Goal: Task Accomplishment & Management: Use online tool/utility

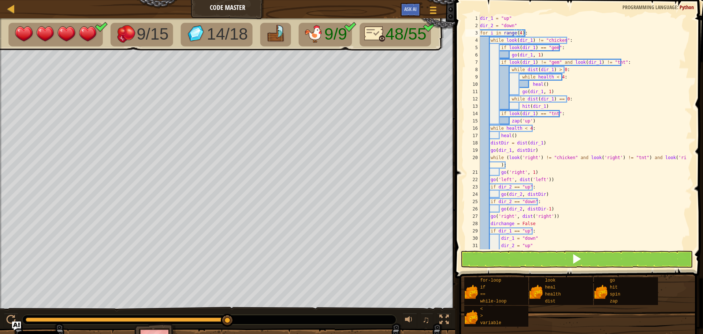
scroll to position [37, 0]
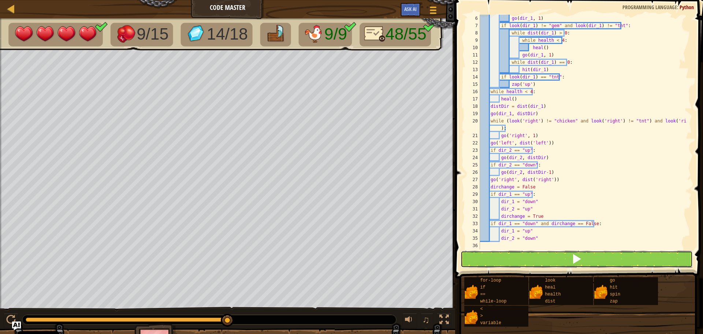
click at [508, 256] on button at bounding box center [577, 259] width 232 height 17
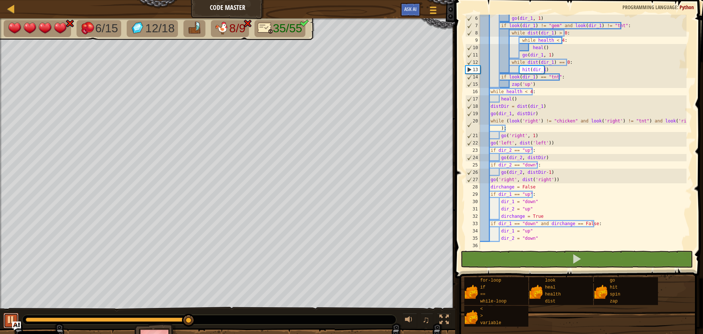
click at [12, 318] on div at bounding box center [11, 320] width 10 height 10
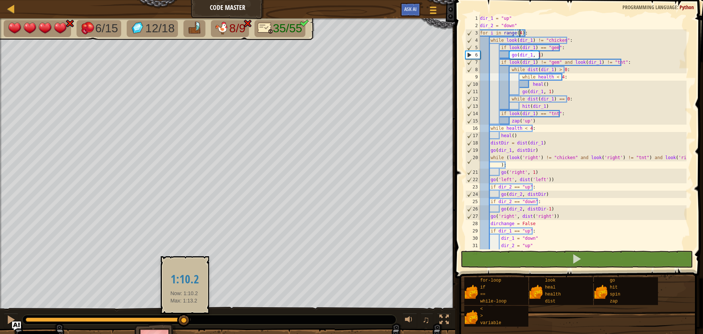
drag, startPoint x: 188, startPoint y: 319, endPoint x: 184, endPoint y: 320, distance: 4.0
click at [184, 320] on div at bounding box center [183, 320] width 13 height 13
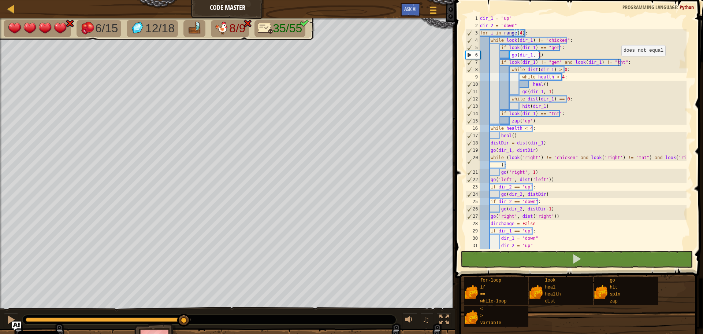
click at [618, 63] on div "dir_1 = "up" dir_2 = "down" for i in range ( 4 ) : while look ( dir_1 ) != "chi…" at bounding box center [583, 139] width 208 height 249
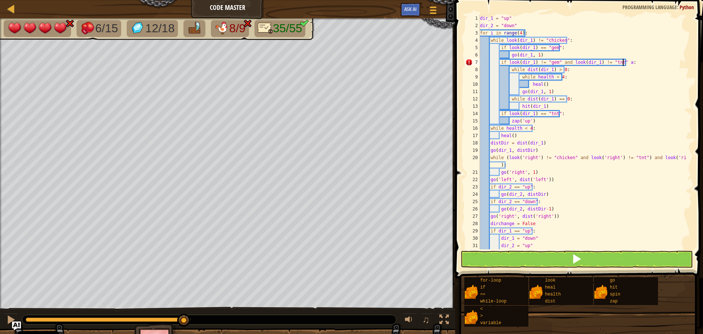
scroll to position [3, 11]
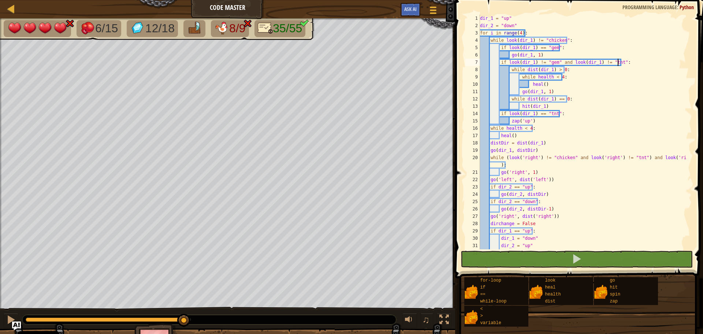
type textarea "go(dir_1, 1)"
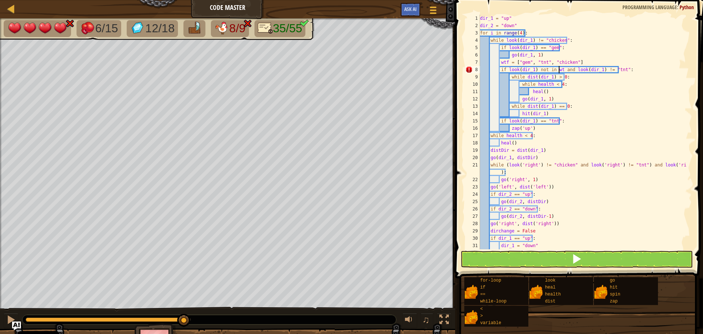
scroll to position [3, 7]
click at [599, 257] on button at bounding box center [577, 259] width 232 height 17
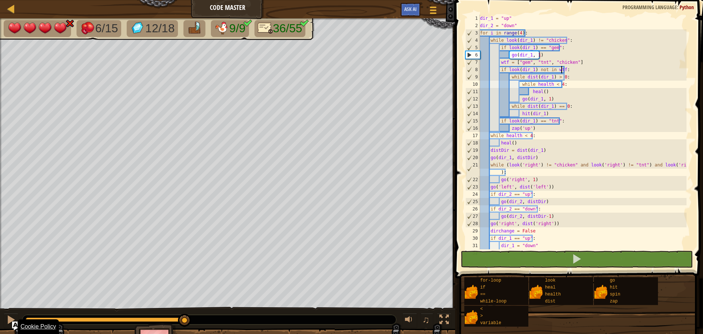
drag, startPoint x: 38, startPoint y: 318, endPoint x: 41, endPoint y: 328, distance: 10.3
click at [184, 328] on div "6/15 12/18 9/9 36/55 ♫ Pugicorn 4 x: 62 y: 35 x: 62 y: 30 action: move" at bounding box center [351, 188] width 703 height 340
click at [16, 317] on button at bounding box center [11, 320] width 15 height 15
click at [554, 155] on div "dir_1 = "up" dir_2 = "down" for i in range ( 4 ) : while look ( dir_1 ) != "chi…" at bounding box center [583, 139] width 208 height 249
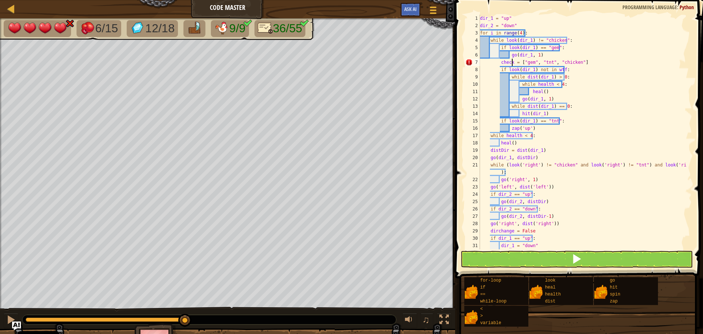
scroll to position [3, 3]
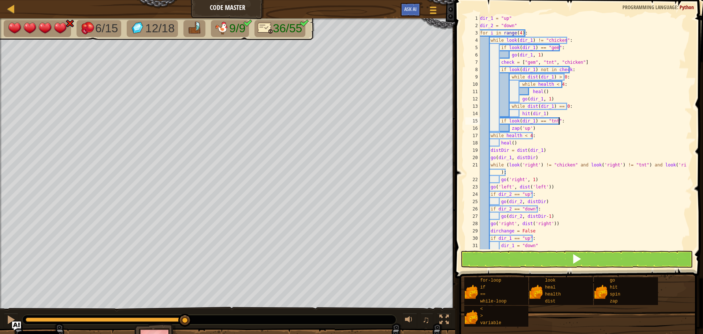
type textarea "go(dir_1, distDir)"
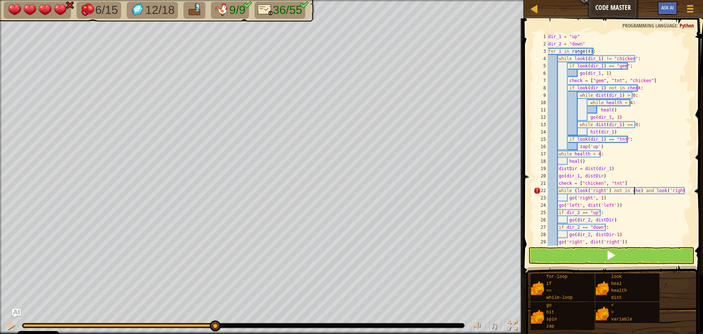
scroll to position [3, 8]
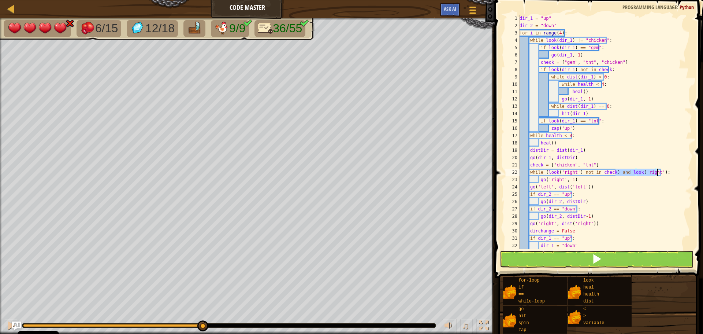
drag, startPoint x: 615, startPoint y: 174, endPoint x: 657, endPoint y: 172, distance: 42.2
click at [657, 172] on div "dir_1 = "up" dir_2 = "down" for i in range ( 4 ) : while look ( dir_1 ) != "chi…" at bounding box center [602, 139] width 169 height 249
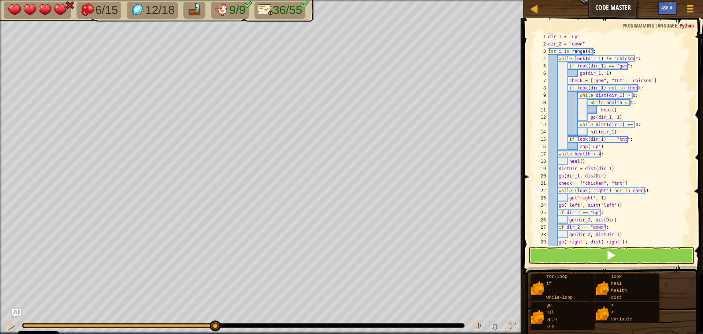
click at [595, 284] on div "for-loop if == while-loop go hit spin zap look heal health dist < > variable" at bounding box center [614, 301] width 168 height 57
click at [592, 258] on button at bounding box center [612, 255] width 166 height 17
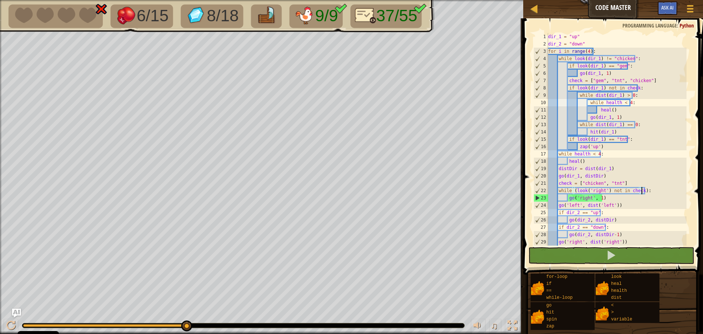
drag, startPoint x: 74, startPoint y: 323, endPoint x: 132, endPoint y: 321, distance: 58.3
click at [132, 321] on div "♫" at bounding box center [261, 323] width 523 height 22
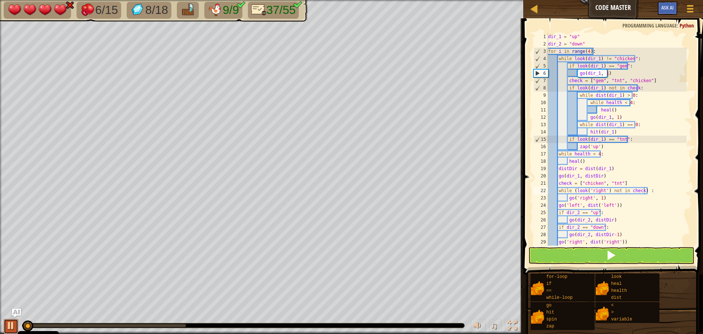
click at [11, 325] on div at bounding box center [11, 326] width 10 height 10
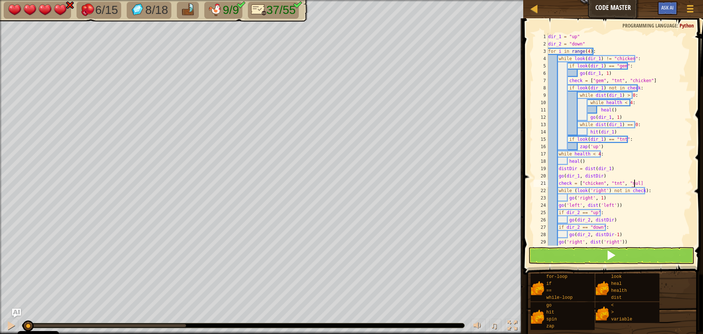
scroll to position [3, 7]
click at [612, 257] on span at bounding box center [611, 255] width 10 height 10
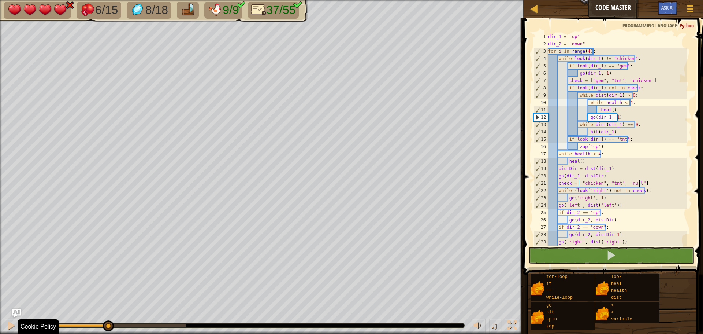
drag, startPoint x: 26, startPoint y: 325, endPoint x: 108, endPoint y: 335, distance: 81.9
click at [108, 0] on html "Cookie Policy CodeCombat uses a few essential and non-essential cookies. Privac…" at bounding box center [351, 0] width 703 height 0
click at [14, 325] on div at bounding box center [11, 326] width 10 height 10
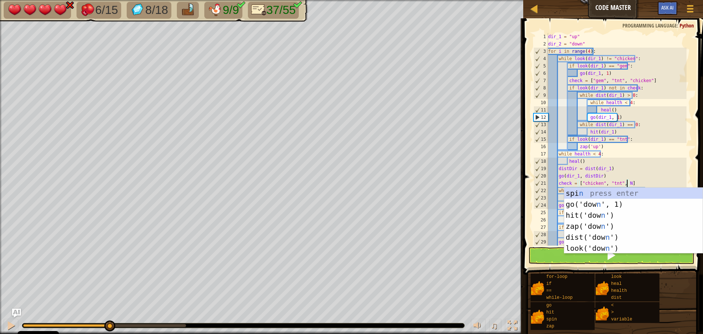
scroll to position [3, 7]
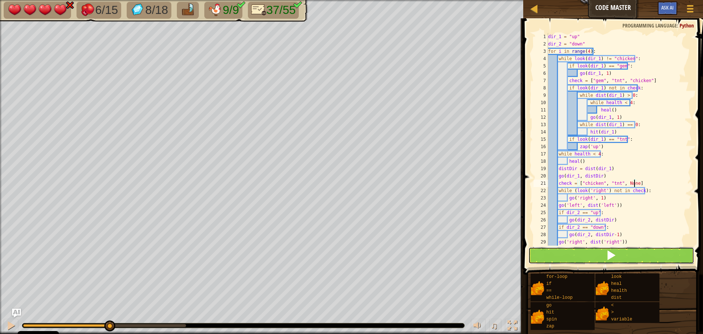
drag, startPoint x: 609, startPoint y: 250, endPoint x: 595, endPoint y: 254, distance: 14.5
click at [609, 251] on span at bounding box center [611, 255] width 10 height 10
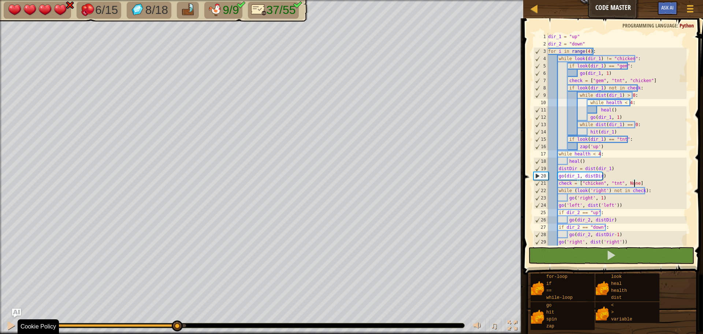
drag, startPoint x: 115, startPoint y: 327, endPoint x: 98, endPoint y: 328, distance: 16.5
click at [165, 330] on div "♫" at bounding box center [261, 323] width 523 height 22
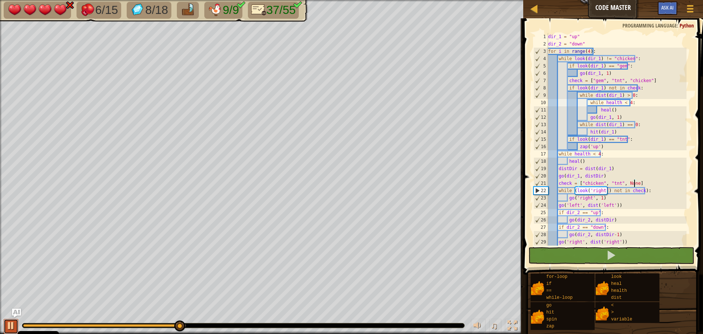
click at [11, 326] on div at bounding box center [11, 326] width 10 height 10
drag, startPoint x: 634, startPoint y: 184, endPoint x: 625, endPoint y: 184, distance: 9.2
click at [625, 184] on div "dir_1 = "up" dir_2 = "down" for i in range ( 4 ) : while look ( dir_1 ) != "chi…" at bounding box center [617, 146] width 140 height 227
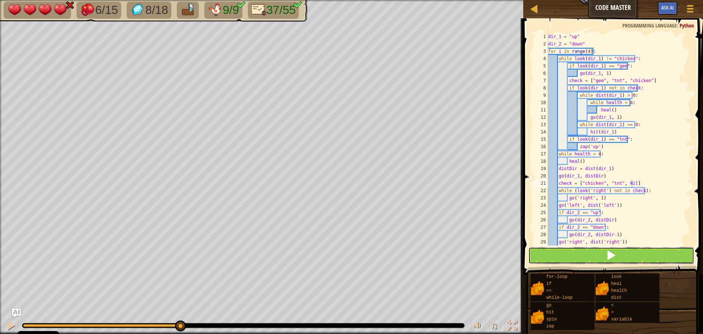
click at [615, 259] on span at bounding box center [611, 255] width 10 height 10
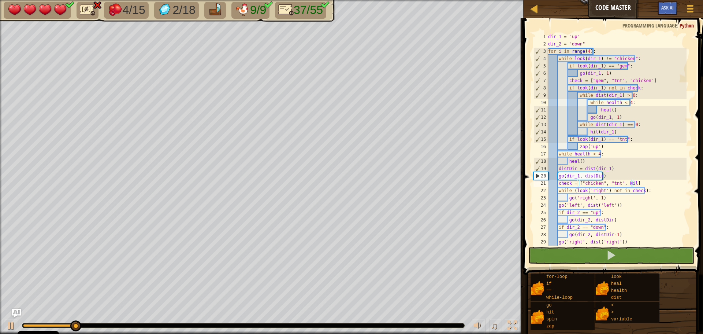
drag, startPoint x: 82, startPoint y: 326, endPoint x: 108, endPoint y: 326, distance: 26.0
click at [108, 326] on div at bounding box center [243, 325] width 442 height 4
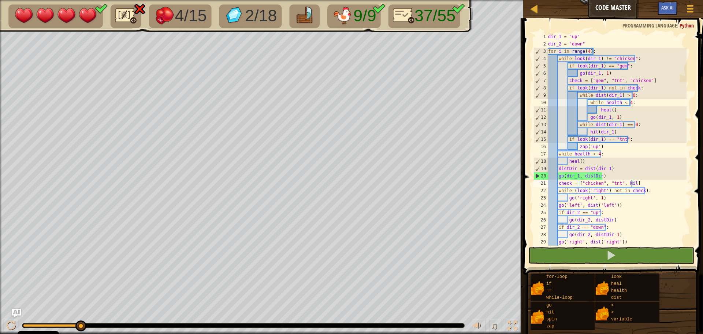
drag, startPoint x: 88, startPoint y: 323, endPoint x: 101, endPoint y: 321, distance: 13.8
click at [101, 321] on div "♫" at bounding box center [261, 323] width 523 height 22
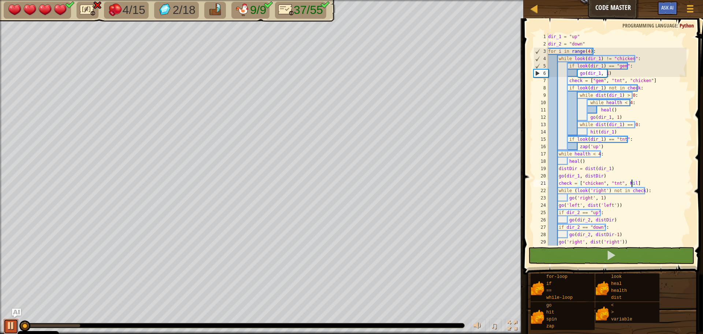
click at [9, 327] on div at bounding box center [11, 326] width 10 height 10
click at [638, 179] on div "dir_1 = "up" dir_2 = "down" for i in range ( 4 ) : while look ( dir_1 ) != "chi…" at bounding box center [617, 146] width 140 height 227
click at [629, 184] on div "dir_1 = "up" dir_2 = "down" for i in range ( 4 ) : while look ( dir_1 ) != "chi…" at bounding box center [617, 146] width 140 height 227
click at [632, 183] on div "dir_1 = "up" dir_2 = "down" for i in range ( 4 ) : while look ( dir_1 ) != "chi…" at bounding box center [617, 146] width 140 height 227
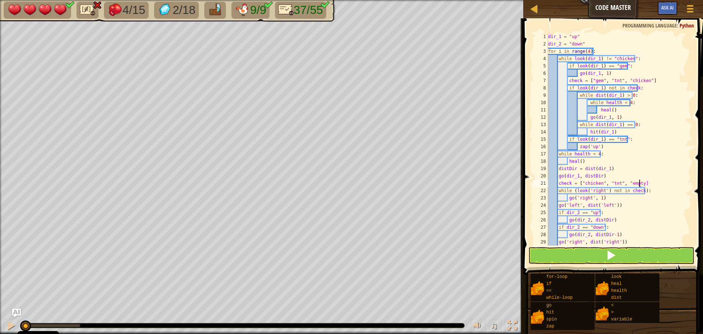
scroll to position [3, 8]
click at [586, 252] on button at bounding box center [612, 255] width 166 height 17
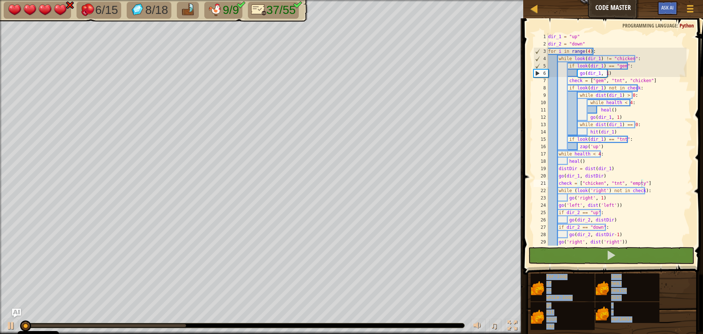
drag, startPoint x: 27, startPoint y: 326, endPoint x: 26, endPoint y: 321, distance: 5.2
click at [26, 0] on body "Cookie Policy CodeCombat uses a few essential and non-essential cookies. Privac…" at bounding box center [351, 0] width 703 height 0
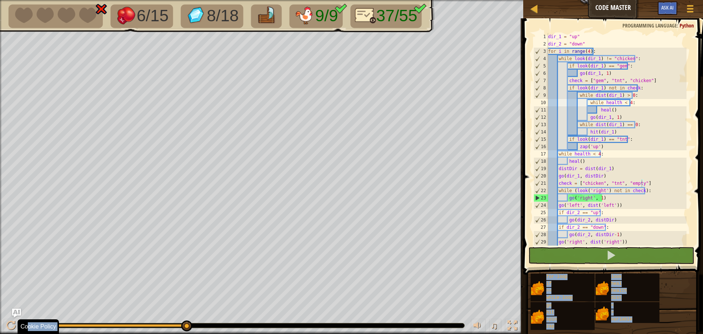
drag, startPoint x: 26, startPoint y: 322, endPoint x: 188, endPoint y: 334, distance: 161.9
click at [188, 0] on html "Cookie Policy CodeCombat uses a few essential and non-essential cookies. Privac…" at bounding box center [351, 0] width 703 height 0
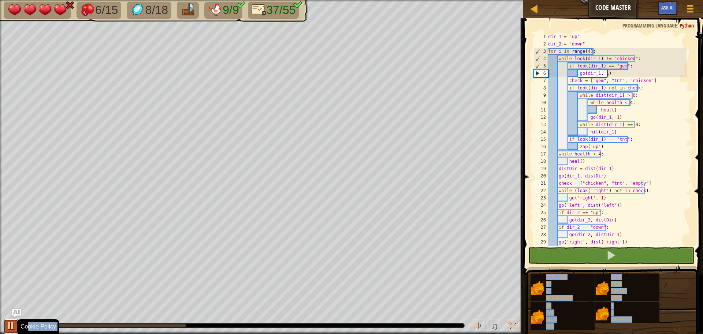
click at [11, 329] on div at bounding box center [11, 326] width 10 height 10
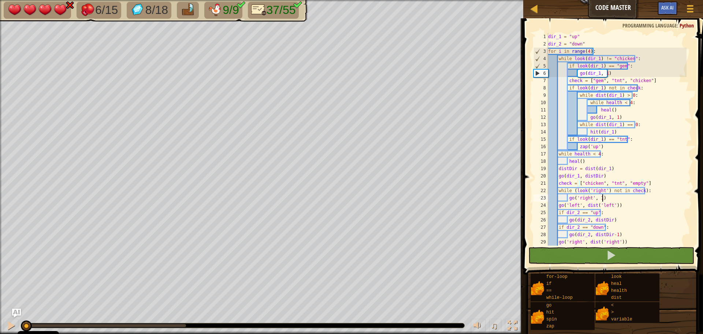
click at [642, 196] on div "dir_1 = "up" dir_2 = "down" for i in range ( 4 ) : while look ( dir_1 ) != "chi…" at bounding box center [617, 146] width 140 height 227
click at [567, 196] on div "dir_1 = "up" dir_2 = "down" for i in range ( 4 ) : while look ( dir_1 ) != "chi…" at bounding box center [617, 146] width 140 height 227
click at [648, 190] on div "dir_1 = "up" dir_2 = "down" for i in range ( 4 ) : while look ( dir_1 ) != "chi…" at bounding box center [617, 146] width 140 height 227
type textarea "while (look('right') not in check):"
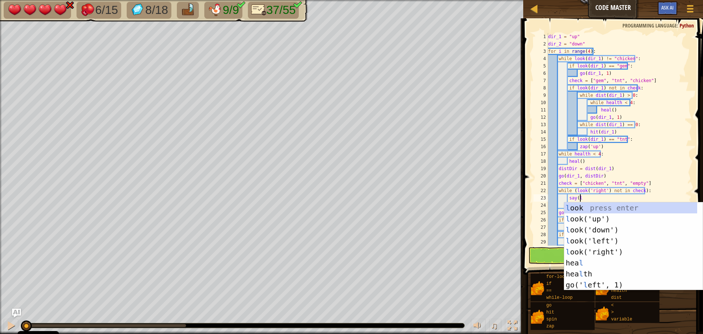
type textarea "say(look"
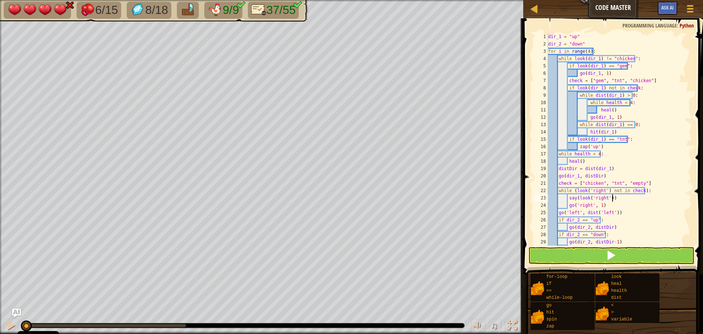
scroll to position [3, 5]
click at [577, 260] on button at bounding box center [612, 255] width 166 height 17
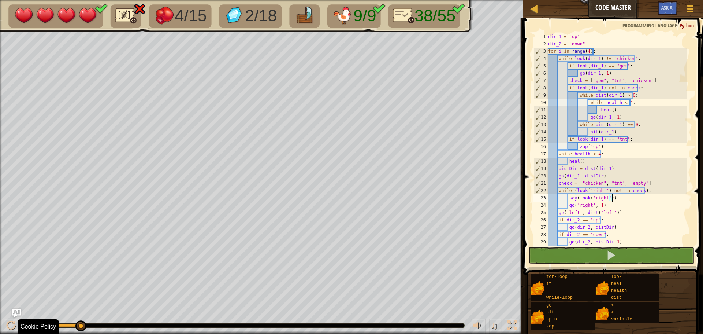
drag, startPoint x: 26, startPoint y: 325, endPoint x: 84, endPoint y: 323, distance: 57.9
click at [93, 324] on div at bounding box center [243, 325] width 442 height 4
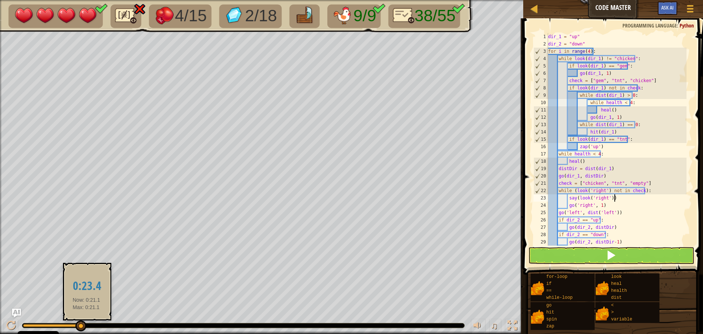
drag, startPoint x: 37, startPoint y: 322, endPoint x: 86, endPoint y: 321, distance: 49.1
click at [86, 321] on div at bounding box center [80, 325] width 11 height 11
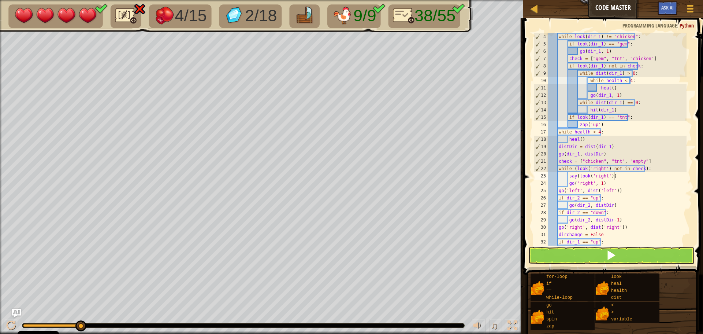
scroll to position [22, 0]
drag, startPoint x: 642, startPoint y: 160, endPoint x: 625, endPoint y: 162, distance: 17.4
click at [625, 162] on div "while look ( dir_1 ) != "chicken" : if look ( dir_1 ) == "gem" : go ( dir_1 , 1…" at bounding box center [617, 146] width 140 height 227
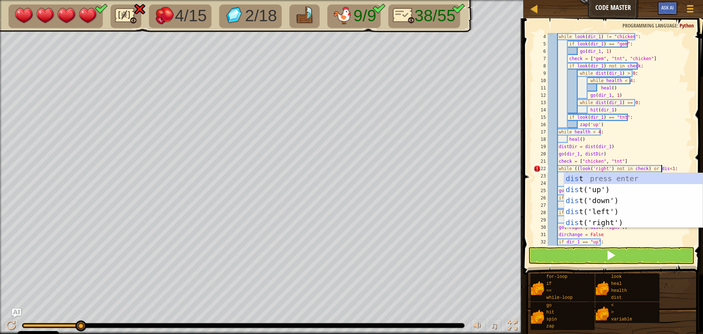
scroll to position [3, 10]
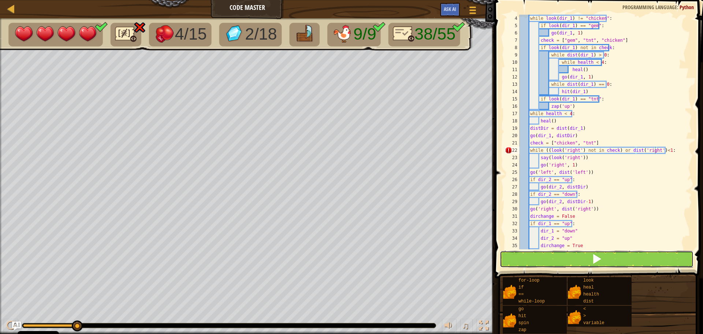
click at [589, 256] on button at bounding box center [597, 259] width 194 height 17
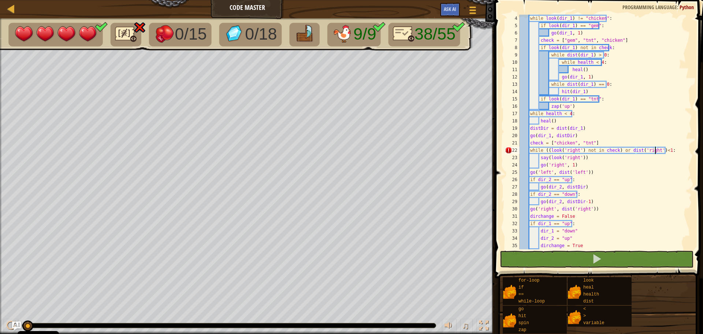
drag, startPoint x: 26, startPoint y: 327, endPoint x: 49, endPoint y: 324, distance: 23.4
click at [57, 325] on div at bounding box center [229, 325] width 414 height 4
click at [626, 150] on div "while look ( dir_1 ) != "chicken" : if look ( dir_1 ) == "gem" : go ( dir_1 , 1…" at bounding box center [602, 139] width 169 height 249
click at [664, 150] on div "while look ( dir_1 ) != "chicken" : if look ( dir_1 ) == "gem" : go ( dir_1 , 1…" at bounding box center [602, 139] width 169 height 249
click at [662, 152] on div "while look ( dir_1 ) != "chicken" : if look ( dir_1 ) == "gem" : go ( dir_1 , 1…" at bounding box center [602, 139] width 169 height 249
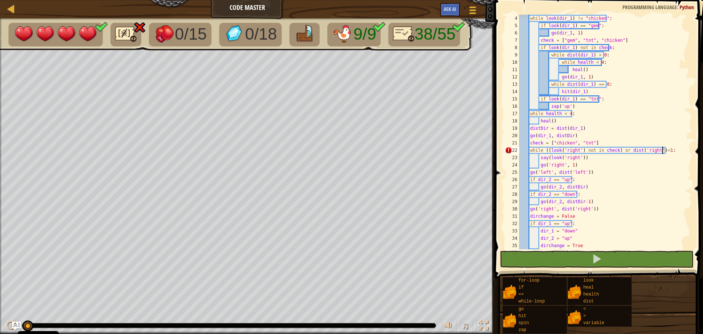
scroll to position [3, 12]
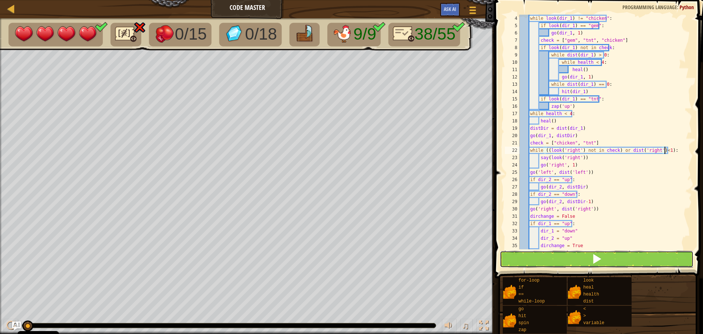
click at [592, 265] on button at bounding box center [597, 259] width 194 height 17
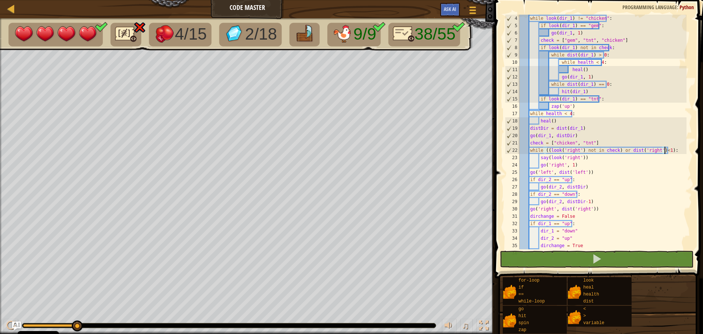
drag, startPoint x: 29, startPoint y: 325, endPoint x: 88, endPoint y: 326, distance: 59.7
click at [88, 326] on div at bounding box center [229, 325] width 414 height 4
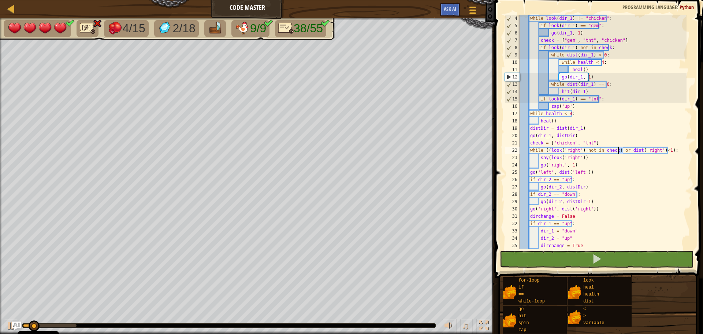
drag, startPoint x: 623, startPoint y: 149, endPoint x: 618, endPoint y: 149, distance: 5.9
click at [618, 149] on div "while look ( dir_1 ) != "chicken" : if look ( dir_1 ) == "gem" : go ( dir_1 , 1…" at bounding box center [602, 139] width 169 height 249
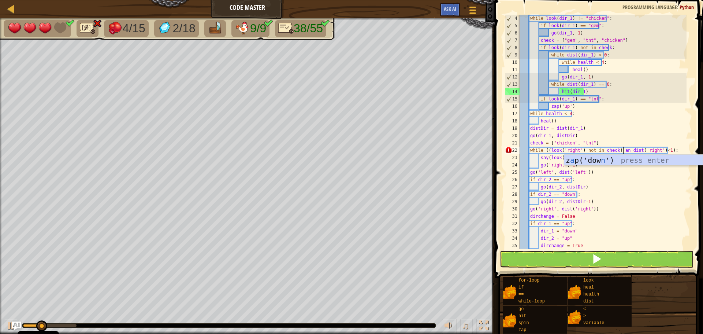
scroll to position [3, 9]
click at [578, 256] on button at bounding box center [597, 259] width 194 height 17
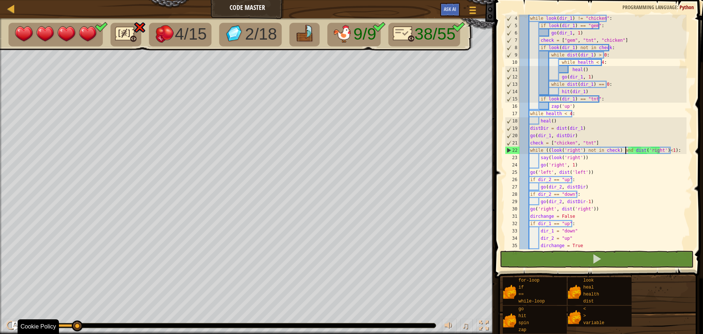
drag, startPoint x: 47, startPoint y: 326, endPoint x: 98, endPoint y: 329, distance: 51.8
click at [98, 329] on div "♫" at bounding box center [247, 323] width 495 height 22
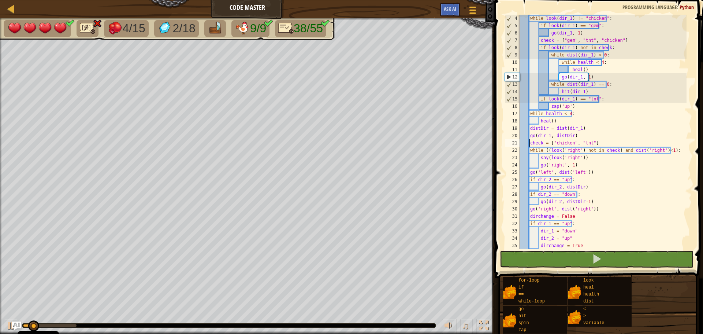
click at [530, 141] on div "while look ( dir_1 ) != "chicken" : if look ( dir_1 ) == "gem" : go ( dir_1 , 1…" at bounding box center [602, 139] width 169 height 249
drag, startPoint x: 585, startPoint y: 158, endPoint x: 514, endPoint y: 158, distance: 70.3
click at [514, 158] on div "check = ["chicken", "tnt"] 4 5 6 7 8 9 10 11 12 13 14 15 16 17 18 19 20 21 22 2…" at bounding box center [598, 132] width 189 height 234
type textarea "say(look('right'))"
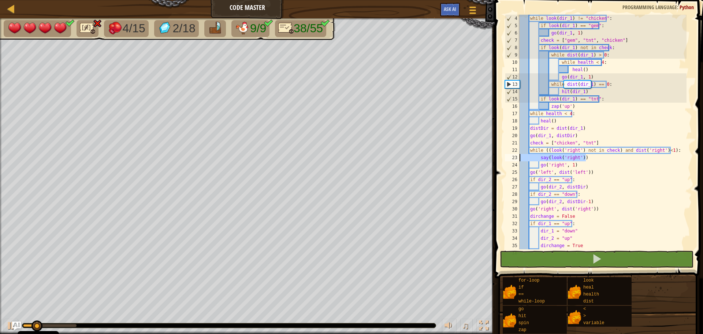
scroll to position [3, 0]
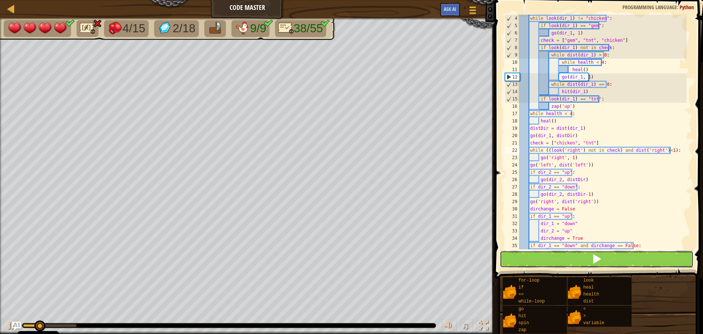
click at [582, 262] on button at bounding box center [597, 259] width 194 height 17
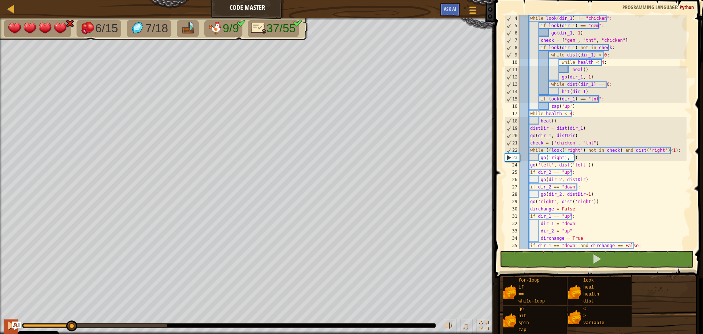
drag, startPoint x: 23, startPoint y: 326, endPoint x: 15, endPoint y: 319, distance: 10.7
click at [51, 326] on div at bounding box center [47, 325] width 48 height 3
click at [8, 321] on div at bounding box center [11, 326] width 10 height 10
click at [660, 149] on div "while look ( dir_1 ) != "chicken" : if look ( dir_1 ) == "gem" : go ( dir_1 , 1…" at bounding box center [602, 139] width 169 height 249
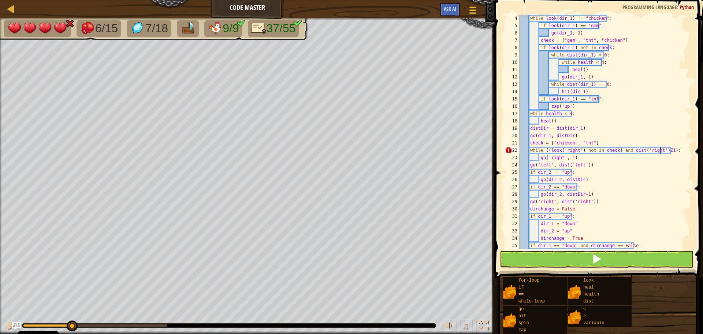
click at [661, 149] on div "while look ( dir_1 ) != "chicken" : if look ( dir_1 ) == "gem" : go ( dir_1 , 1…" at bounding box center [602, 139] width 169 height 249
click at [663, 151] on div "while look ( dir_1 ) != "chicken" : if look ( dir_1 ) == "gem" : go ( dir_1 , 1…" at bounding box center [602, 139] width 169 height 249
drag, startPoint x: 603, startPoint y: 259, endPoint x: 529, endPoint y: 251, distance: 75.1
click at [602, 259] on button at bounding box center [597, 259] width 194 height 17
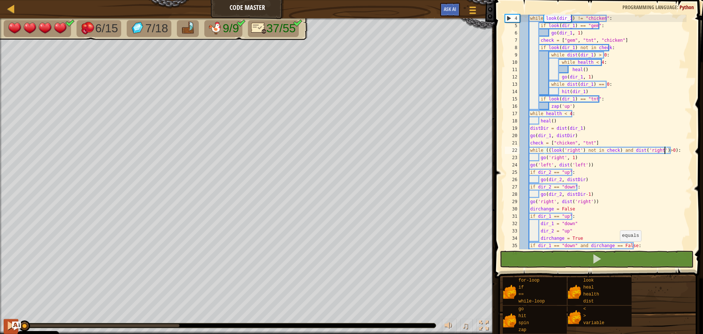
drag, startPoint x: 68, startPoint y: 323, endPoint x: 7, endPoint y: 323, distance: 61.2
click at [8, 323] on div "♫" at bounding box center [247, 323] width 495 height 22
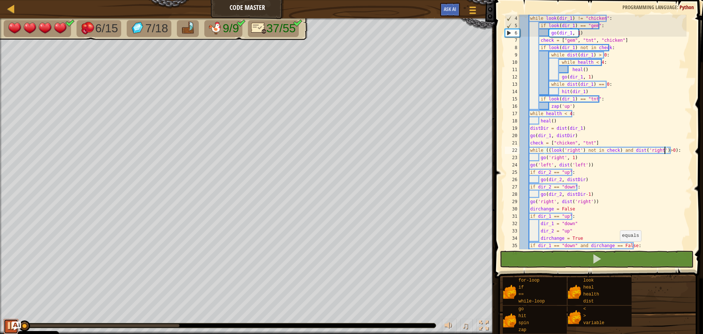
click at [7, 323] on div at bounding box center [11, 326] width 10 height 10
drag, startPoint x: 624, startPoint y: 149, endPoint x: 619, endPoint y: 149, distance: 5.1
click at [619, 149] on div "while look ( dir_1 ) != "chicken" : if look ( dir_1 ) == "gem" : go ( dir_1 , 1…" at bounding box center [602, 139] width 169 height 249
drag, startPoint x: 626, startPoint y: 149, endPoint x: 617, endPoint y: 150, distance: 8.4
click at [617, 150] on div "while look ( dir_1 ) != "chicken" : if look ( dir_1 ) == "gem" : go ( dir_1 , 1…" at bounding box center [602, 139] width 169 height 249
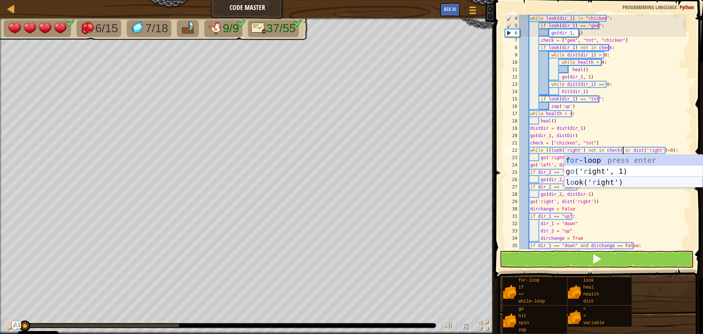
scroll to position [3, 8]
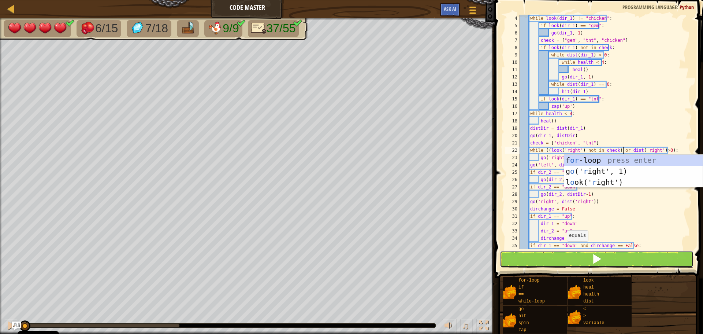
click at [560, 256] on button at bounding box center [597, 259] width 194 height 17
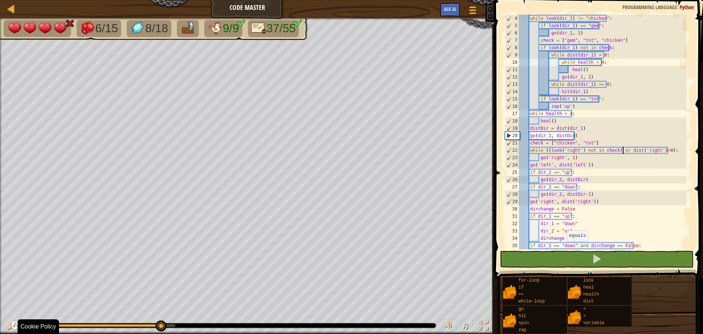
drag, startPoint x: 25, startPoint y: 327, endPoint x: 97, endPoint y: 330, distance: 72.2
click at [97, 330] on div "♫" at bounding box center [247, 323] width 495 height 22
click at [8, 326] on div at bounding box center [11, 326] width 10 height 10
drag, startPoint x: 590, startPoint y: 142, endPoint x: 595, endPoint y: 142, distance: 5.1
click at [592, 142] on div "while look ( dir_1 ) != "chicken" : if look ( dir_1 ) == "gem" : go ( dir_1 , 1…" at bounding box center [602, 139] width 169 height 249
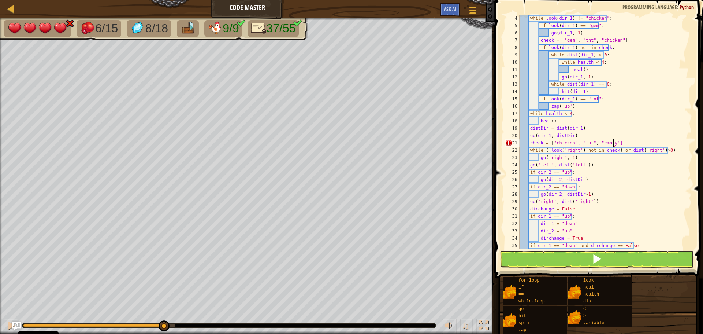
scroll to position [3, 7]
drag, startPoint x: 618, startPoint y: 148, endPoint x: 662, endPoint y: 151, distance: 44.7
click at [662, 151] on div "while look ( dir_1 ) != "chicken" : if look ( dir_1 ) == "gem" : go ( dir_1 , 1…" at bounding box center [602, 139] width 169 height 249
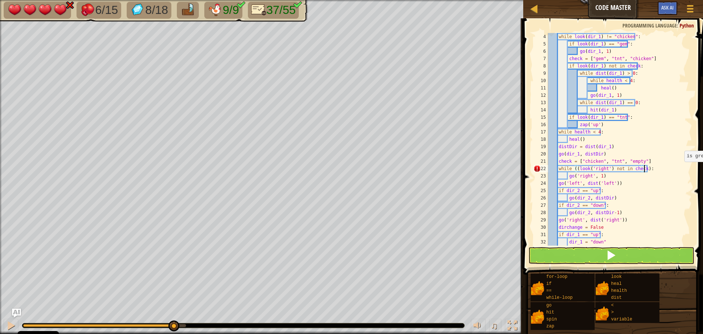
scroll to position [3, 4]
click at [619, 255] on button at bounding box center [612, 255] width 166 height 17
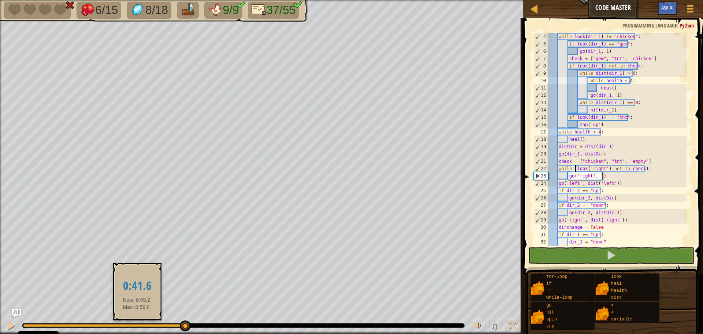
drag, startPoint x: 86, startPoint y: 326, endPoint x: 137, endPoint y: 326, distance: 50.6
click at [137, 326] on div at bounding box center [104, 325] width 162 height 3
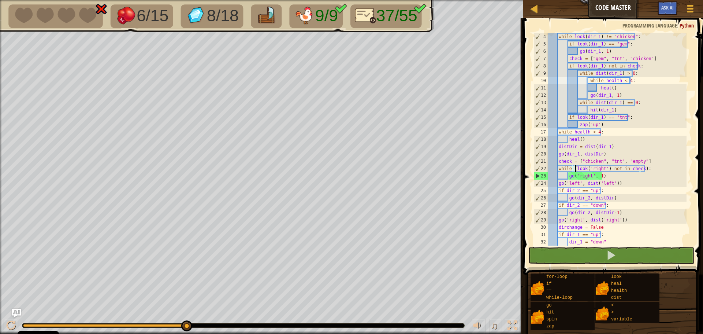
click at [625, 175] on div "while look ( dir_1 ) != "chicken" : if look ( dir_1 ) == "gem" : go ( dir_1 , 1…" at bounding box center [617, 146] width 140 height 227
drag, startPoint x: 612, startPoint y: 175, endPoint x: 544, endPoint y: 161, distance: 69.1
click at [544, 161] on div "go('right', 1) 4 5 6 7 8 9 10 11 12 13 14 15 16 17 18 19 20 21 22 23 24 25 26 2…" at bounding box center [612, 139] width 160 height 212
click at [592, 173] on div "while look ( dir_1 ) != "chicken" : if look ( dir_1 ) == "gem" : go ( dir_1 , 1…" at bounding box center [617, 139] width 140 height 212
drag, startPoint x: 619, startPoint y: 167, endPoint x: 609, endPoint y: 167, distance: 9.9
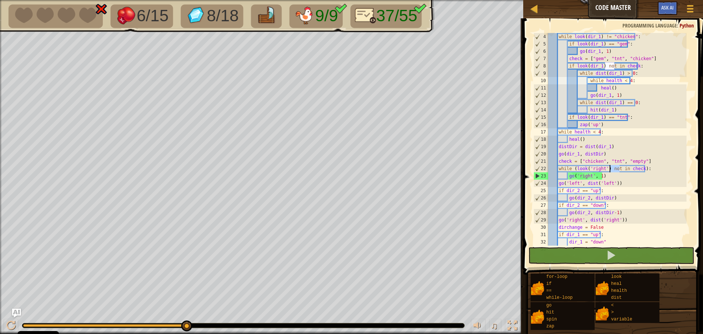
click at [609, 167] on div "while look ( dir_1 ) != "chicken" : if look ( dir_1 ) == "gem" : go ( dir_1 , 1…" at bounding box center [617, 146] width 140 height 227
drag, startPoint x: 642, startPoint y: 161, endPoint x: 621, endPoint y: 160, distance: 21.6
click at [621, 160] on div "while look ( dir_1 ) != "chicken" : if look ( dir_1 ) == "gem" : go ( dir_1 , 1…" at bounding box center [617, 146] width 140 height 227
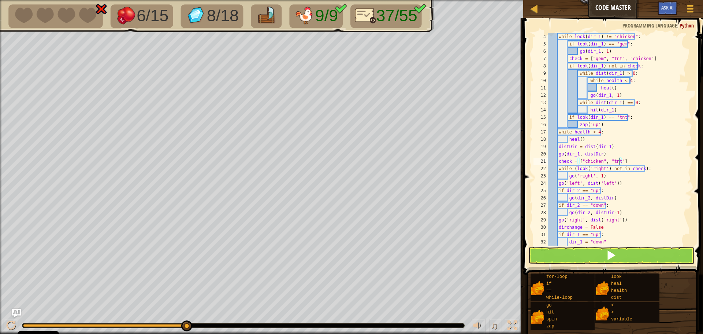
click at [573, 167] on div "while look ( dir_1 ) != "chicken" : if look ( dir_1 ) == "gem" : go ( dir_1 , 1…" at bounding box center [617, 146] width 140 height 227
click at [645, 169] on div "while look ( dir_1 ) != "chicken" : if look ( dir_1 ) == "gem" : go ( dir_1 , 1…" at bounding box center [617, 146] width 140 height 227
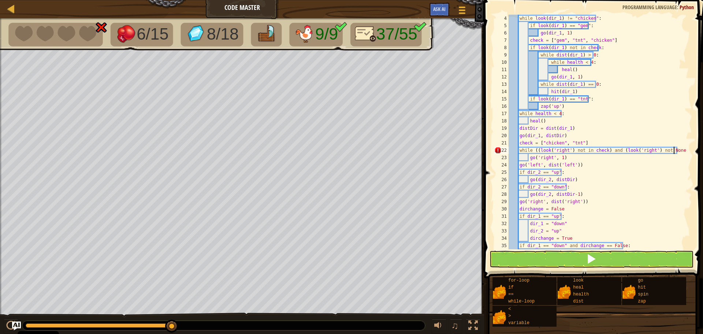
scroll to position [3, 14]
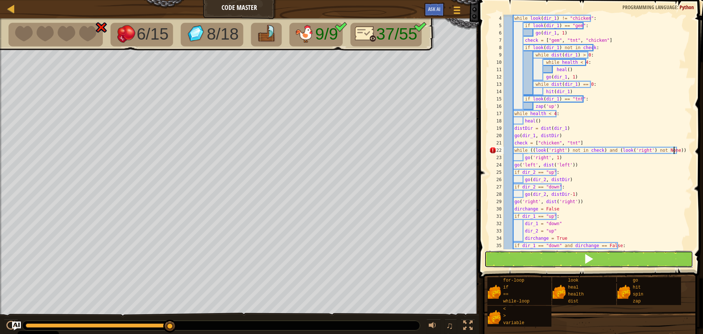
click at [603, 261] on button at bounding box center [589, 259] width 209 height 17
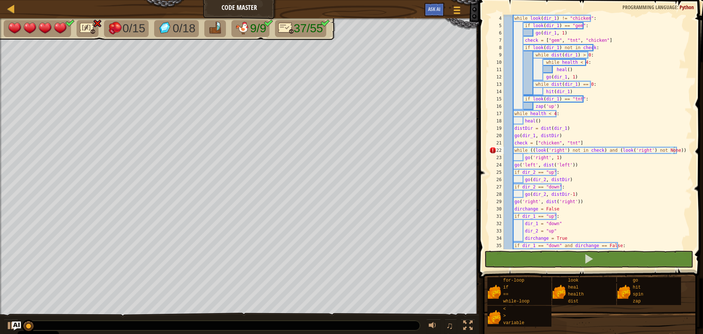
drag, startPoint x: 32, startPoint y: 323, endPoint x: 55, endPoint y: 321, distance: 23.5
click at [62, 0] on body "Cookie Policy CodeCombat uses a few essential and non-essential cookies. Privac…" at bounding box center [351, 0] width 703 height 0
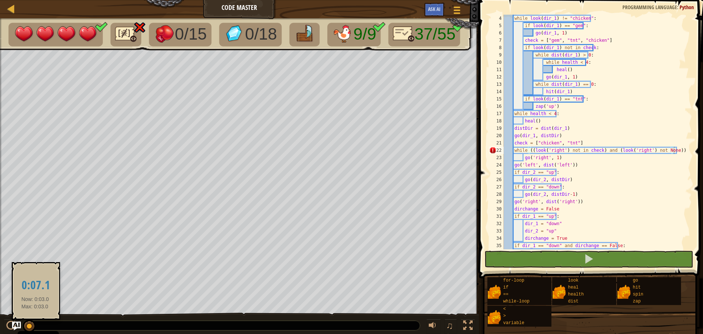
drag, startPoint x: 30, startPoint y: 323, endPoint x: 35, endPoint y: 323, distance: 5.5
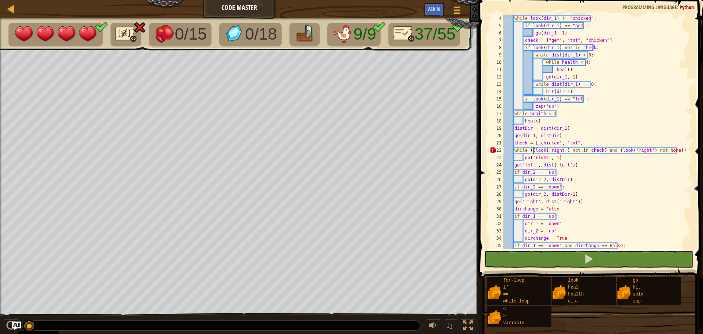
click at [532, 148] on div "while look ( dir_1 ) != "chicken" : if look ( dir_1 ) == "gem" : go ( dir_1 , 1…" at bounding box center [595, 139] width 184 height 249
click at [614, 151] on div "while look ( dir_1 ) != "chicken" : if look ( dir_1 ) == "gem" : go ( dir_1 , 1…" at bounding box center [595, 139] width 184 height 249
drag, startPoint x: 656, startPoint y: 148, endPoint x: 649, endPoint y: 149, distance: 7.0
click at [649, 149] on div "while look ( dir_1 ) != "chicken" : if look ( dir_1 ) == "gem" : go ( dir_1 , 1…" at bounding box center [595, 139] width 184 height 249
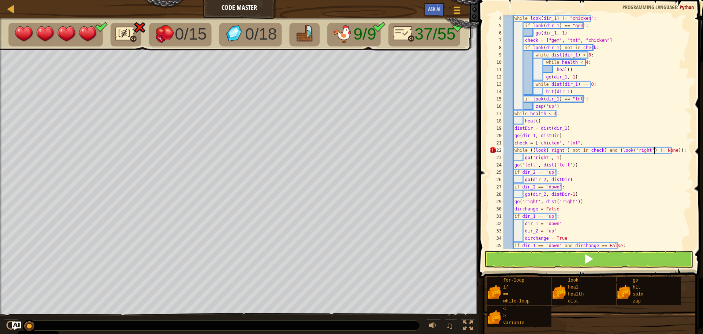
scroll to position [3, 12]
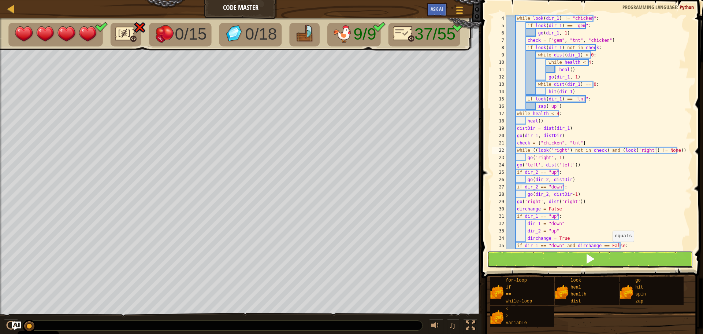
click at [601, 262] on button at bounding box center [590, 259] width 207 height 17
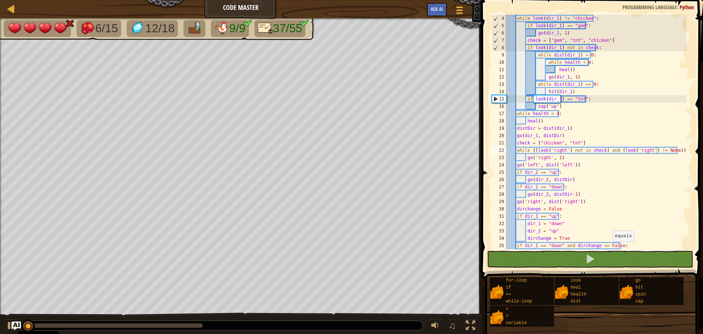
drag, startPoint x: 25, startPoint y: 330, endPoint x: 58, endPoint y: 325, distance: 32.9
click at [58, 331] on div "Cookie Policy" at bounding box center [38, 338] width 41 height 15
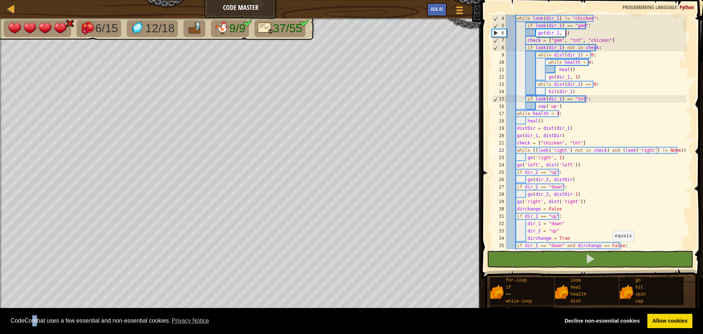
drag, startPoint x: 31, startPoint y: 325, endPoint x: 37, endPoint y: 309, distance: 16.8
click at [37, 324] on span "CodeCombat uses a few essential and non-essential cookies. Privacy Notice" at bounding box center [283, 320] width 544 height 11
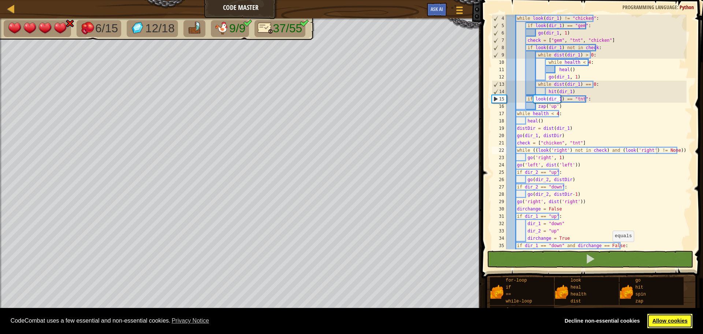
click at [669, 318] on link "Allow cookies" at bounding box center [670, 321] width 45 height 15
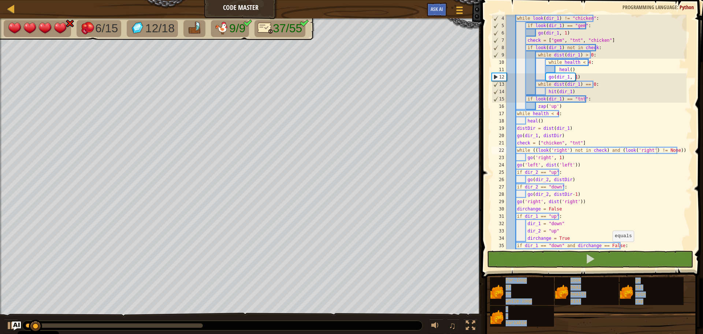
drag, startPoint x: 34, startPoint y: 326, endPoint x: 46, endPoint y: 326, distance: 11.4
click at [46, 0] on body "Cookie Policy CodeCombat uses a few essential and non-essential cookies. Privac…" at bounding box center [351, 0] width 703 height 0
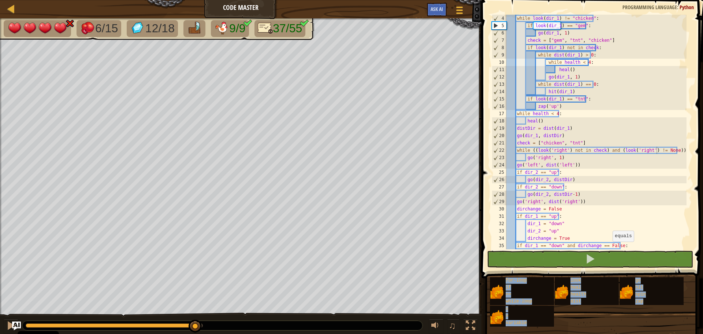
drag, startPoint x: 38, startPoint y: 322, endPoint x: 196, endPoint y: 317, distance: 157.6
click at [196, 317] on div "♫" at bounding box center [241, 323] width 482 height 22
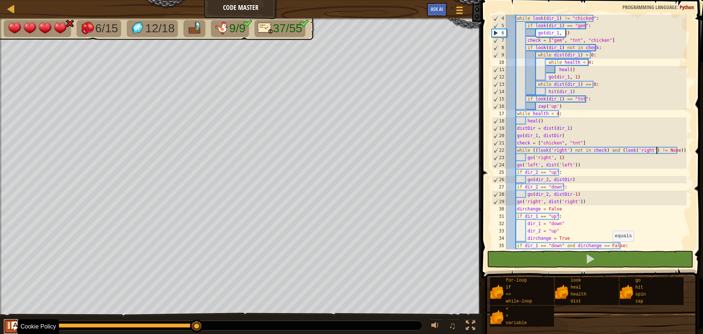
click at [10, 326] on div at bounding box center [11, 326] width 10 height 10
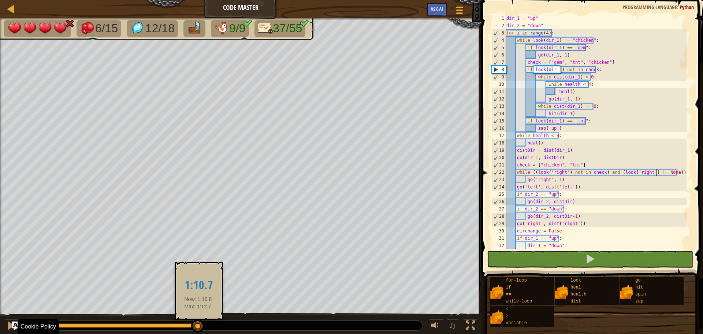
click at [198, 327] on div at bounding box center [197, 325] width 13 height 13
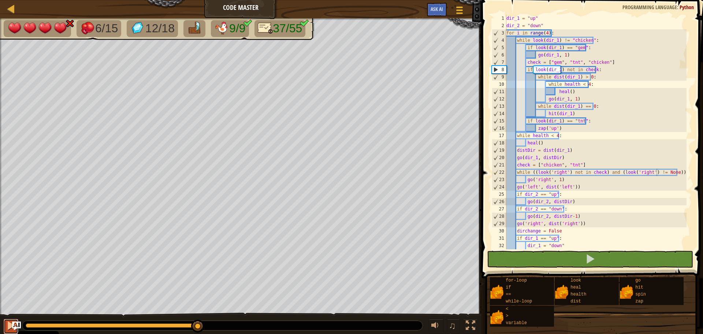
click at [9, 323] on div at bounding box center [11, 326] width 10 height 10
click at [8, 325] on div at bounding box center [11, 326] width 10 height 10
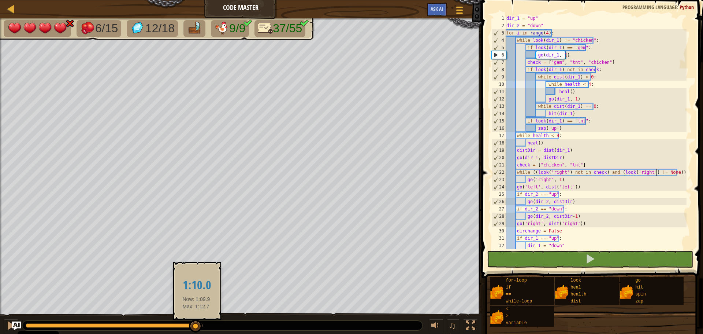
click at [196, 325] on div at bounding box center [195, 325] width 13 height 13
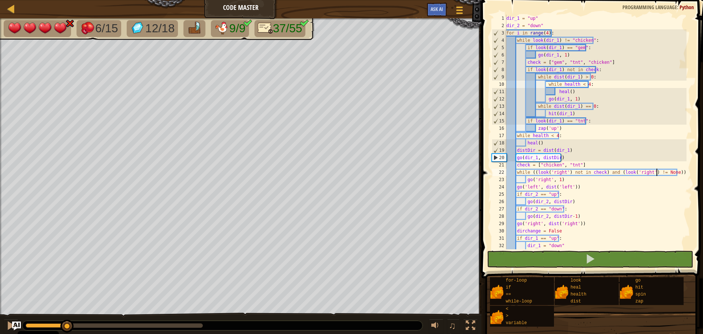
click at [67, 308] on div "6/15 12/18 9/9 37/55 ♫ Pugicorn 4 x: 14 y: 95 x: 14 y: 102 action: move" at bounding box center [351, 176] width 703 height 316
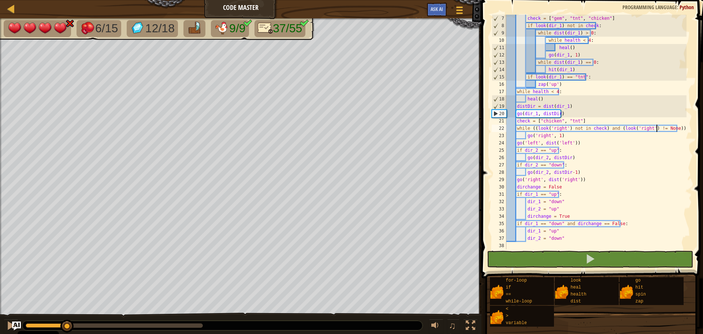
scroll to position [44, 0]
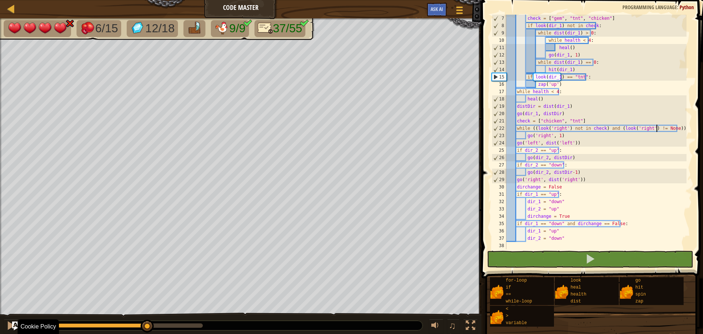
drag, startPoint x: 66, startPoint y: 328, endPoint x: 148, endPoint y: 335, distance: 81.6
click at [148, 0] on html "Cookie Policy CodeCombat uses a few essential and non-essential cookies. Privac…" at bounding box center [351, 0] width 703 height 0
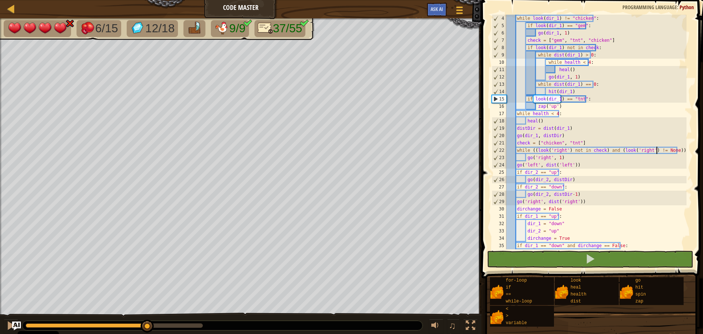
scroll to position [0, 0]
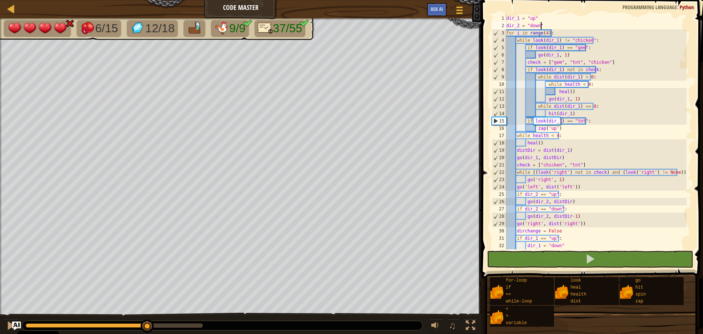
click at [545, 24] on div "dir_1 = "up" dir_2 = "down" for i in range ( 4 ) : while look ( dir_1 ) != "chi…" at bounding box center [596, 139] width 182 height 249
type textarea "dir_2 = "down""
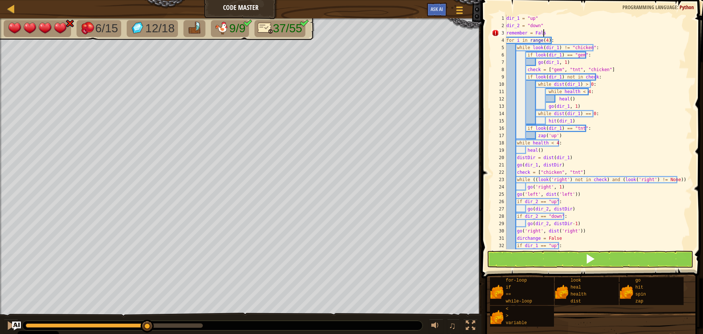
scroll to position [3, 3]
type textarea "if look(dir_1) == "tnt":"
click at [588, 123] on div "dir_1 = "up" dir_2 = "down" remember = False for i in range ( 4 ) : while look …" at bounding box center [596, 139] width 182 height 249
click at [591, 129] on div "dir_1 = "up" dir_2 = "down" remember = False for i in range ( 4 ) : while look …" at bounding box center [596, 139] width 182 height 249
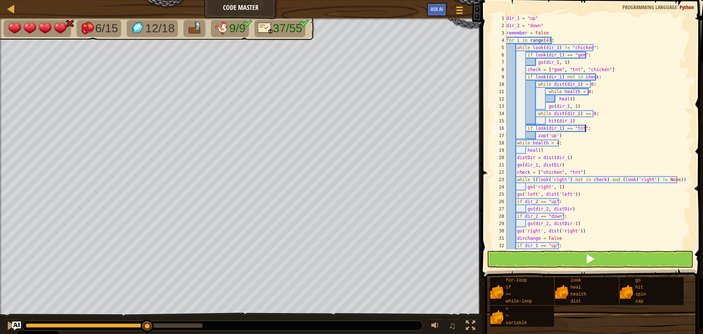
type textarea "if look(dir_1) == "tnt":"
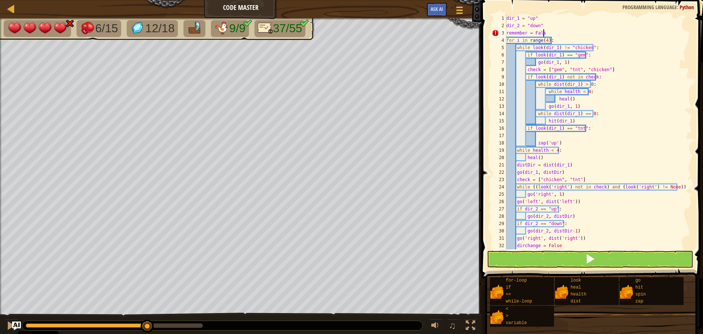
scroll to position [3, 3]
type textarea "if look(dir_1) == "tnt":"
type textarea "zap('up')"
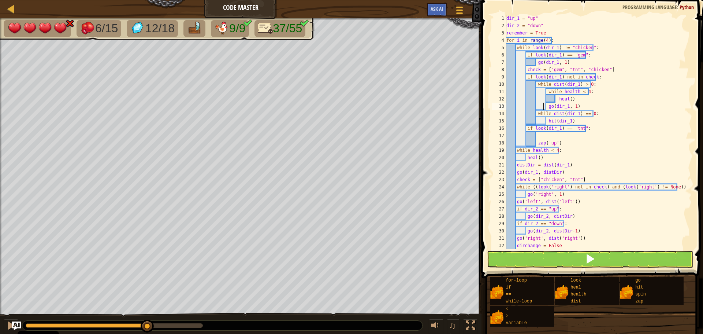
type textarea "if look(dir_1) == "tnt":"
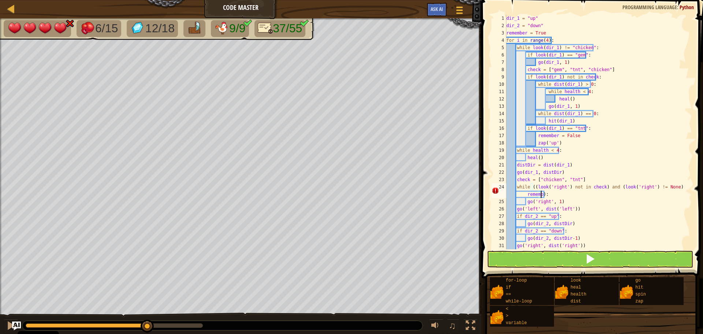
scroll to position [3, 16]
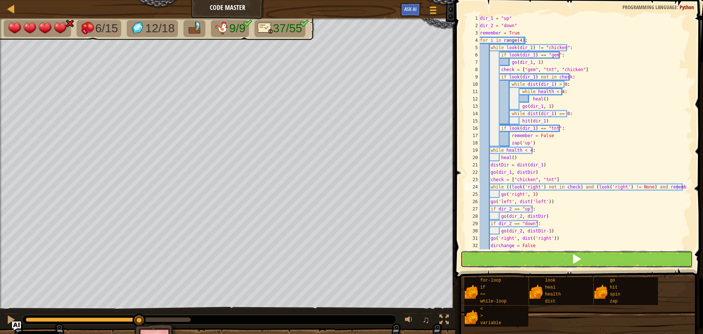
click at [556, 259] on button at bounding box center [577, 259] width 232 height 17
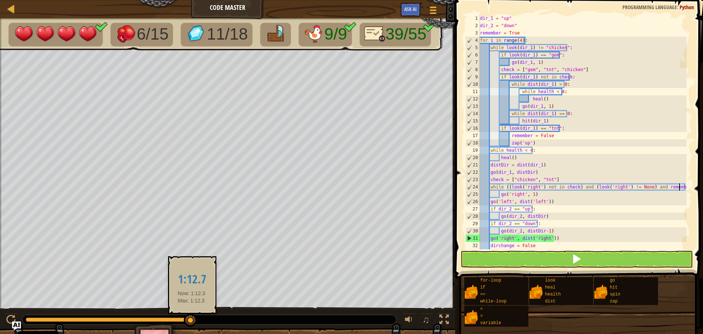
drag, startPoint x: 149, startPoint y: 319, endPoint x: 119, endPoint y: 325, distance: 30.5
click at [191, 324] on div at bounding box center [190, 320] width 13 height 13
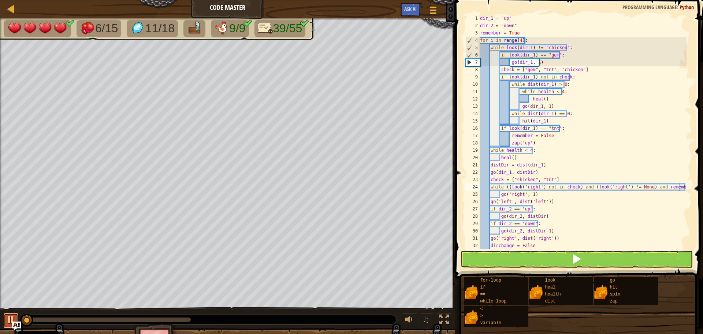
click at [12, 318] on div at bounding box center [11, 320] width 10 height 10
click at [518, 40] on div "dir_1 = "up" dir_2 = "down" remember = True for i in range ( 4 ) : while look (…" at bounding box center [583, 139] width 208 height 249
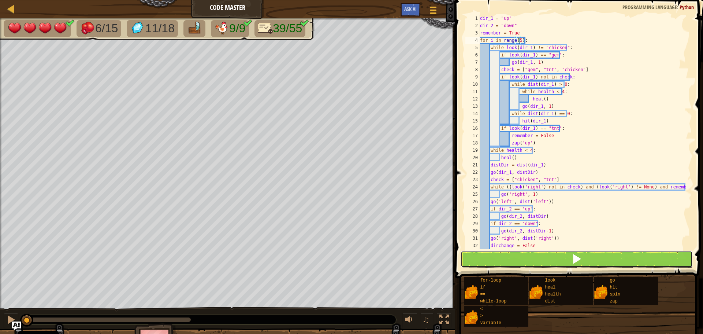
click at [529, 254] on button at bounding box center [577, 259] width 232 height 17
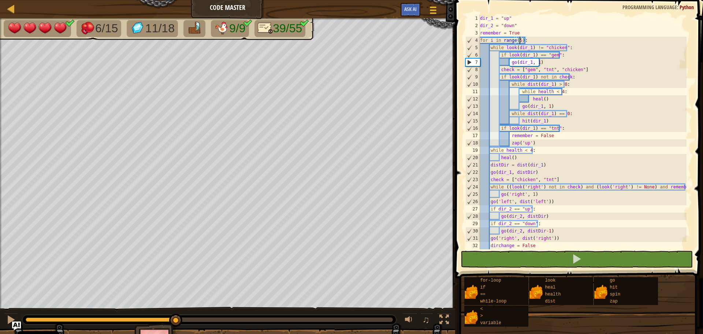
drag, startPoint x: 29, startPoint y: 319, endPoint x: 36, endPoint y: 317, distance: 6.8
click at [58, 319] on div at bounding box center [101, 319] width 151 height 4
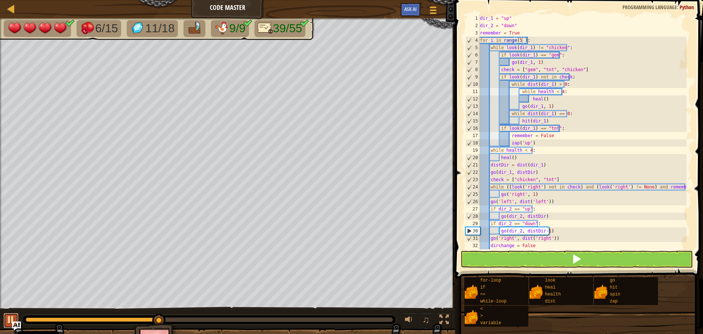
click at [8, 316] on div at bounding box center [11, 320] width 10 height 10
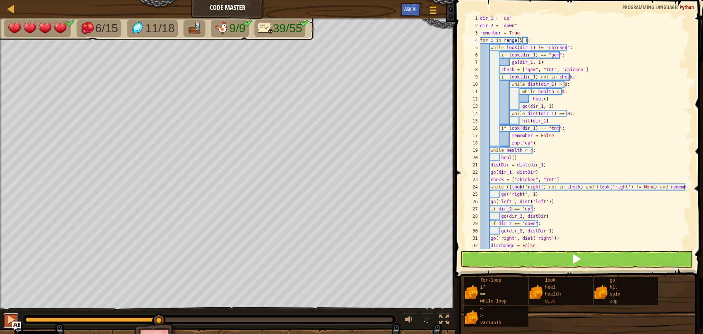
click at [8, 316] on div at bounding box center [11, 320] width 10 height 10
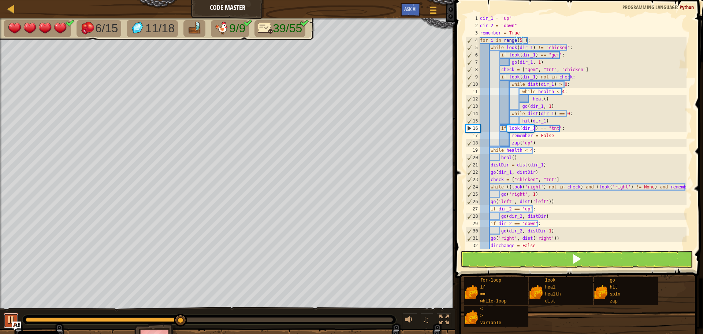
click at [13, 316] on div at bounding box center [11, 320] width 10 height 10
click at [13, 315] on div at bounding box center [11, 320] width 10 height 10
click at [536, 196] on div "dir_1 = "up" dir_2 = "down" remember = True for i in range ( 5 ) : while look (…" at bounding box center [583, 139] width 208 height 249
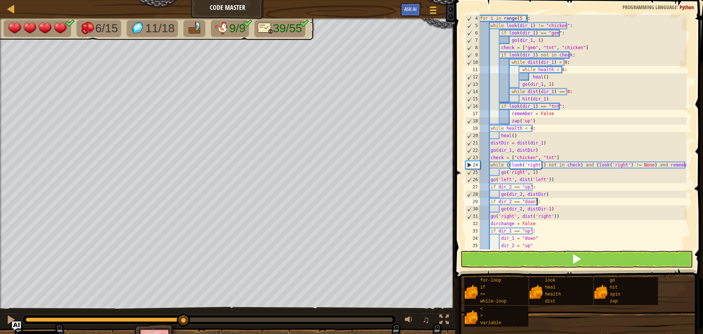
click at [564, 204] on div "for i in range ( 5 ) : while look ( dir_1 ) != "chicken" : if look ( dir_1 ) ==…" at bounding box center [583, 139] width 208 height 249
click at [560, 207] on div "for i in range ( 5 ) : while look ( dir_1 ) != "chicken" : if look ( dir_1 ) ==…" at bounding box center [583, 139] width 208 height 249
type textarea "go(dir_2, distDir-1)"
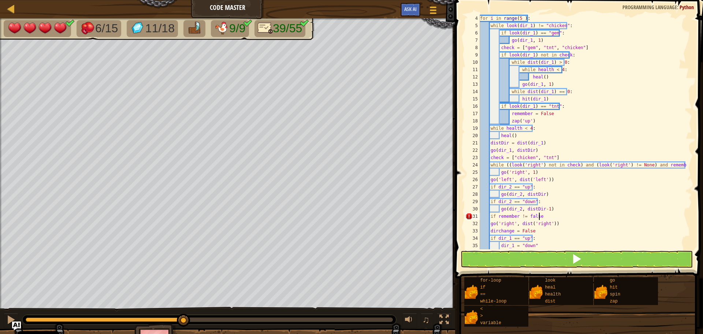
type textarea "if remember != false:"
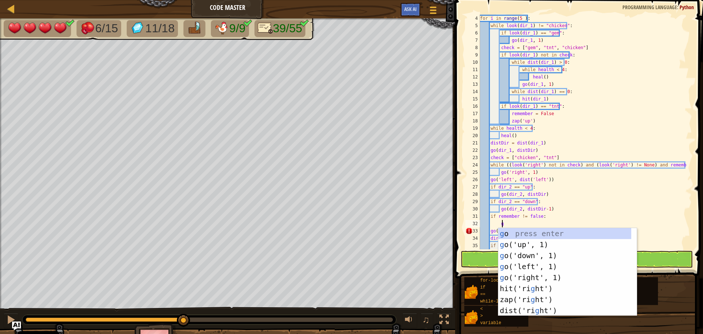
type textarea "go"
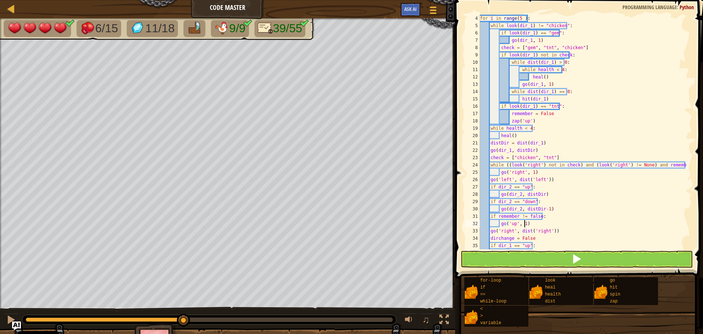
scroll to position [3, 3]
click at [551, 260] on button at bounding box center [577, 259] width 232 height 17
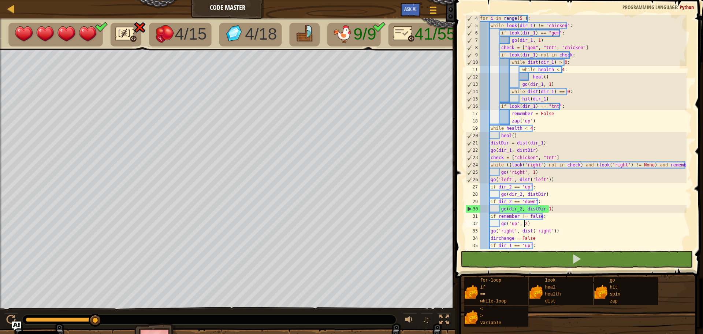
drag, startPoint x: 107, startPoint y: 316, endPoint x: 122, endPoint y: 319, distance: 15.0
click at [123, 319] on div at bounding box center [209, 320] width 374 height 10
drag, startPoint x: 34, startPoint y: 317, endPoint x: 133, endPoint y: 318, distance: 98.6
click at [133, 318] on div at bounding box center [209, 320] width 374 height 10
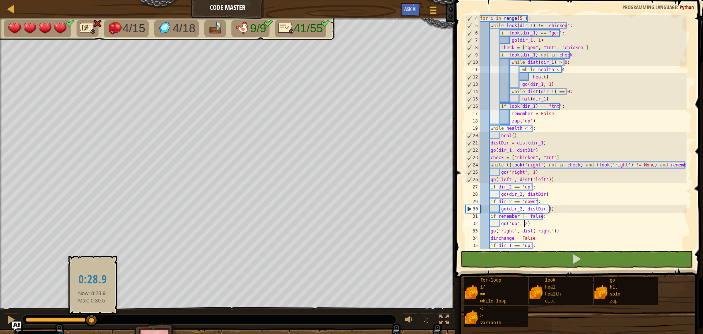
drag, startPoint x: 30, startPoint y: 318, endPoint x: 92, endPoint y: 321, distance: 62.3
click at [92, 321] on div at bounding box center [91, 320] width 13 height 13
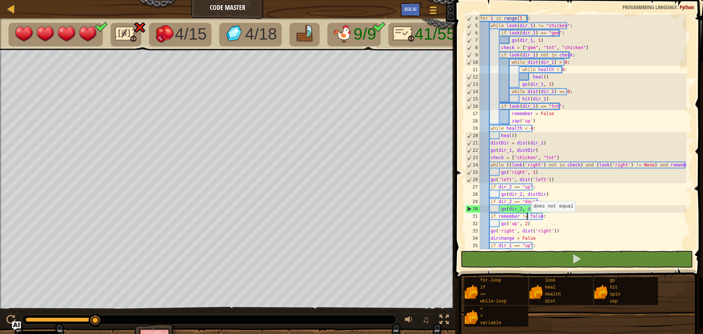
click at [527, 219] on div "for i in range ( 5 ) : while look ( dir_1 ) != "chicken" : if look ( dir_1 ) ==…" at bounding box center [583, 139] width 208 height 249
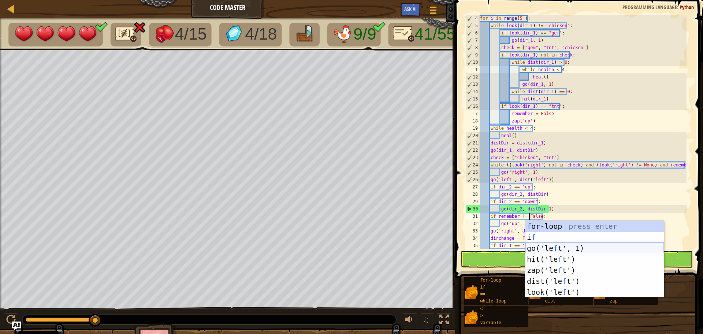
scroll to position [3, 4]
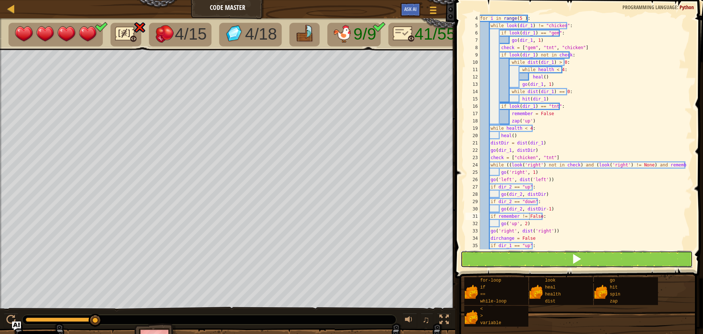
click at [497, 257] on button at bounding box center [577, 259] width 232 height 17
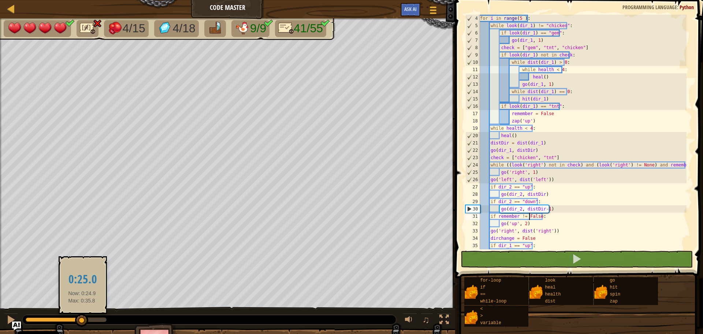
drag, startPoint x: 81, startPoint y: 316, endPoint x: 86, endPoint y: 316, distance: 5.5
click at [86, 316] on div at bounding box center [209, 320] width 374 height 10
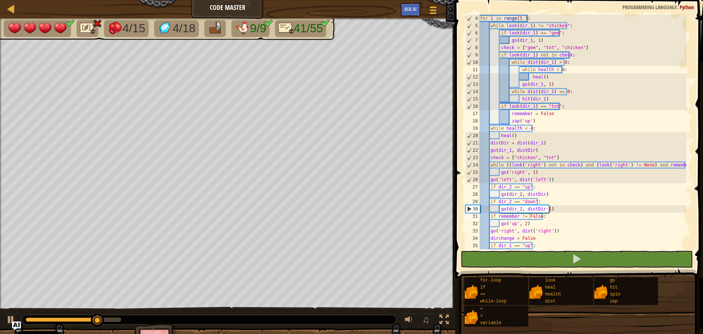
drag, startPoint x: 86, startPoint y: 316, endPoint x: 96, endPoint y: 318, distance: 9.8
click at [88, 316] on div at bounding box center [209, 320] width 374 height 10
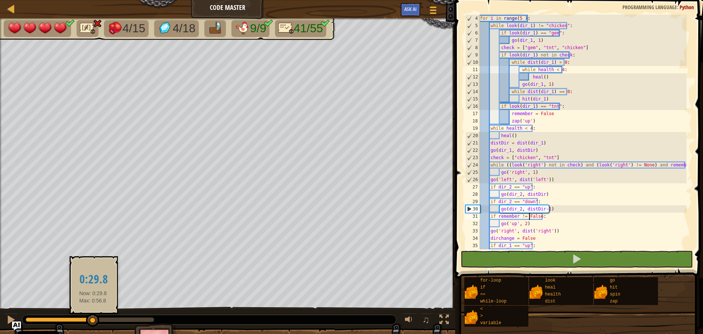
drag, startPoint x: 93, startPoint y: 320, endPoint x: 86, endPoint y: 321, distance: 7.3
click at [88, 321] on div at bounding box center [90, 319] width 129 height 4
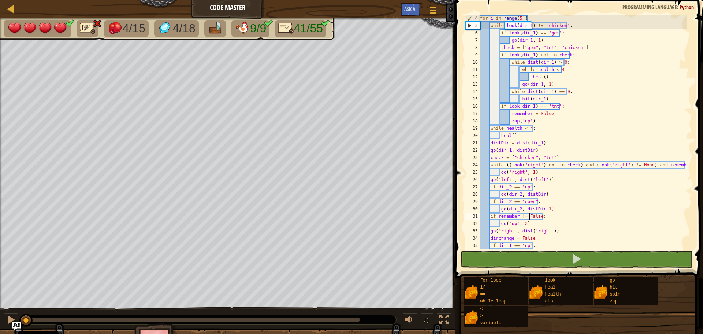
drag, startPoint x: 86, startPoint y: 318, endPoint x: 5, endPoint y: 308, distance: 81.6
click at [5, 308] on div "♫" at bounding box center [227, 318] width 455 height 22
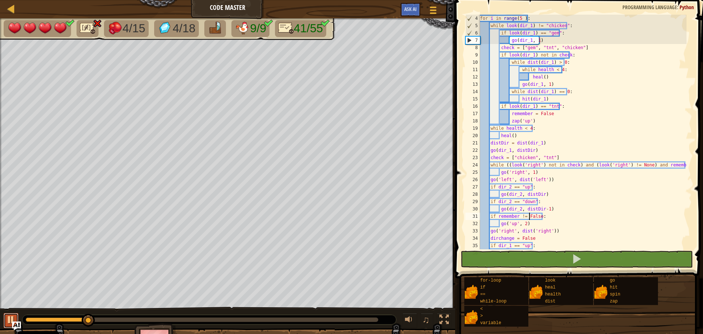
click at [10, 317] on div at bounding box center [11, 320] width 10 height 10
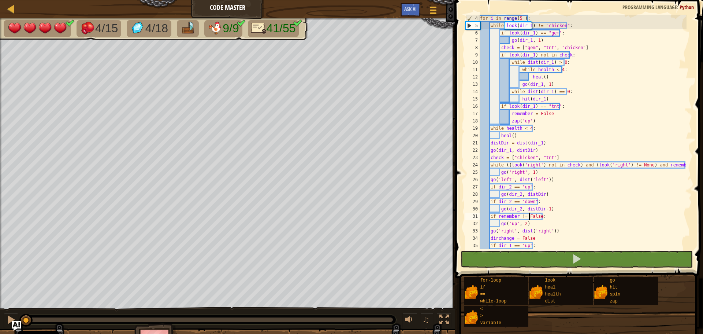
drag, startPoint x: 45, startPoint y: 317, endPoint x: 19, endPoint y: 321, distance: 26.4
click at [11, 323] on div "♫" at bounding box center [227, 318] width 455 height 22
drag, startPoint x: 534, startPoint y: 223, endPoint x: 471, endPoint y: 216, distance: 64.1
click at [471, 216] on div "if remember != False: 4 5 6 7 8 9 10 11 12 13 14 15 16 17 18 19 20 21 22 23 24 …" at bounding box center [578, 132] width 228 height 234
click at [541, 219] on div "for i in range ( 5 ) : while look ( dir_1 ) != "chicken" : if look ( dir_1 ) ==…" at bounding box center [583, 132] width 208 height 234
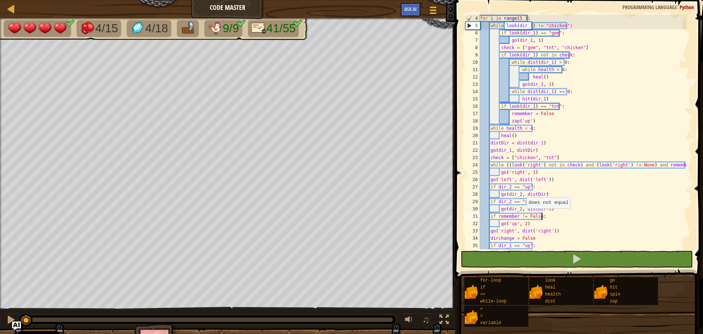
click at [520, 216] on div "for i in range ( 5 ) : while look ( dir_1 ) != "chicken" : if look ( dir_1 ) ==…" at bounding box center [583, 139] width 208 height 249
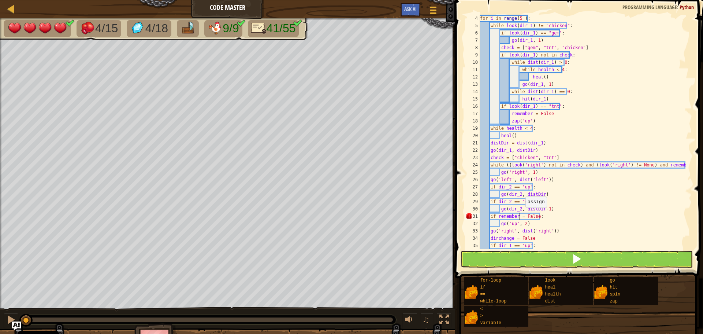
scroll to position [3, 3]
click at [7, 316] on div at bounding box center [11, 320] width 10 height 10
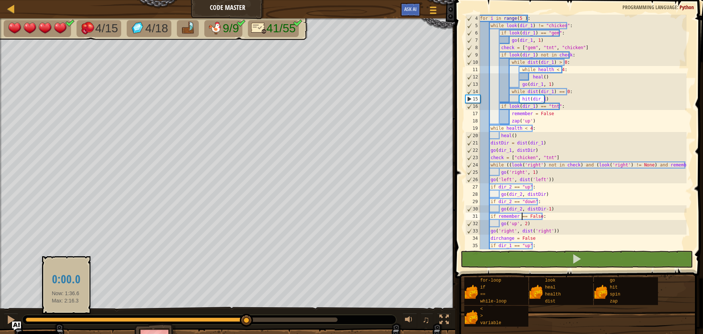
drag, startPoint x: 28, startPoint y: 318, endPoint x: 66, endPoint y: 319, distance: 37.7
click at [66, 319] on div at bounding box center [136, 319] width 221 height 4
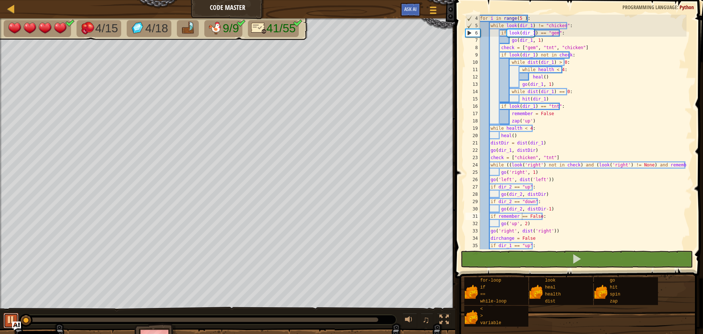
click at [10, 320] on div at bounding box center [11, 320] width 10 height 10
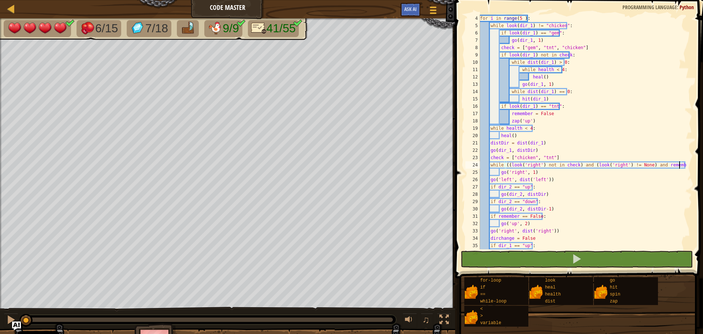
click at [681, 162] on div "for i in range ( 5 ) : while look ( dir_1 ) != "chicken" : if look ( dir_1 ) ==…" at bounding box center [583, 139] width 208 height 249
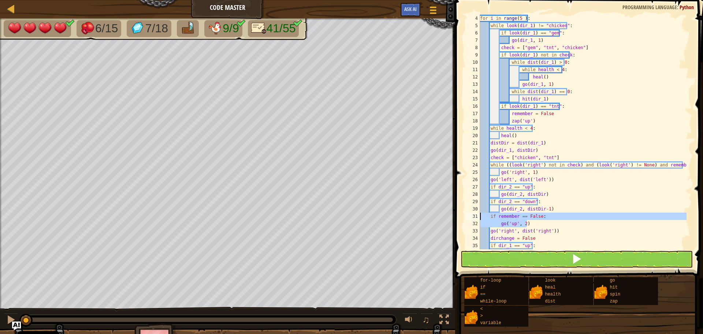
drag, startPoint x: 532, startPoint y: 223, endPoint x: 466, endPoint y: 216, distance: 66.3
click at [466, 216] on div "while ((look('right') not in check) and (look('right') != None) and remember): …" at bounding box center [578, 132] width 228 height 234
type textarea "if remember == False: go('up', 2)"
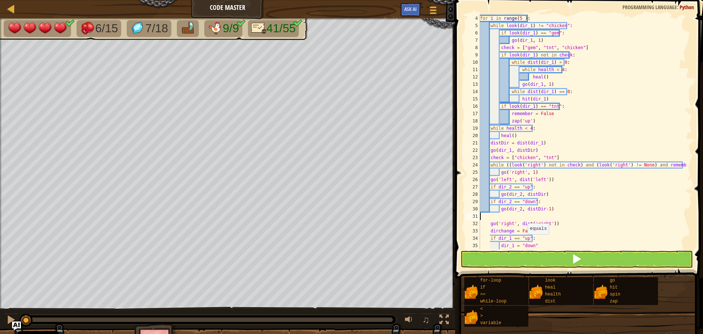
type textarea "go(dir_2, distDir-1)"
click at [526, 260] on button at bounding box center [577, 259] width 232 height 17
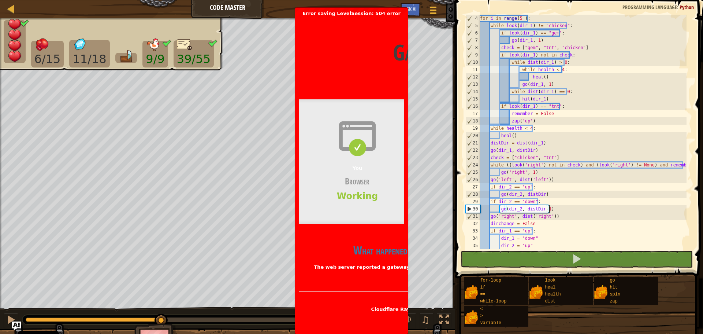
drag, startPoint x: 30, startPoint y: 322, endPoint x: 49, endPoint y: 324, distance: 19.2
click at [49, 324] on div at bounding box center [209, 320] width 374 height 10
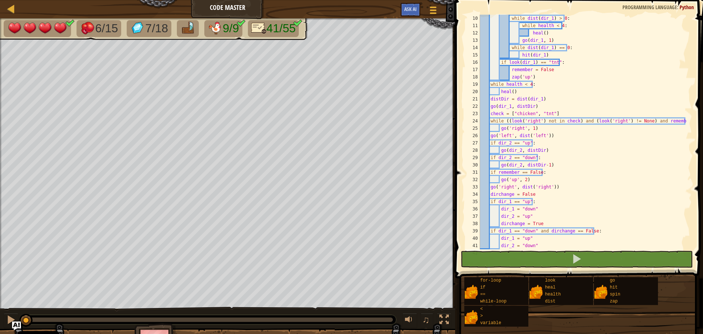
scroll to position [73, 0]
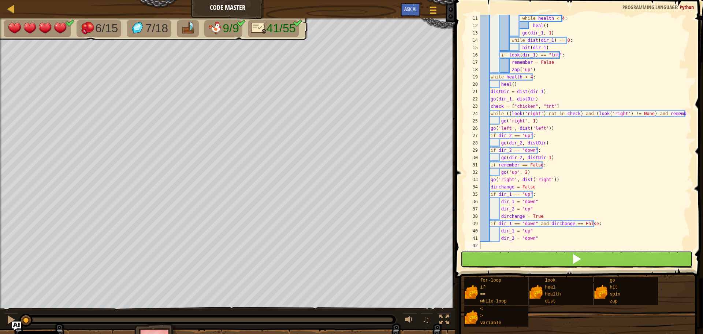
click at [521, 258] on button at bounding box center [577, 259] width 232 height 17
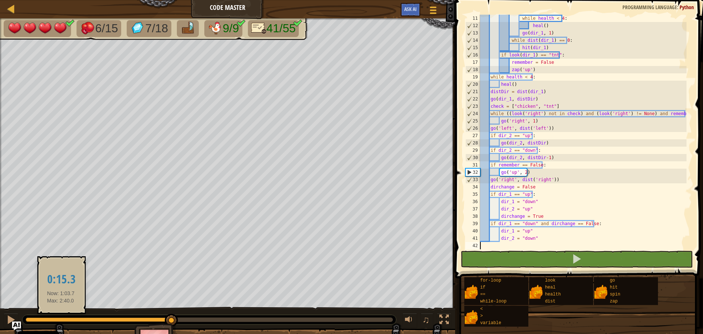
drag, startPoint x: 27, startPoint y: 319, endPoint x: 61, endPoint y: 321, distance: 33.8
click at [61, 321] on div at bounding box center [99, 319] width 146 height 4
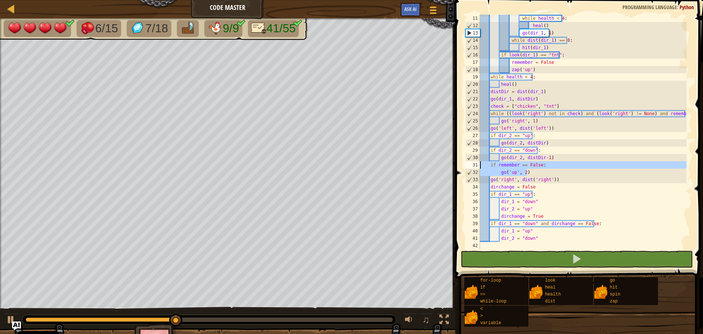
drag, startPoint x: 523, startPoint y: 171, endPoint x: 463, endPoint y: 168, distance: 59.8
click at [463, 168] on div "11 12 13 14 15 16 17 18 19 20 21 22 23 24 25 26 27 28 29 30 31 32 33 34 35 36 3…" at bounding box center [578, 154] width 250 height 300
type textarea "if remember == False: go('up', 2)"
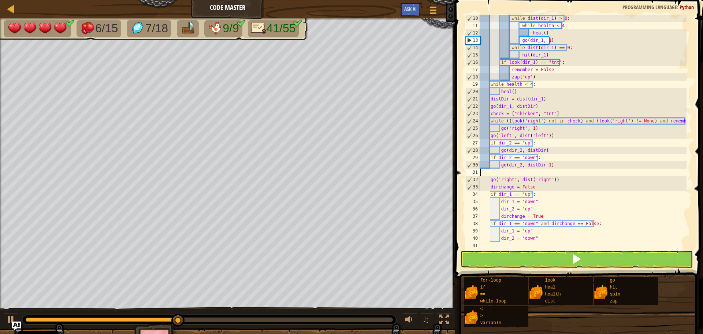
scroll to position [59, 0]
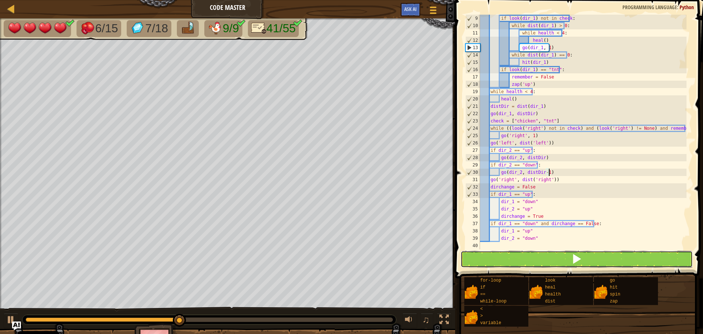
click at [534, 261] on button at bounding box center [577, 259] width 232 height 17
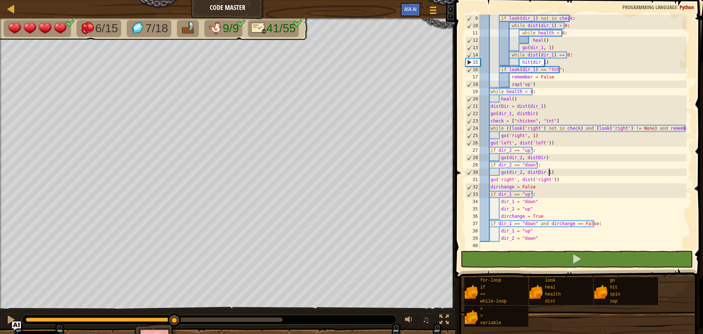
drag, startPoint x: 93, startPoint y: 319, endPoint x: 31, endPoint y: 319, distance: 62.3
click at [31, 319] on div at bounding box center [100, 319] width 149 height 4
drag, startPoint x: 40, startPoint y: 316, endPoint x: 27, endPoint y: 316, distance: 12.5
click at [27, 316] on div at bounding box center [209, 320] width 374 height 10
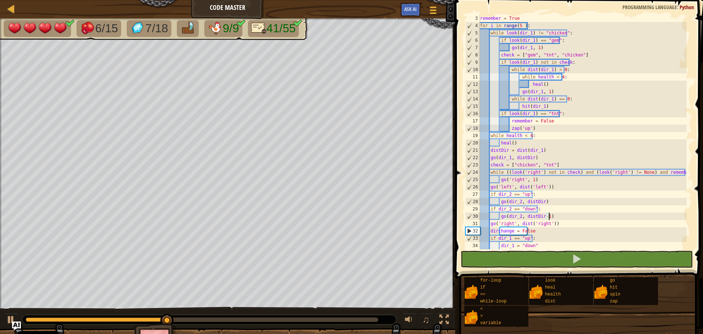
scroll to position [0, 0]
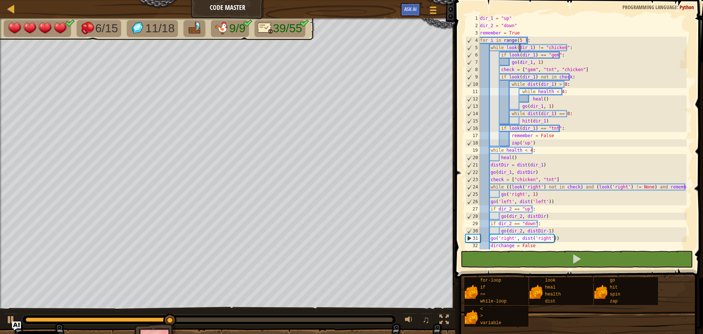
click at [521, 44] on div "dir_1 = "up" dir_2 = "down" remember = True for i in range ( 5 ) : while look (…" at bounding box center [583, 139] width 208 height 249
click at [523, 39] on div "dir_1 = "up" dir_2 = "down" remember = True for i in range ( 5 ) : while look (…" at bounding box center [583, 139] width 208 height 249
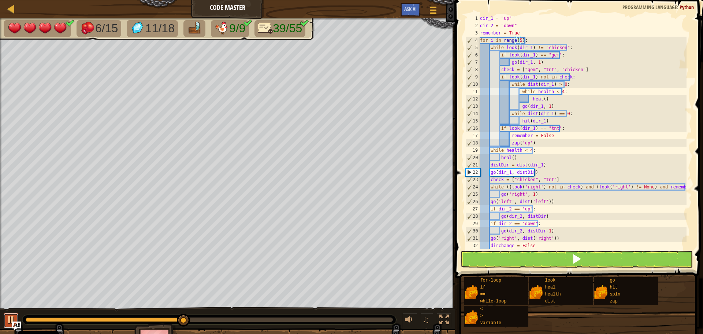
click at [8, 318] on div at bounding box center [11, 320] width 10 height 10
click at [9, 318] on div at bounding box center [11, 320] width 10 height 10
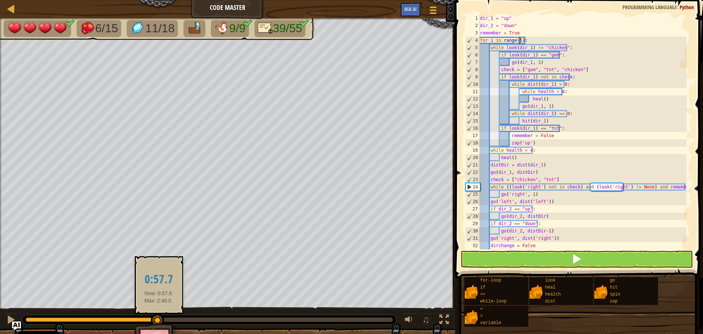
drag, startPoint x: 189, startPoint y: 318, endPoint x: 158, endPoint y: 314, distance: 30.7
click at [158, 314] on div at bounding box center [157, 320] width 13 height 13
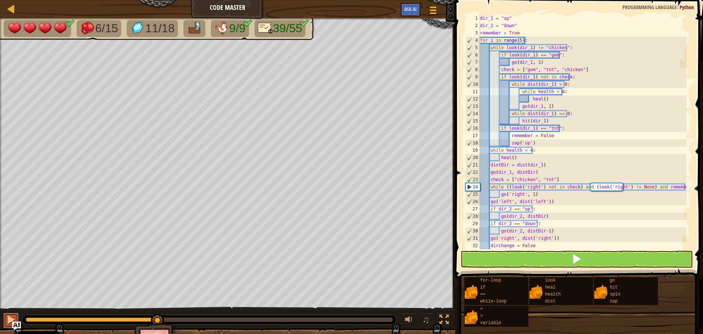
click at [11, 315] on div at bounding box center [11, 320] width 10 height 10
click at [12, 315] on div at bounding box center [11, 320] width 10 height 10
click at [629, 186] on div "dir_1 = "up" dir_2 = "down" remember = True for i in range ( 5 ) : while look (…" at bounding box center [583, 139] width 208 height 249
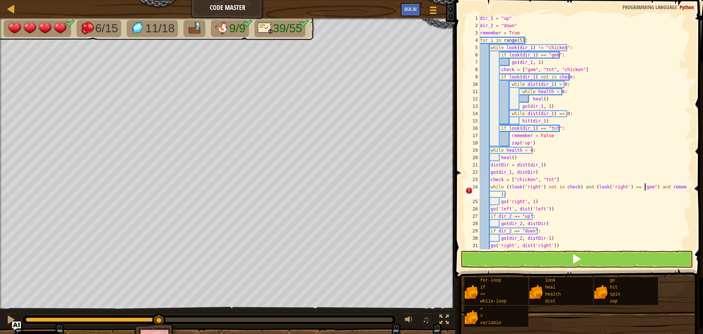
scroll to position [3, 14]
drag, startPoint x: 578, startPoint y: 253, endPoint x: 463, endPoint y: 268, distance: 116.0
click at [576, 253] on span at bounding box center [577, 258] width 10 height 10
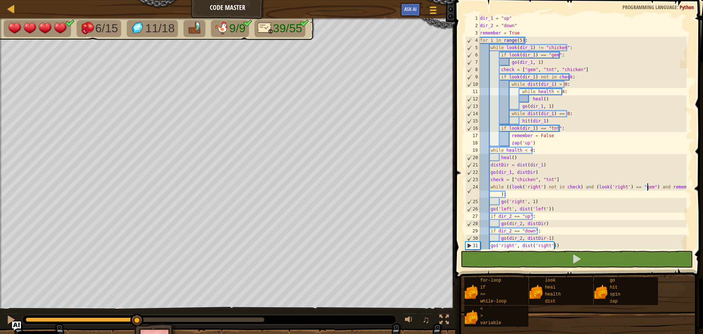
drag, startPoint x: 110, startPoint y: 319, endPoint x: 197, endPoint y: 323, distance: 86.9
click at [197, 323] on div at bounding box center [209, 320] width 374 height 10
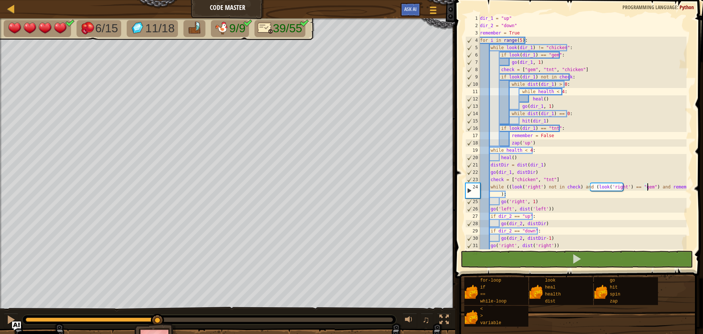
drag, startPoint x: 166, startPoint y: 319, endPoint x: 141, endPoint y: 316, distance: 25.4
click at [141, 316] on div at bounding box center [209, 320] width 374 height 10
click at [9, 316] on div at bounding box center [11, 320] width 10 height 10
click at [585, 185] on div "dir_1 = "up" dir_2 = "down" remember = True for i in range ( 5 ) : while look (…" at bounding box center [583, 139] width 208 height 249
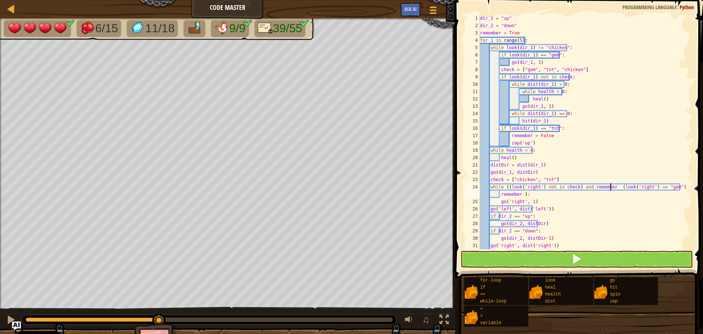
scroll to position [3, 11]
click at [577, 265] on button at bounding box center [577, 259] width 232 height 17
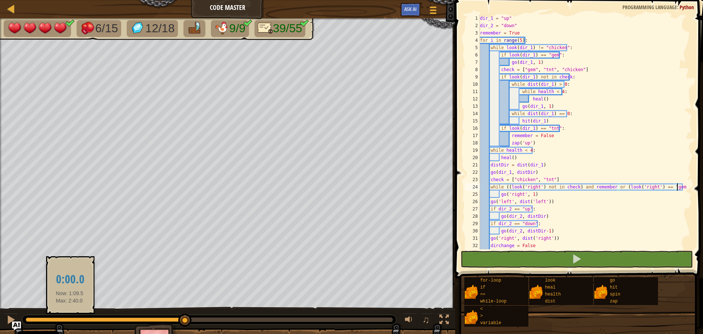
click at [70, 318] on div at bounding box center [106, 319] width 160 height 4
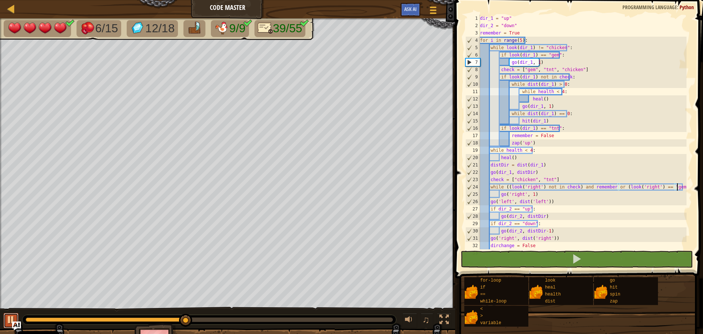
click at [4, 316] on button at bounding box center [11, 320] width 15 height 15
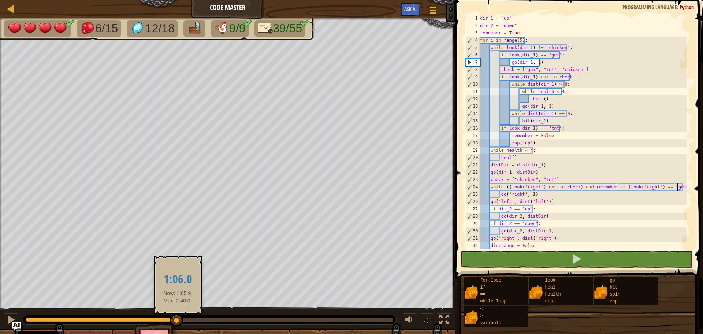
drag, startPoint x: 189, startPoint y: 321, endPoint x: 177, endPoint y: 318, distance: 11.7
click at [177, 318] on div at bounding box center [176, 320] width 13 height 13
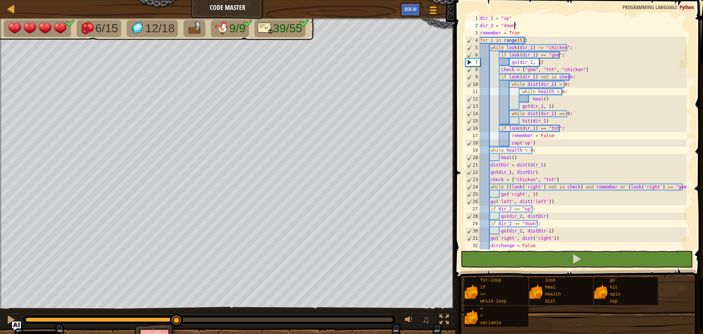
click at [525, 23] on div "dir_1 = "up" dir_2 = "down" remember = True for i in range ( 5 ) : while look (…" at bounding box center [583, 139] width 208 height 249
type textarea "while look(dir_1) != "chicken":"
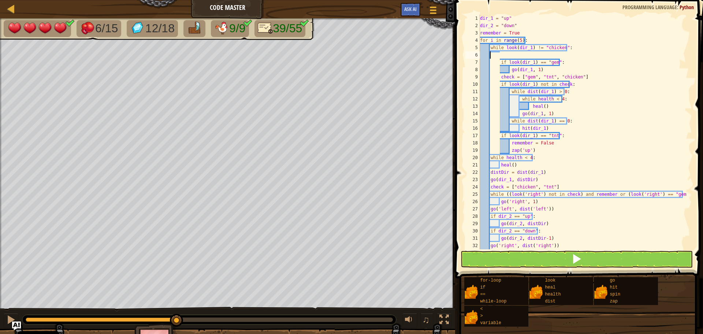
scroll to position [3, 0]
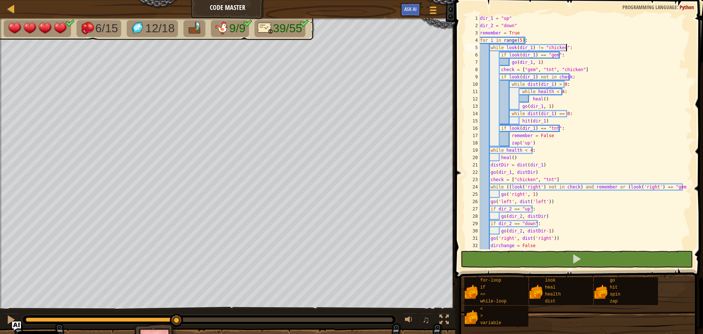
type textarea "for i in range(5):"
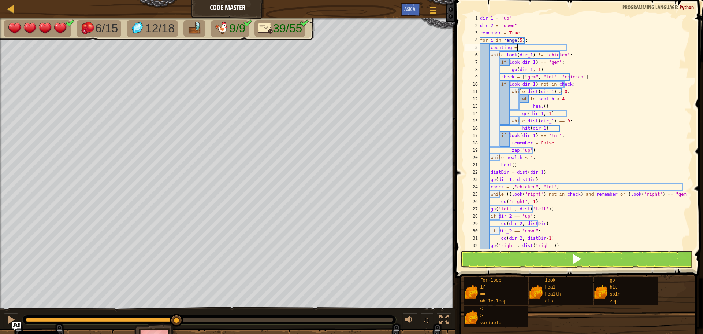
scroll to position [3, 3]
type textarea "go(dir_1, 1)"
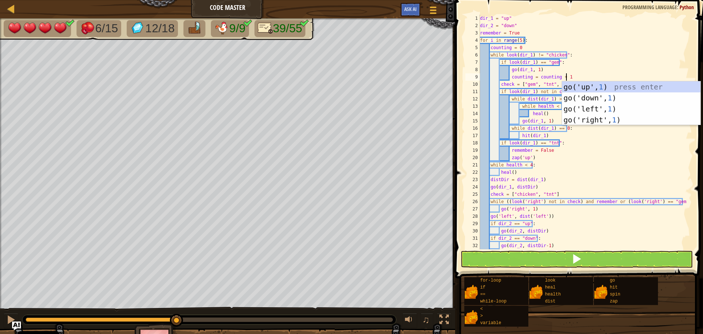
scroll to position [3, 7]
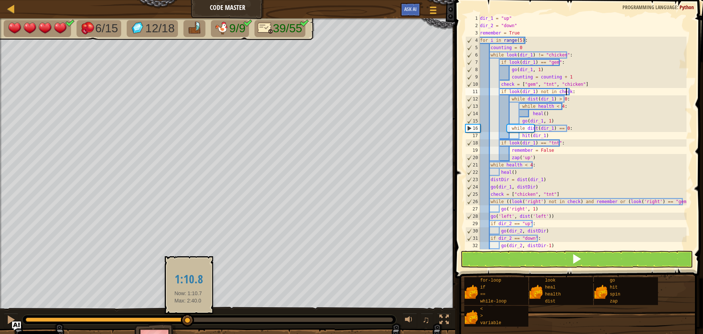
drag, startPoint x: 178, startPoint y: 323, endPoint x: 188, endPoint y: 322, distance: 10.3
click at [188, 322] on div at bounding box center [187, 320] width 13 height 13
drag, startPoint x: 188, startPoint y: 318, endPoint x: 193, endPoint y: 318, distance: 5.9
click at [193, 318] on div at bounding box center [192, 320] width 13 height 13
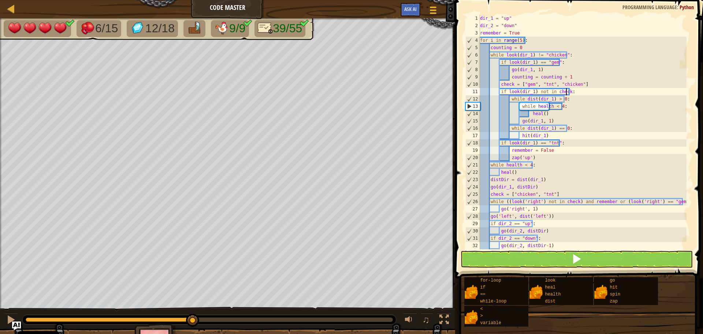
click at [556, 113] on div "dir_1 = "up" dir_2 = "down" remember = True for i in range ( 5 ) : counting = 0…" at bounding box center [583, 139] width 208 height 249
type textarea "heal()"
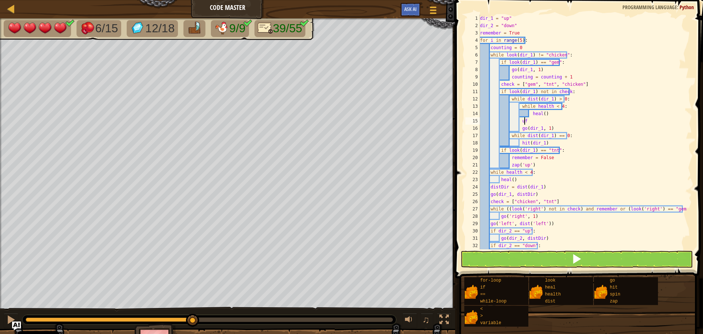
type textarea "u"
type textarea "if counting == 4:"
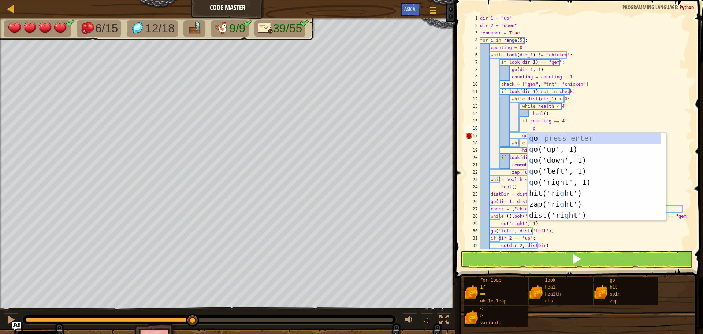
scroll to position [3, 4]
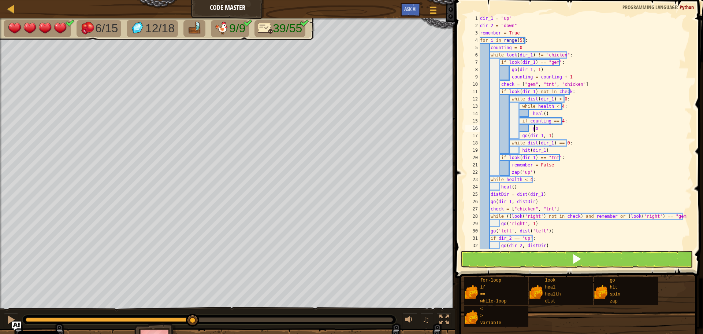
type textarea "g"
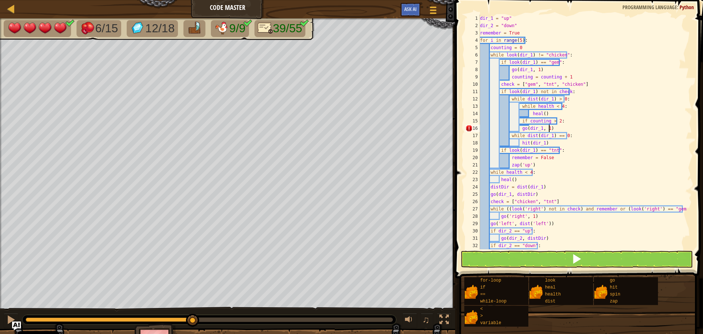
scroll to position [3, 5]
type textarea "go(dir_1, 2)"
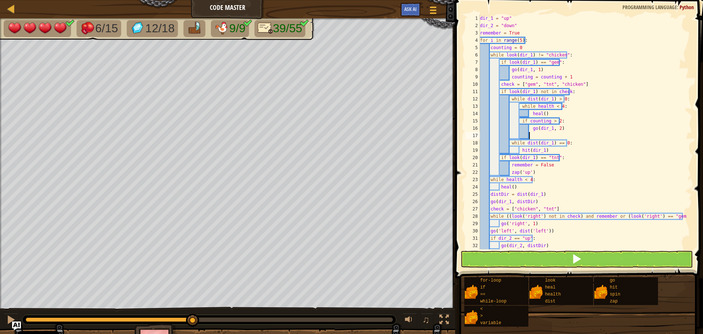
scroll to position [3, 3]
type textarea "if counting < 3:"
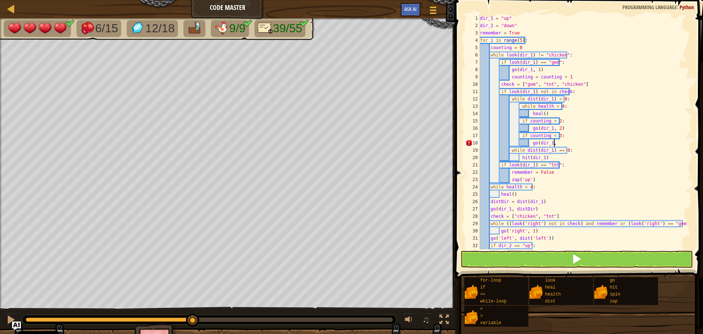
scroll to position [3, 6]
click at [570, 127] on div "dir_1 = "up" dir_2 = "down" remember = True for i in range ( 5 ) : counting = 0…" at bounding box center [583, 139] width 208 height 249
click at [567, 258] on button at bounding box center [577, 259] width 232 height 17
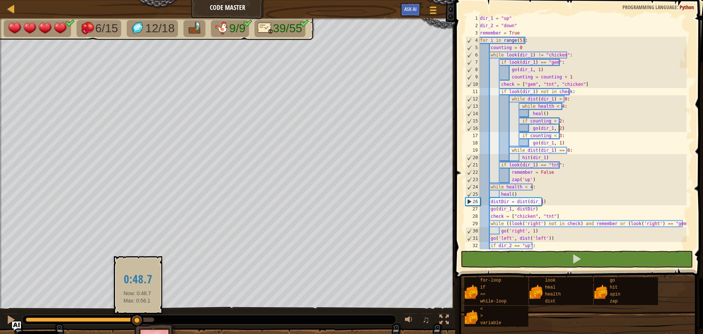
drag, startPoint x: 128, startPoint y: 320, endPoint x: 144, endPoint y: 319, distance: 15.8
click at [137, 319] on div at bounding box center [82, 319] width 112 height 4
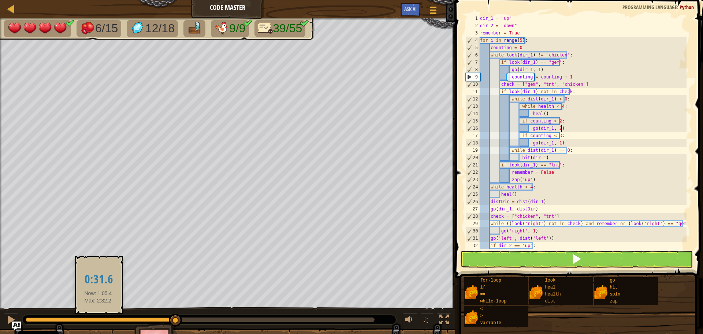
drag, startPoint x: 145, startPoint y: 319, endPoint x: 86, endPoint y: 319, distance: 58.6
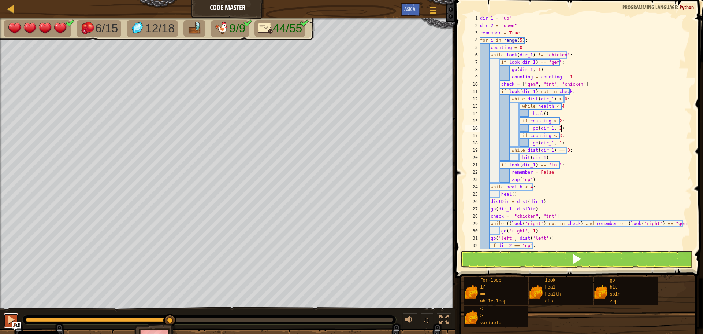
click at [6, 317] on button at bounding box center [11, 320] width 15 height 15
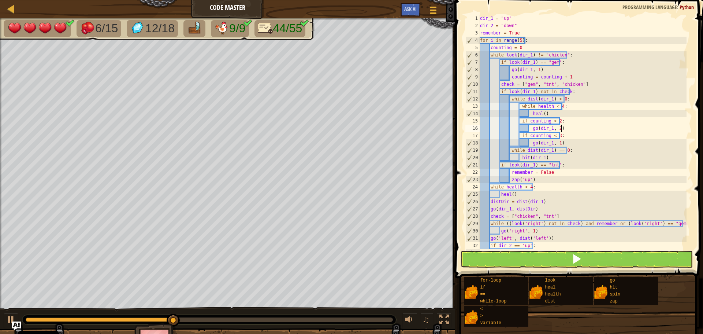
click at [571, 127] on div "dir_1 = "up" dir_2 = "down" remember = True for i in range ( 5 ) : counting = 0…" at bounding box center [583, 139] width 208 height 249
type textarea "go(dir_1, 2)"
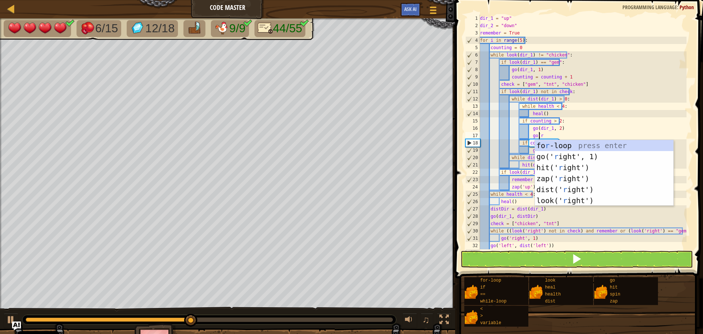
scroll to position [3, 5]
type textarea "go(ri"
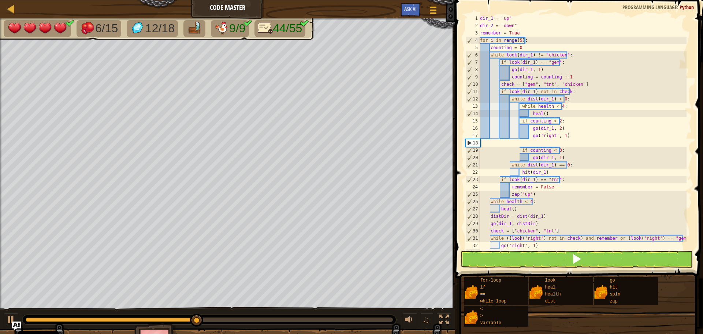
scroll to position [3, 0]
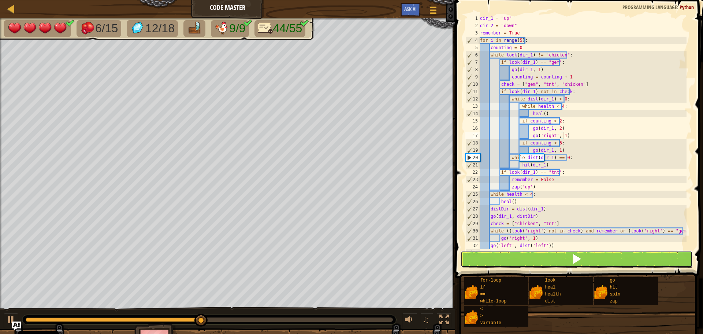
click at [569, 259] on button at bounding box center [577, 259] width 232 height 17
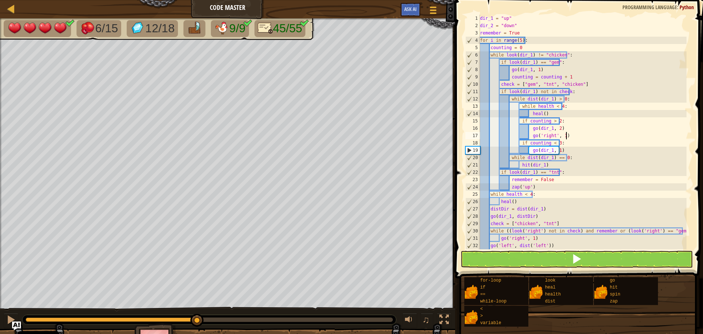
drag, startPoint x: 204, startPoint y: 324, endPoint x: 156, endPoint y: 323, distance: 48.4
click at [156, 323] on div "6/15 12/18 9/9 45/55 ♫ Pugicorn 4 x: 62 y: 56 x: 62 y: 62 action: move" at bounding box center [351, 188] width 703 height 340
click at [15, 318] on button at bounding box center [11, 320] width 15 height 15
drag, startPoint x: 525, startPoint y: 46, endPoint x: 490, endPoint y: 46, distance: 35.2
click at [490, 46] on div "dir_1 = "up" dir_2 = "down" remember = True for i in range ( 5 ) : counting = 0…" at bounding box center [583, 139] width 208 height 249
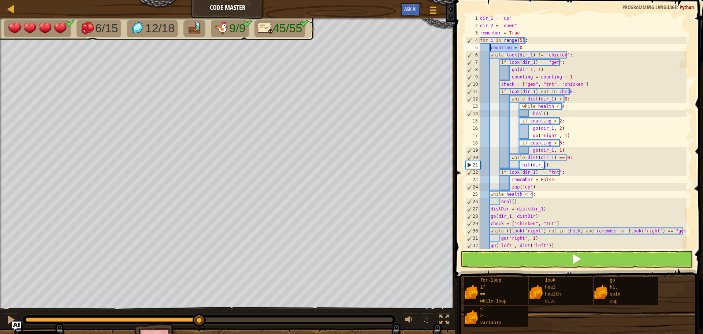
type textarea "counting = 0"
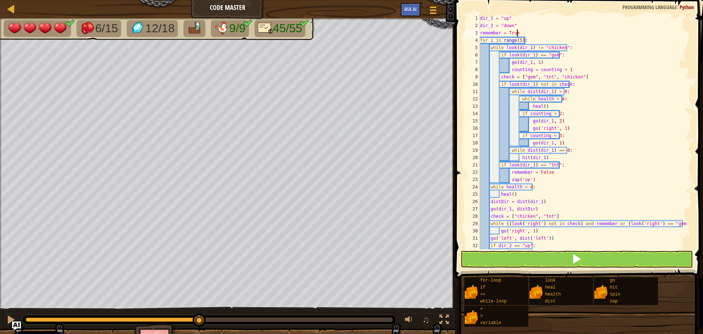
click at [530, 35] on div "dir_1 = "up" dir_2 = "down" remember = True for i in range ( 5 ) : while look (…" at bounding box center [583, 139] width 208 height 249
type textarea "remember = True"
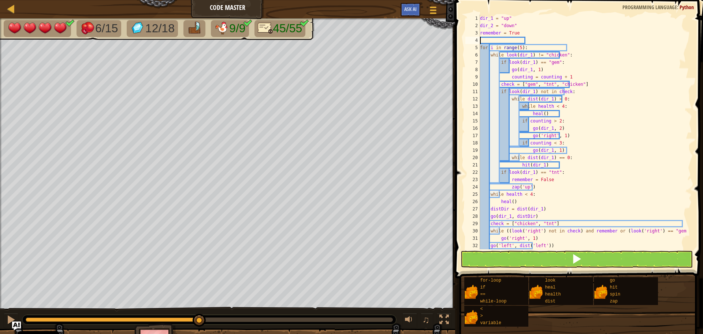
paste textarea "counting = 0"
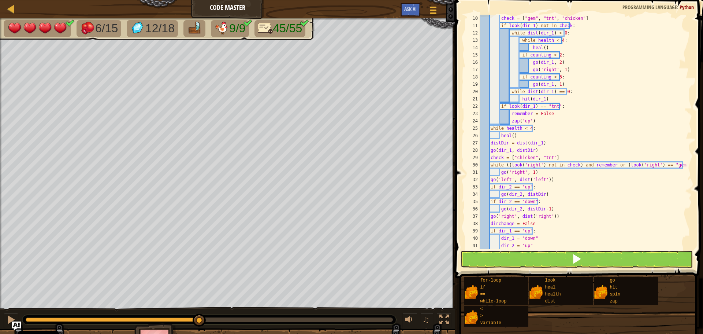
scroll to position [103, 0]
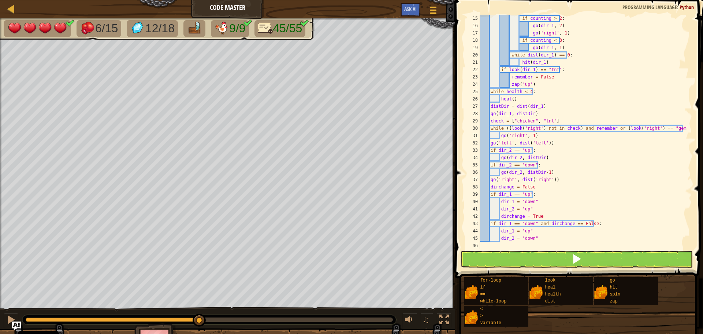
click at [547, 216] on div "if counting > 2 : go ( dir_1 , 2 ) go ( 'right' , 1 ) if counting < 3 : go ( di…" at bounding box center [583, 139] width 208 height 249
type textarea "dirchange = True"
paste textarea "counting = 0"
type textarea "dir_2 = "down""
paste textarea "counting = 0"
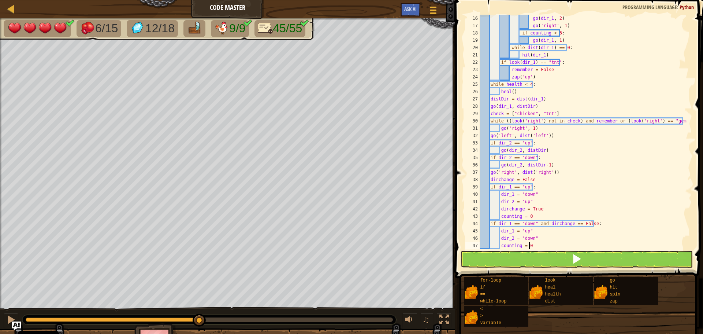
scroll to position [110, 0]
click at [541, 254] on button at bounding box center [577, 259] width 232 height 17
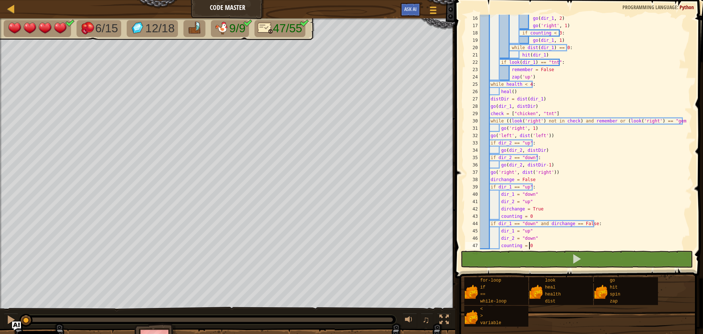
drag, startPoint x: 104, startPoint y: 319, endPoint x: 4, endPoint y: 312, distance: 100.2
click at [4, 312] on div "♫" at bounding box center [227, 318] width 455 height 22
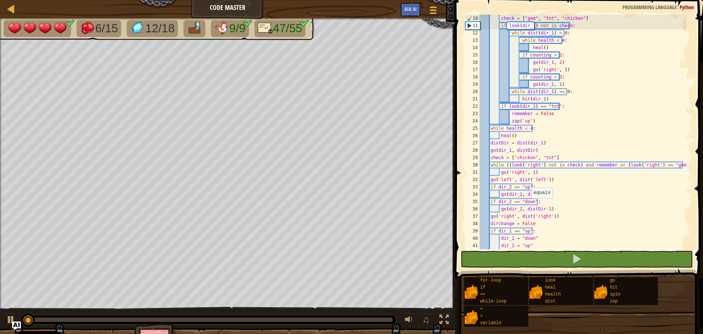
scroll to position [0, 0]
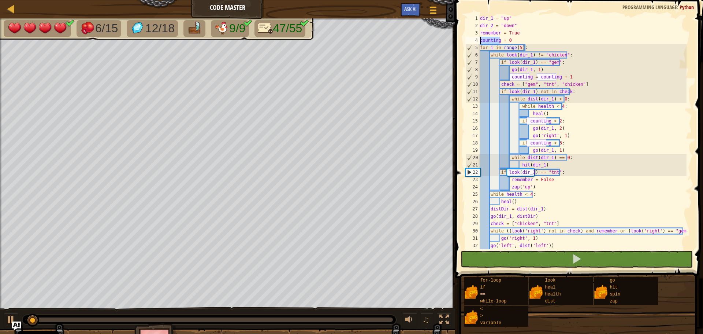
drag, startPoint x: 500, startPoint y: 40, endPoint x: 474, endPoint y: 41, distance: 26.1
click at [474, 41] on div "counting = 0 1 2 3 4 5 6 7 8 9 10 11 12 13 14 15 16 17 18 19 20 21 22 23 24 25 …" at bounding box center [578, 132] width 228 height 234
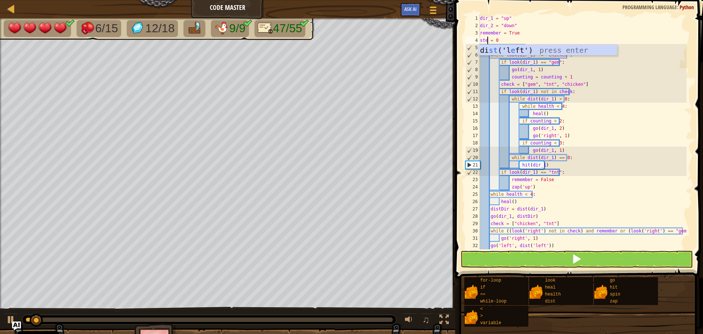
scroll to position [3, 1]
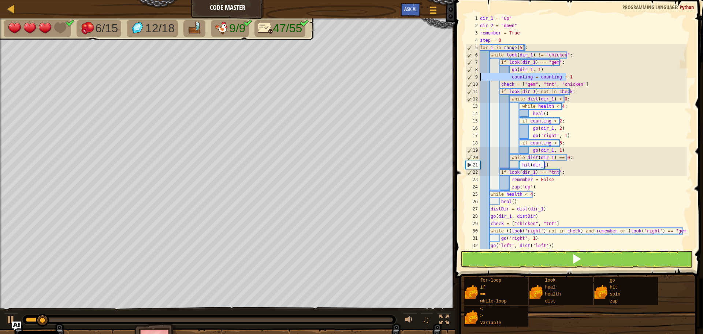
drag, startPoint x: 576, startPoint y: 76, endPoint x: 467, endPoint y: 77, distance: 109.2
click at [467, 77] on div "step = 0 1 2 3 4 5 6 7 8 9 10 11 12 13 14 15 16 17 18 19 20 21 22 23 24 25 26 2…" at bounding box center [578, 132] width 228 height 234
type textarea "counting = counting + 1"
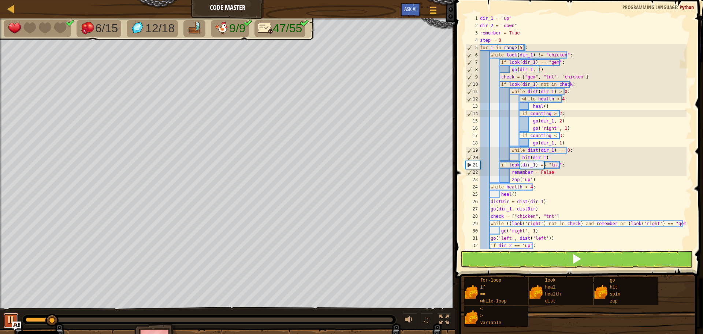
click at [11, 316] on div at bounding box center [11, 320] width 10 height 10
drag, startPoint x: 546, startPoint y: 113, endPoint x: 527, endPoint y: 114, distance: 19.5
click at [527, 114] on div "dir_1 = "up" dir_2 = "down" remember = True step = 0 for i in range ( 5 ) : whi…" at bounding box center [583, 139] width 208 height 249
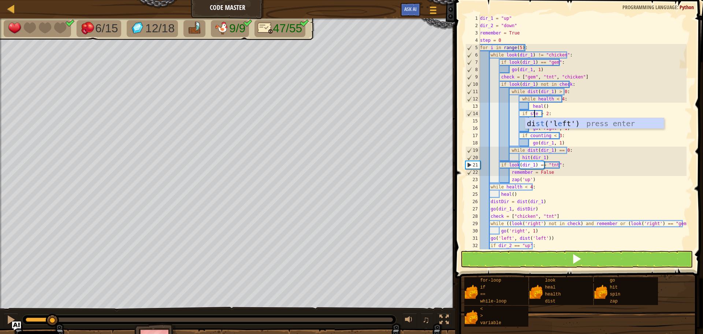
scroll to position [3, 4]
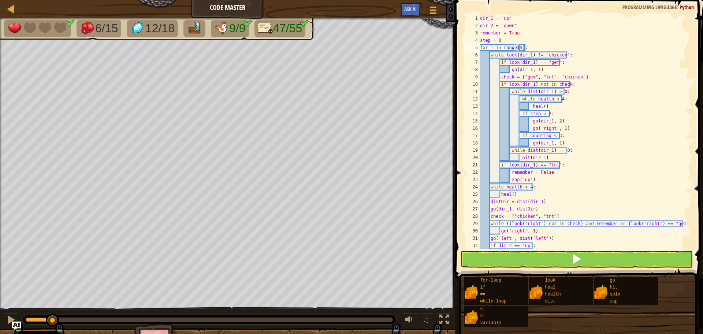
click at [519, 48] on div "dir_1 = "up" dir_2 = "down" remember = True step = 0 for i in range ( 5 ) : whi…" at bounding box center [583, 139] width 208 height 249
click at [566, 258] on button at bounding box center [577, 259] width 232 height 17
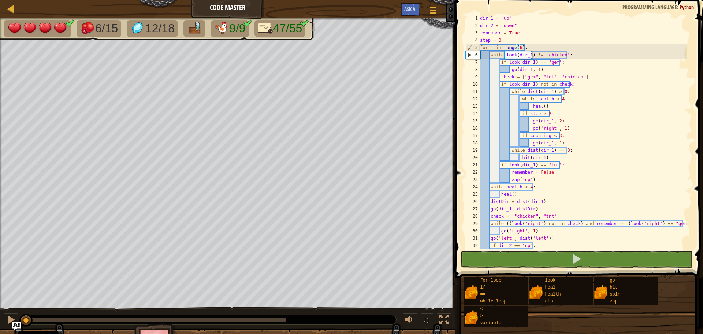
drag, startPoint x: 38, startPoint y: 320, endPoint x: -12, endPoint y: 308, distance: 52.1
click at [0, 0] on html "Cookie Policy CodeCombat uses a few essential and non-essential cookies. Privac…" at bounding box center [351, 0] width 703 height 0
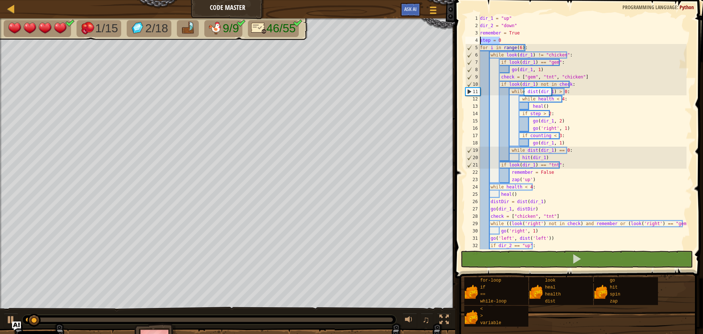
drag, startPoint x: 504, startPoint y: 42, endPoint x: 456, endPoint y: 41, distance: 48.4
click at [456, 41] on div "for i in range(6): 1 2 3 4 5 6 7 8 9 10 11 12 13 14 15 16 17 18 19 20 21 22 23 …" at bounding box center [578, 154] width 250 height 300
type textarea "step = 0"
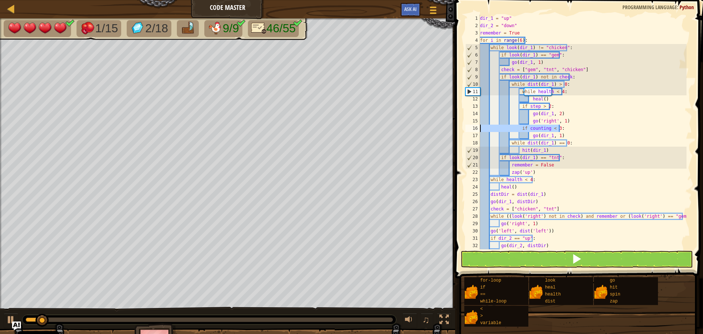
drag, startPoint x: 563, startPoint y: 127, endPoint x: 461, endPoint y: 128, distance: 102.2
click at [461, 128] on div "remember = True 1 2 3 4 5 6 7 8 9 10 11 12 13 14 15 16 17 18 19 20 21 22 23 24 …" at bounding box center [578, 154] width 250 height 300
drag, startPoint x: 558, startPoint y: 108, endPoint x: 462, endPoint y: 104, distance: 96.0
click at [462, 104] on div "if counting < 3: 1 2 3 4 5 6 7 8 9 10 11 12 13 14 15 16 17 18 19 20 21 22 23 24…" at bounding box center [578, 154] width 250 height 300
type textarea "if step > 2:"
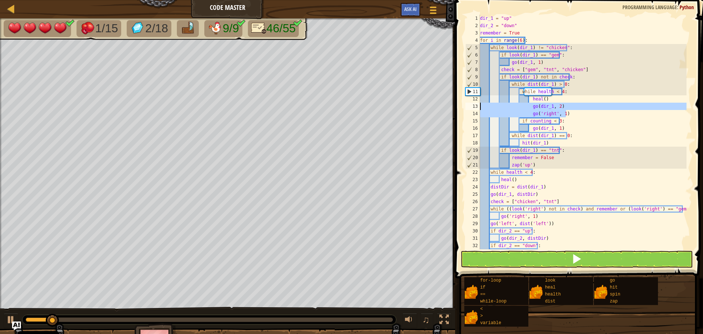
drag, startPoint x: 569, startPoint y: 111, endPoint x: 469, endPoint y: 104, distance: 101.0
click at [469, 104] on div "heal() 1 2 3 4 5 6 7 8 9 10 11 12 13 14 15 16 17 18 19 20 21 22 23 24 25 26 27 …" at bounding box center [578, 132] width 228 height 234
type textarea "go(dir_1, 2) go('right', 1)"
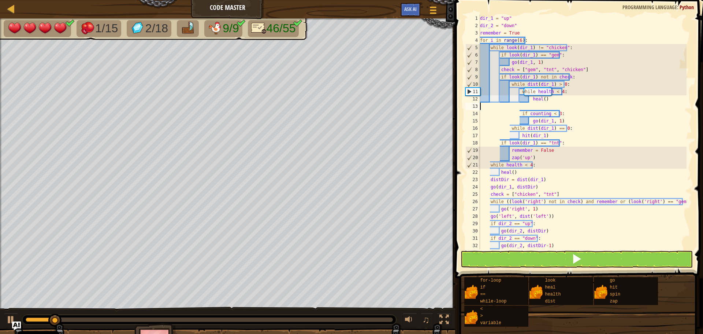
click at [529, 107] on div "dir_1 = "up" dir_2 = "down" remember = True for i in range ( 6 ) : while look (…" at bounding box center [583, 139] width 208 height 249
drag, startPoint x: 569, startPoint y: 113, endPoint x: 463, endPoint y: 109, distance: 106.3
click at [463, 109] on div "1 2 3 4 5 6 7 8 9 10 11 12 13 14 15 16 17 18 19 20 21 22 23 24 25 26 27 28 29 3…" at bounding box center [578, 154] width 250 height 300
type textarea "if counting < 3:"
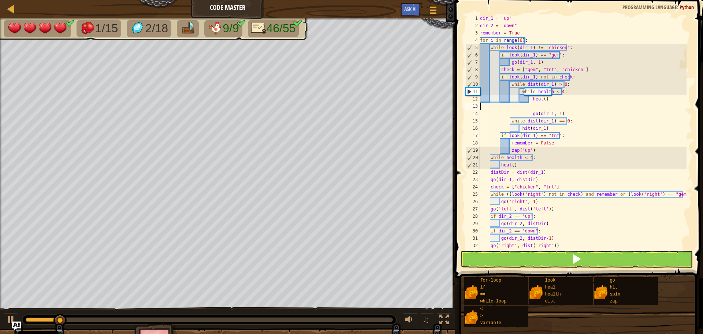
click at [530, 111] on div "dir_1 = "up" dir_2 = "down" remember = True for i in range ( 6 ) : while look (…" at bounding box center [583, 139] width 208 height 249
drag, startPoint x: 530, startPoint y: 114, endPoint x: 519, endPoint y: 105, distance: 13.6
click at [519, 105] on div "dir_1 = "up" dir_2 = "down" remember = True for i in range ( 6 ) : while look (…" at bounding box center [583, 139] width 208 height 249
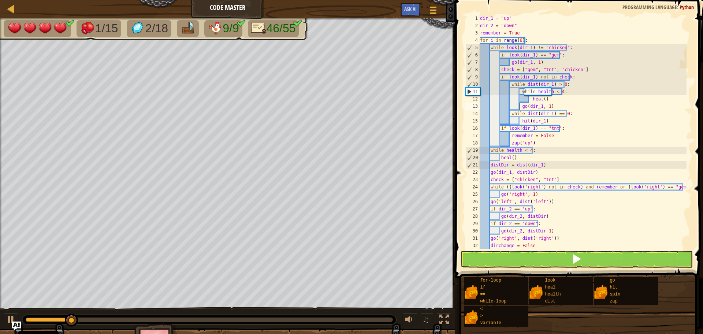
scroll to position [66, 0]
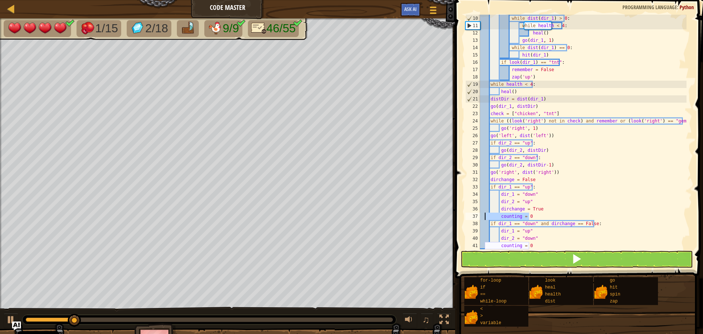
drag, startPoint x: 537, startPoint y: 214, endPoint x: 464, endPoint y: 216, distance: 72.9
click at [464, 216] on div "go(dir_1, 1) 10 11 12 13 14 15 16 17 18 19 20 21 22 23 24 25 26 27 28 29 30 31 …" at bounding box center [578, 132] width 228 height 234
type textarea "counting = 0"
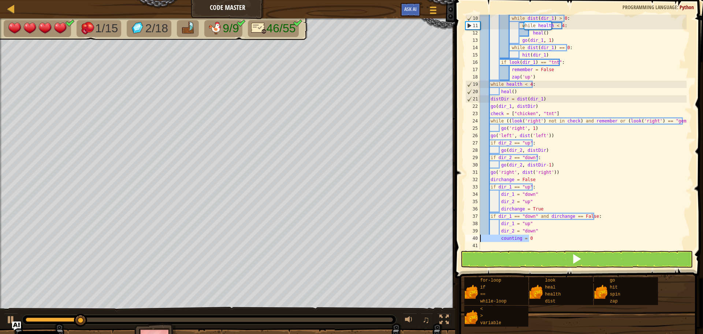
drag, startPoint x: 534, startPoint y: 238, endPoint x: 472, endPoint y: 240, distance: 61.6
click at [472, 240] on div "dirchange = True 10 11 12 13 14 15 16 17 18 19 20 21 22 23 24 25 26 27 28 29 30…" at bounding box center [578, 132] width 228 height 234
type textarea "counting = 0"
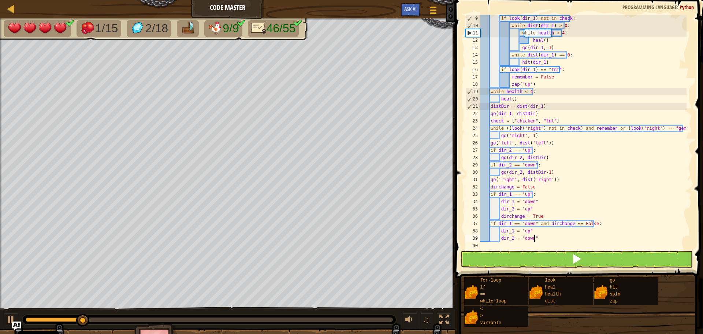
scroll to position [59, 0]
click at [531, 258] on button at bounding box center [577, 259] width 232 height 17
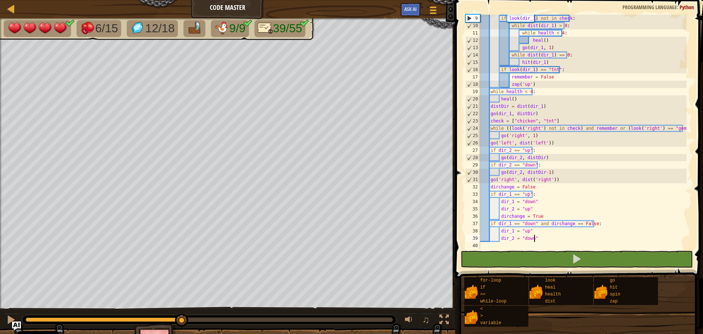
drag, startPoint x: 34, startPoint y: 320, endPoint x: 59, endPoint y: 316, distance: 25.2
click at [59, 316] on div at bounding box center [209, 320] width 374 height 10
click at [8, 316] on div at bounding box center [11, 320] width 10 height 10
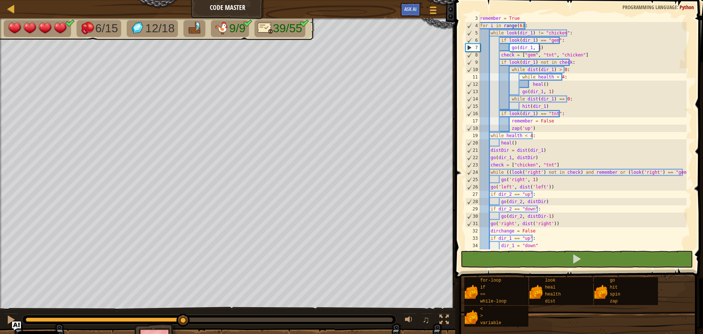
scroll to position [0, 0]
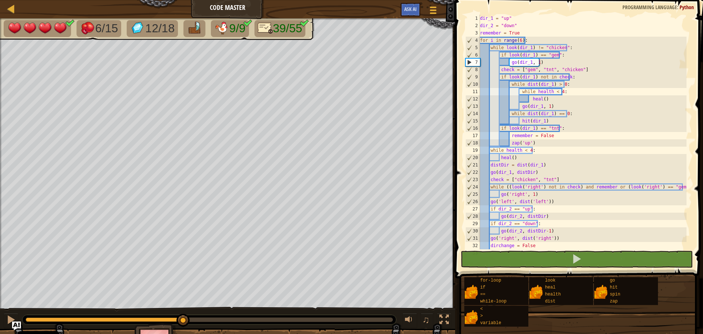
click at [556, 106] on div "dir_1 = "up" dir_2 = "down" remember = True for i in range ( 6 ) : while look (…" at bounding box center [583, 139] width 208 height 249
click at [557, 99] on div "dir_1 = "up" dir_2 = "down" remember = True for i in range ( 6 ) : while look (…" at bounding box center [583, 139] width 208 height 249
type textarea "heal()"
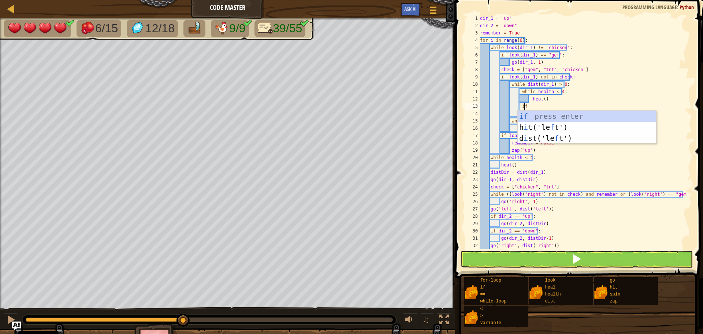
scroll to position [3, 3]
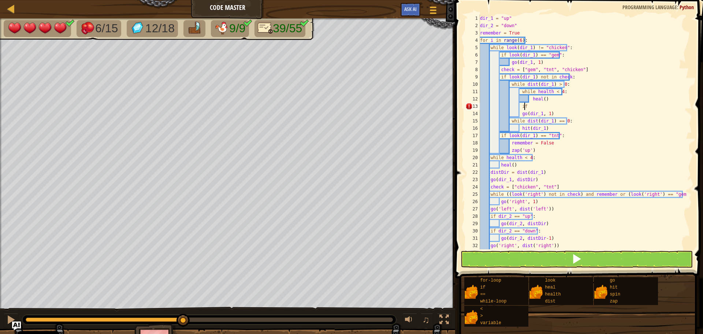
type textarea "i"
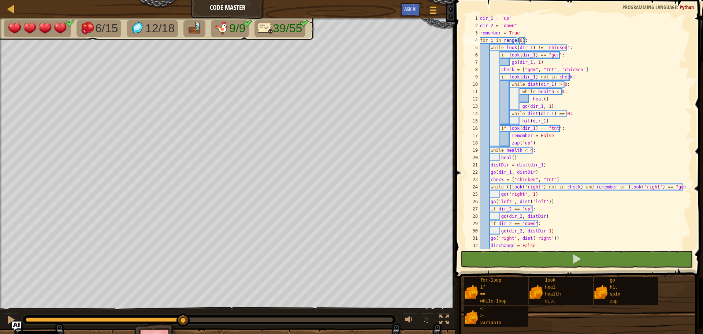
click at [519, 41] on div "dir_1 = "up" dir_2 = "down" remember = True for i in range ( 6 ) : while look (…" at bounding box center [583, 139] width 208 height 249
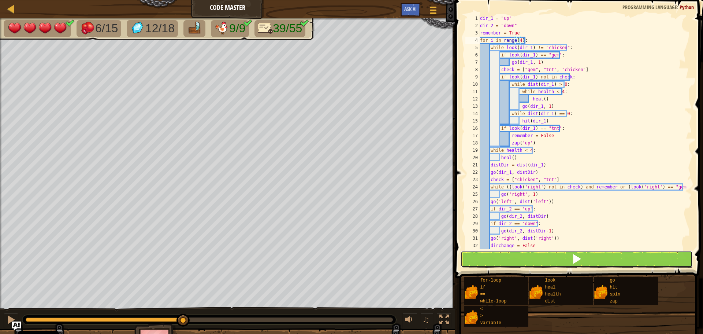
click at [569, 256] on button at bounding box center [577, 259] width 232 height 17
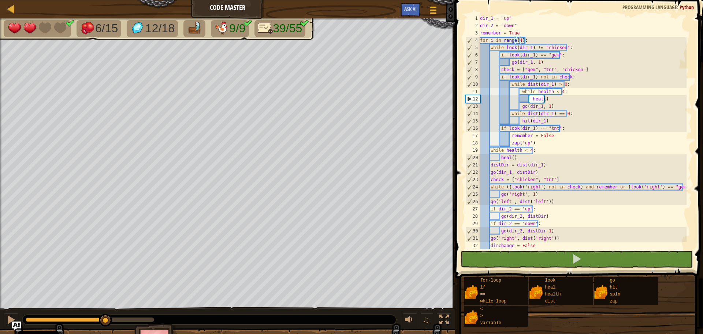
drag, startPoint x: 72, startPoint y: 320, endPoint x: 187, endPoint y: 321, distance: 115.4
click at [187, 321] on div at bounding box center [209, 320] width 374 height 10
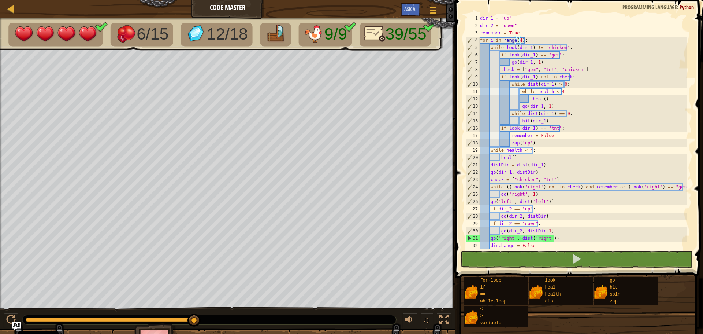
drag, startPoint x: 190, startPoint y: 320, endPoint x: 221, endPoint y: 322, distance: 31.2
click at [230, 322] on div at bounding box center [209, 320] width 374 height 10
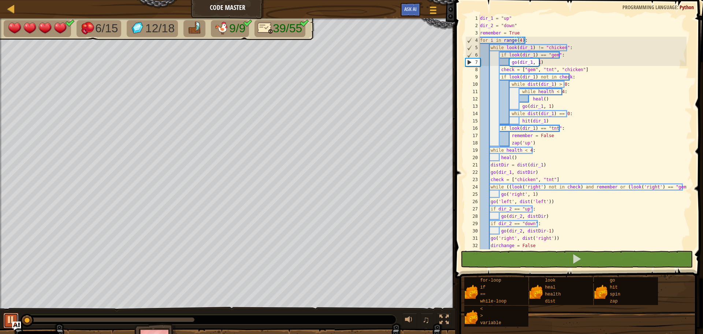
click at [6, 316] on button at bounding box center [11, 320] width 15 height 15
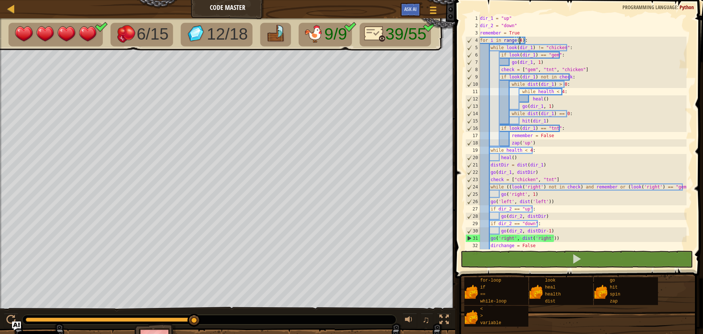
drag, startPoint x: 41, startPoint y: 318, endPoint x: 70, endPoint y: 314, distance: 28.5
click at [209, 322] on div at bounding box center [209, 320] width 374 height 10
click at [519, 39] on div "dir_1 = "up" dir_2 = "down" remember = True for i in range ( 4 ) : while look (…" at bounding box center [583, 139] width 208 height 249
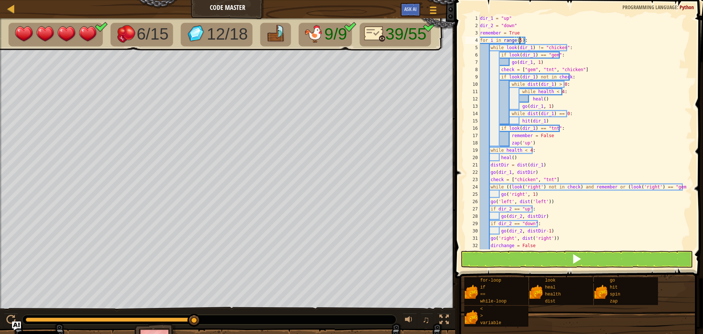
click at [560, 100] on div "dir_1 = "up" dir_2 = "down" remember = True for i in range ( 5 ) : while look (…" at bounding box center [583, 139] width 208 height 249
type textarea "heal()"
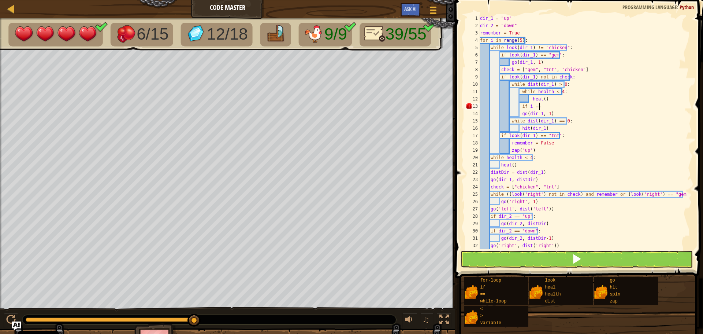
scroll to position [3, 5]
type textarea "if i == 5:"
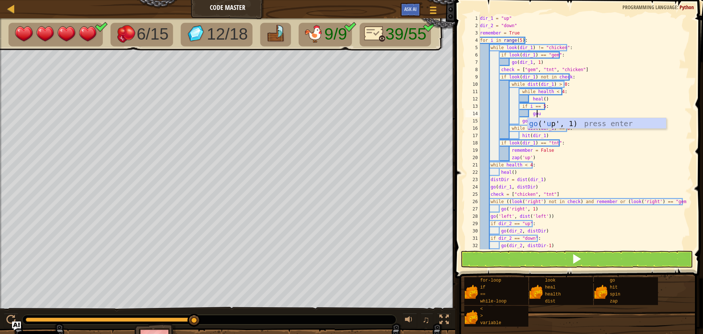
scroll to position [3, 4]
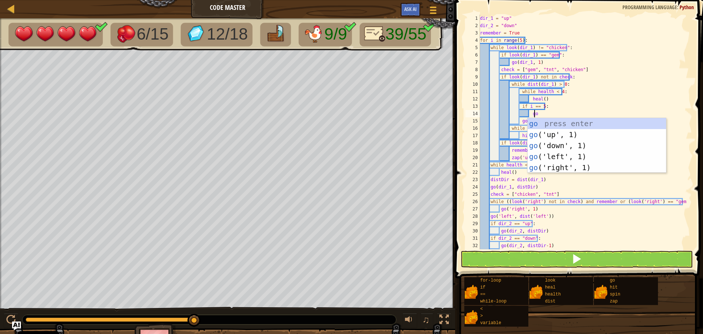
type textarea "g"
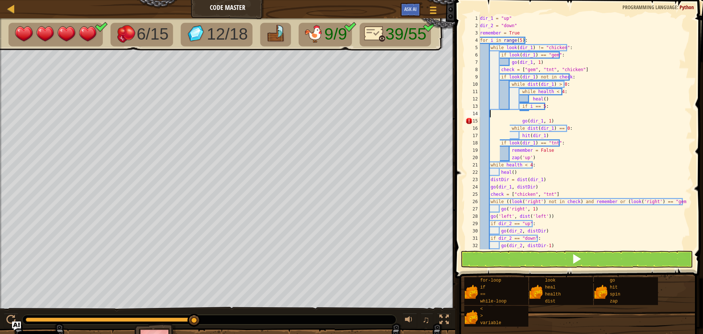
scroll to position [3, 0]
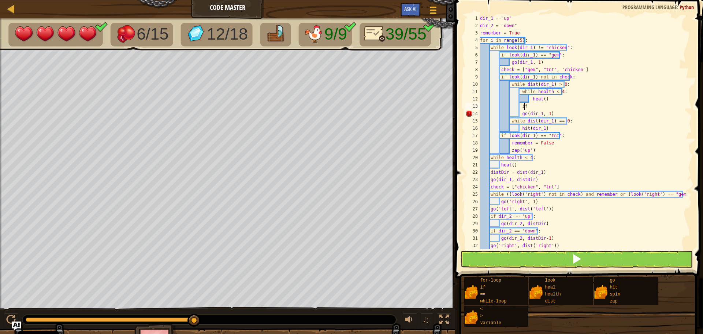
type textarea "i"
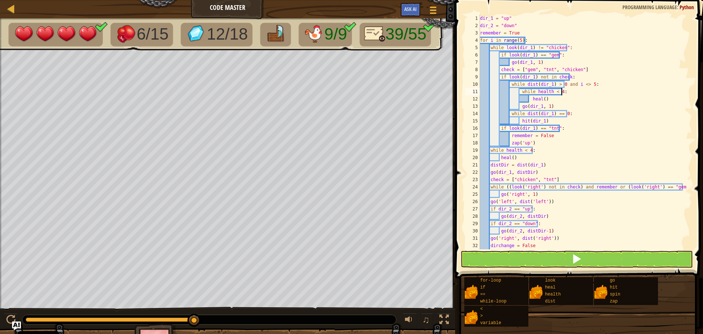
scroll to position [3, 5]
click at [502, 255] on button at bounding box center [577, 259] width 232 height 17
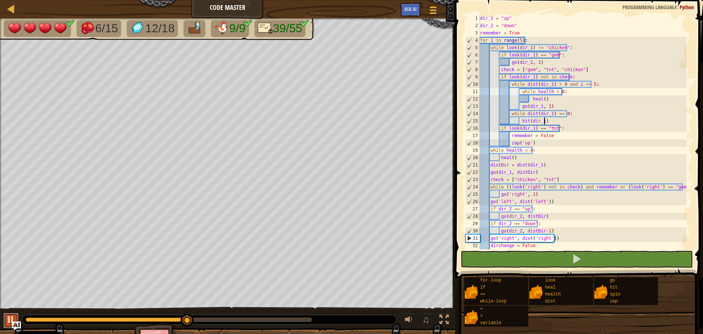
click at [9, 317] on div at bounding box center [11, 320] width 10 height 10
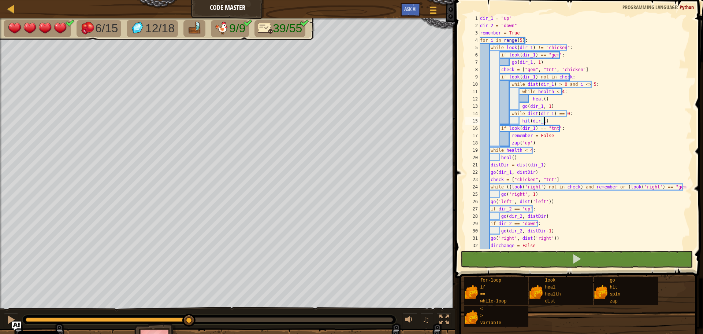
scroll to position [0, 0]
click at [529, 141] on div "dir_1 = "up" dir_2 = "down" remember = True for i in range ( 5 ) : while look (…" at bounding box center [583, 139] width 208 height 249
click at [538, 142] on div "dir_1 = "up" dir_2 = "down" remember = True for i in range ( 5 ) : while look (…" at bounding box center [583, 139] width 208 height 249
type textarea "heal()"
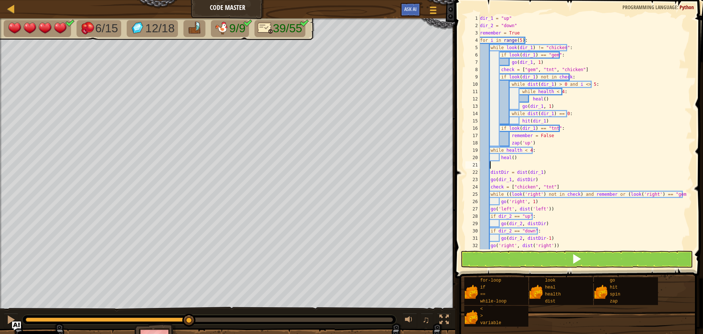
scroll to position [3, 0]
type textarea "if i == 5:"
type textarea "g"
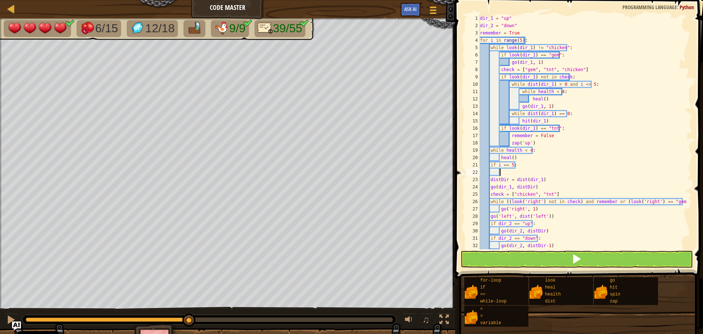
type textarea "go"
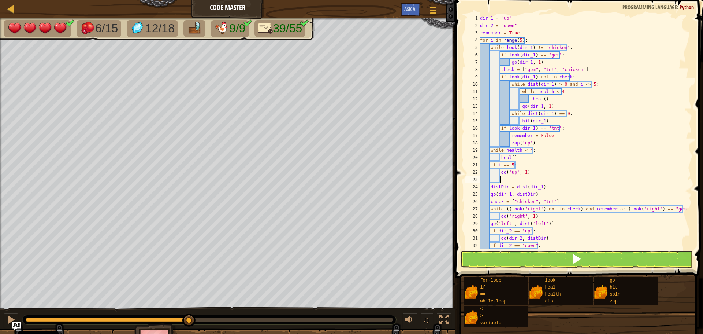
scroll to position [3, 1]
type textarea "go('up', 2)"
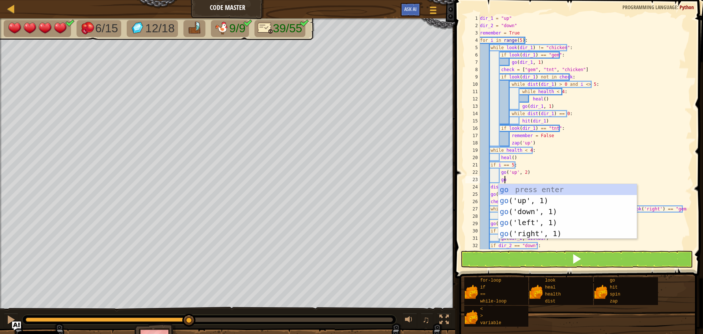
type textarea "g"
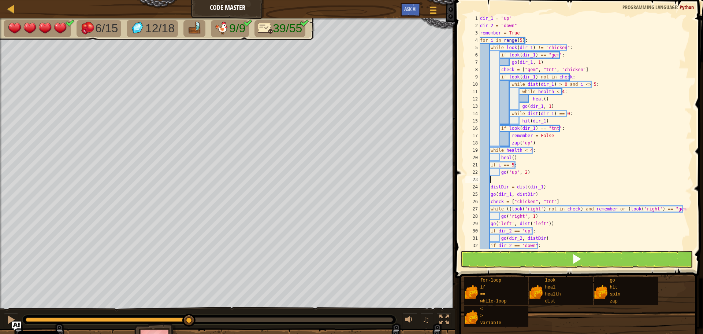
scroll to position [3, 0]
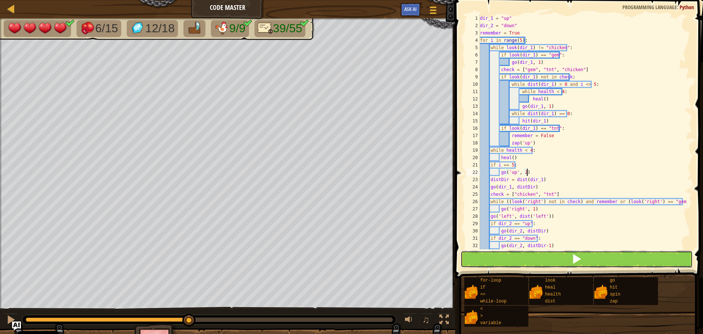
drag, startPoint x: 563, startPoint y: 262, endPoint x: 452, endPoint y: 269, distance: 111.3
click at [563, 262] on button at bounding box center [577, 259] width 232 height 17
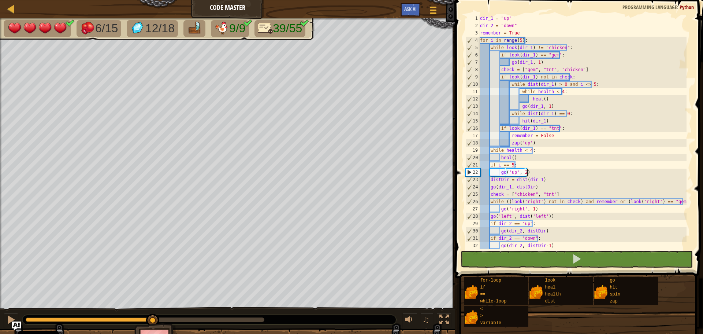
drag, startPoint x: 122, startPoint y: 320, endPoint x: 202, endPoint y: 323, distance: 80.3
click at [211, 324] on div at bounding box center [209, 320] width 374 height 10
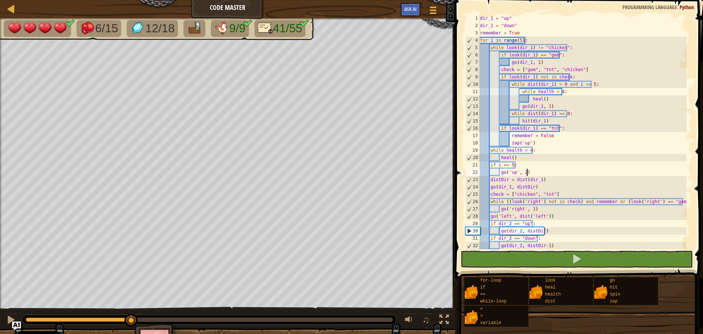
drag, startPoint x: 192, startPoint y: 321, endPoint x: 115, endPoint y: 312, distance: 77.7
click at [116, 312] on div "♫" at bounding box center [227, 318] width 455 height 22
click at [7, 318] on div at bounding box center [11, 320] width 10 height 10
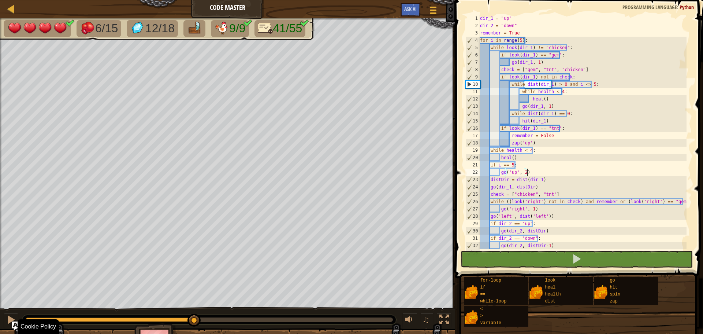
drag, startPoint x: 129, startPoint y: 319, endPoint x: 195, endPoint y: 329, distance: 66.2
click at [195, 329] on div "6/15 12/18 9/9 41/55 ♫ Pugicorn 4 x: 62 y: 46 No target action: distance" at bounding box center [351, 188] width 703 height 340
drag, startPoint x: 578, startPoint y: 85, endPoint x: 584, endPoint y: 84, distance: 6.0
click at [584, 84] on div "dir_1 = "up" dir_2 = "down" remember = True for i in range ( 5 ) : while look (…" at bounding box center [583, 139] width 208 height 249
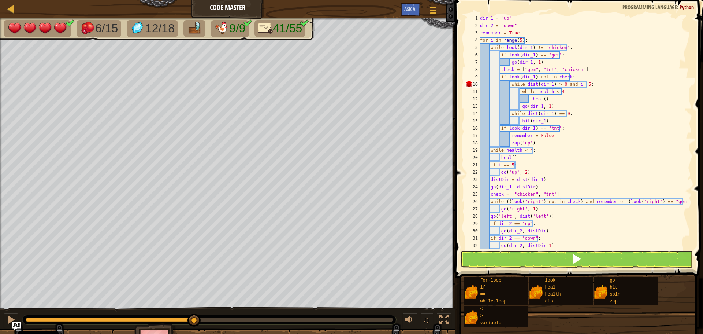
scroll to position [3, 8]
click at [571, 254] on button at bounding box center [577, 259] width 232 height 17
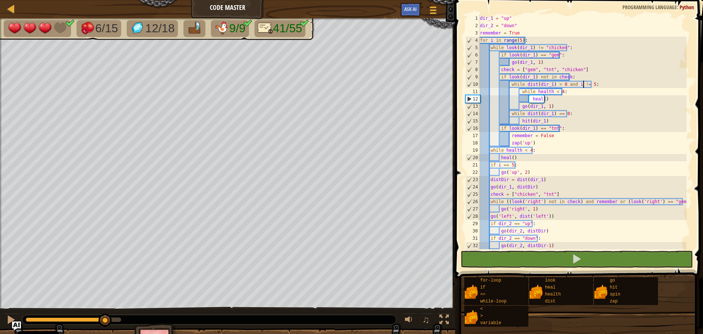
drag, startPoint x: 89, startPoint y: 317, endPoint x: 122, endPoint y: 317, distance: 33.7
click at [130, 317] on div at bounding box center [209, 320] width 374 height 10
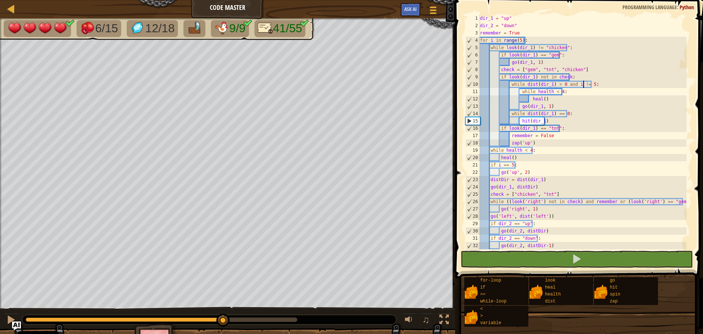
drag, startPoint x: 199, startPoint y: 318, endPoint x: 210, endPoint y: 318, distance: 11.0
click at [165, 314] on div at bounding box center [209, 319] width 375 height 10
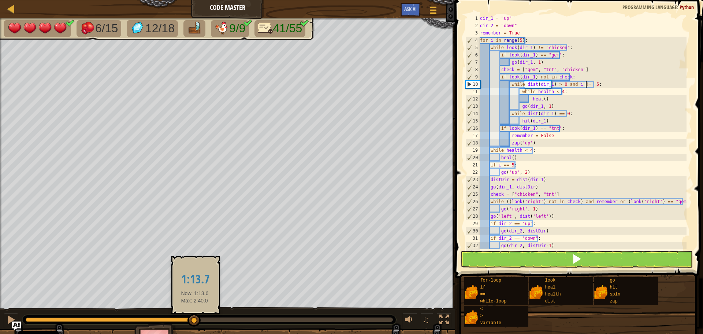
click at [195, 317] on div at bounding box center [194, 320] width 13 height 13
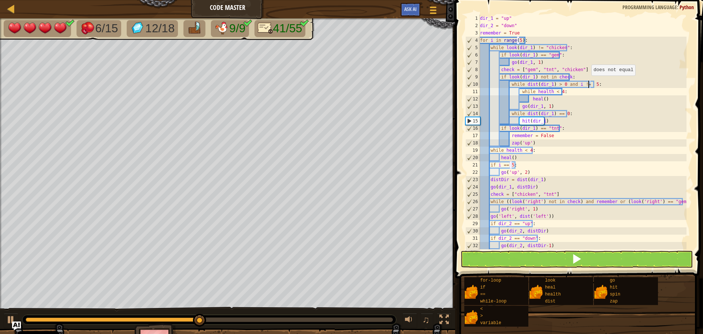
click at [588, 83] on div "dir_1 = "up" dir_2 = "down" remember = True for i in range ( 5 ) : while look (…" at bounding box center [583, 139] width 208 height 249
drag, startPoint x: 559, startPoint y: 259, endPoint x: 532, endPoint y: 268, distance: 28.5
click at [558, 259] on button at bounding box center [577, 259] width 232 height 17
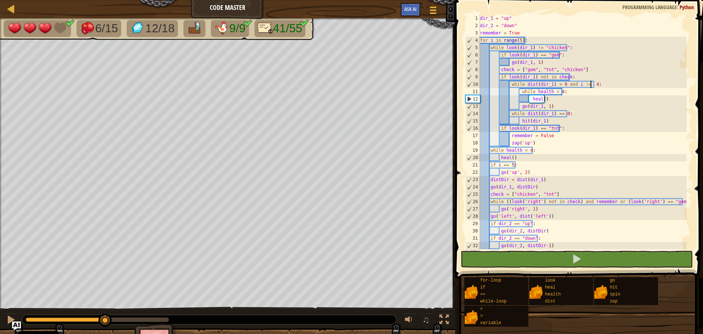
drag, startPoint x: 93, startPoint y: 320, endPoint x: 159, endPoint y: 323, distance: 66.0
click at [159, 323] on div at bounding box center [209, 320] width 374 height 10
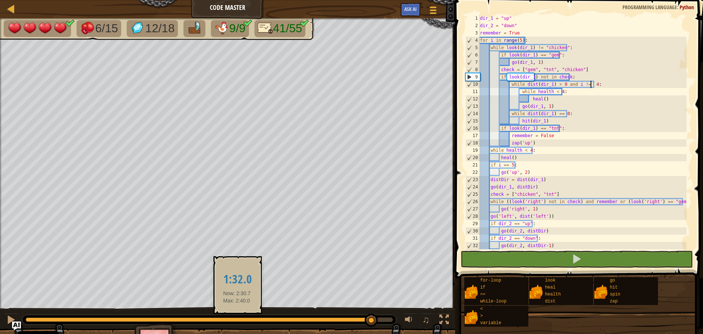
drag, startPoint x: 194, startPoint y: 323, endPoint x: 256, endPoint y: 309, distance: 63.5
click at [237, 321] on div at bounding box center [199, 319] width 346 height 4
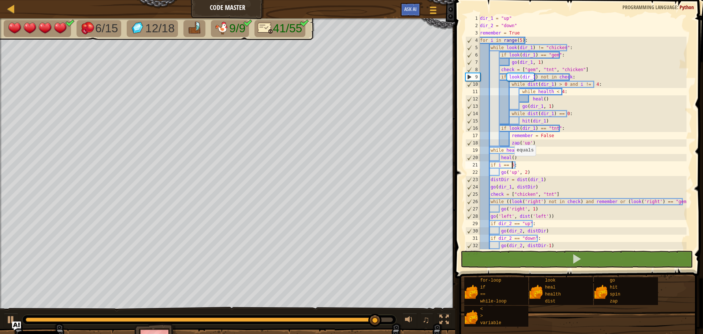
click at [510, 163] on div "dir_1 = "up" dir_2 = "down" remember = True for i in range ( 5 ) : while look (…" at bounding box center [583, 139] width 208 height 249
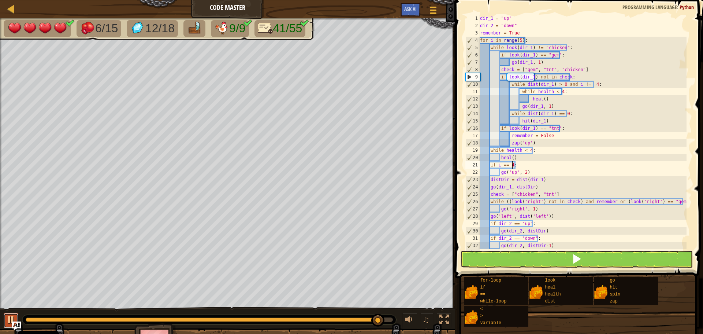
click at [15, 313] on button at bounding box center [11, 320] width 15 height 15
click at [11, 315] on div at bounding box center [11, 320] width 10 height 10
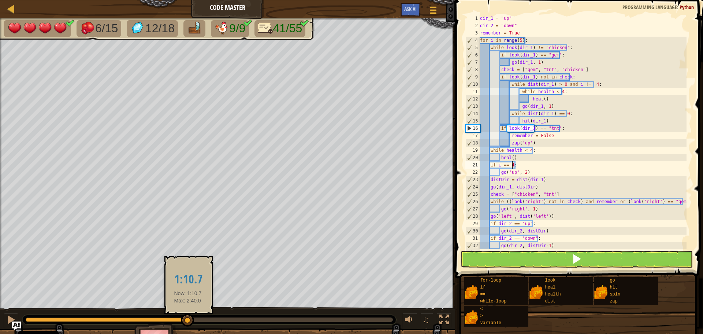
drag, startPoint x: 379, startPoint y: 321, endPoint x: 188, endPoint y: 316, distance: 190.9
click at [188, 316] on div at bounding box center [187, 320] width 13 height 13
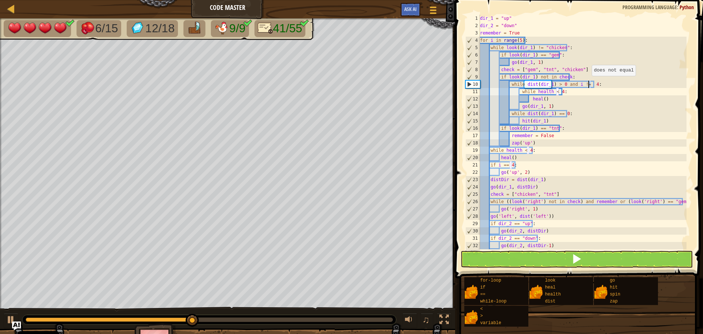
click at [588, 83] on div "dir_1 = "up" dir_2 = "down" remember = True for i in range ( 5 ) : while look (…" at bounding box center [583, 139] width 208 height 249
click at [589, 83] on div "dir_1 = "up" dir_2 = "down" remember = True for i in range ( 5 ) : while look (…" at bounding box center [583, 132] width 208 height 234
click at [592, 83] on div "dir_1 = "up" dir_2 = "down" remember = True for i in range ( 5 ) : while look (…" at bounding box center [583, 139] width 208 height 249
drag, startPoint x: 563, startPoint y: 47, endPoint x: 567, endPoint y: 44, distance: 5.0
click at [564, 45] on div "dir_1 = "up" dir_2 = "down" remember = True for i in range ( 5 ) : while look (…" at bounding box center [583, 139] width 208 height 249
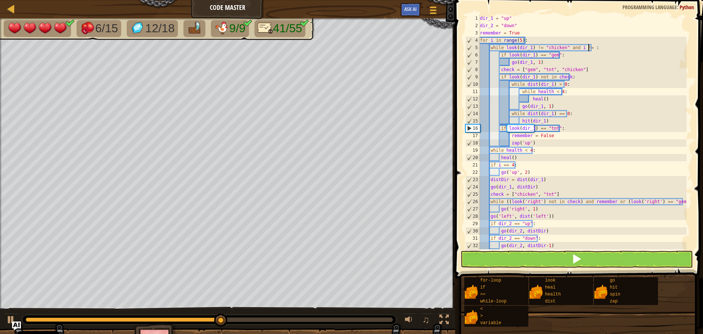
scroll to position [3, 9]
click at [552, 260] on button at bounding box center [577, 259] width 232 height 17
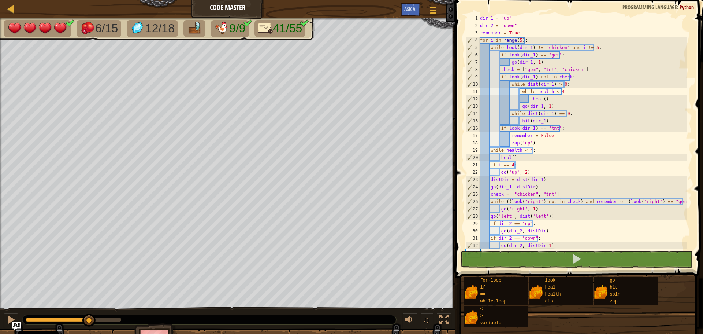
drag, startPoint x: 103, startPoint y: 319, endPoint x: 119, endPoint y: 319, distance: 16.1
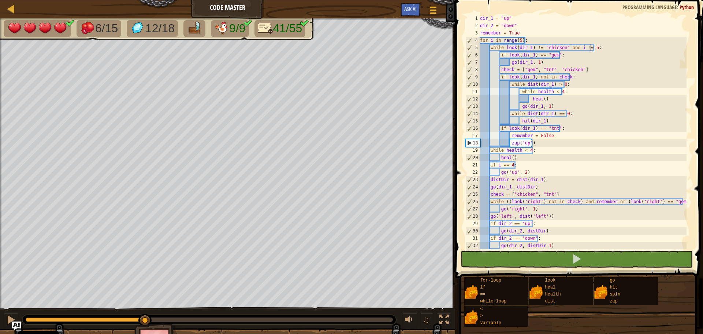
drag, startPoint x: 94, startPoint y: 316, endPoint x: 81, endPoint y: 316, distance: 13.2
click at [81, 316] on div at bounding box center [209, 320] width 374 height 10
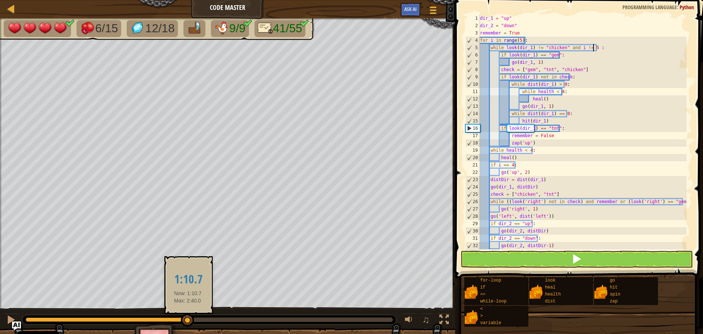
drag, startPoint x: 147, startPoint y: 321, endPoint x: 188, endPoint y: 320, distance: 40.7
click at [188, 320] on div at bounding box center [187, 320] width 13 height 13
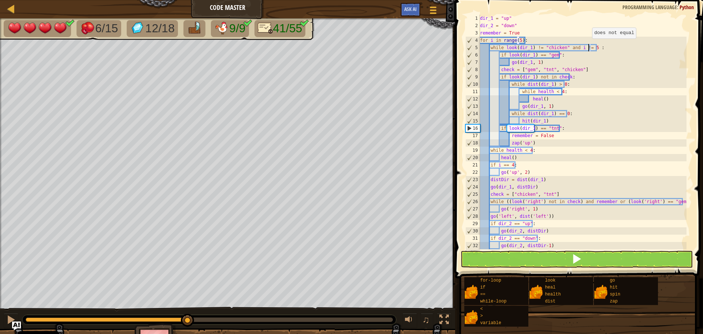
click at [589, 46] on div "dir_1 = "up" dir_2 = "down" remember = True for i in range ( 5 ) : while look (…" at bounding box center [583, 139] width 208 height 249
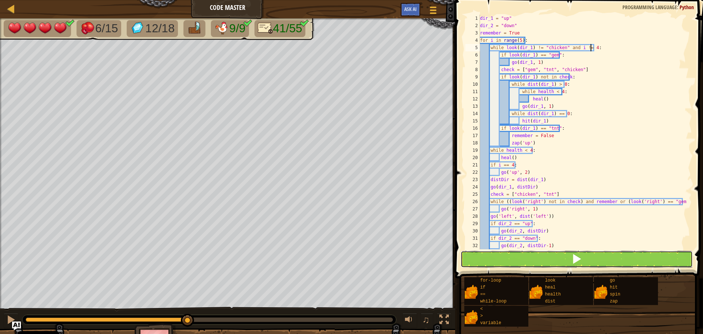
click at [564, 259] on button at bounding box center [577, 259] width 232 height 17
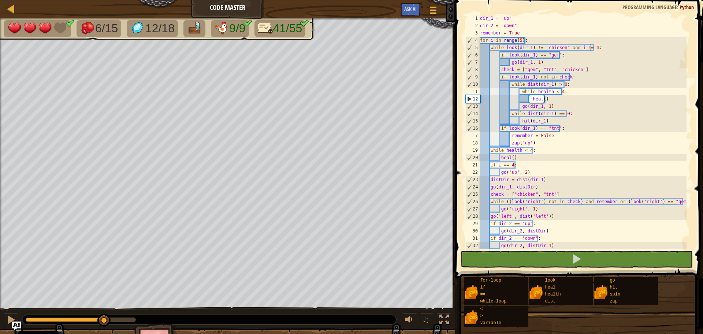
drag, startPoint x: 82, startPoint y: 319, endPoint x: 127, endPoint y: 322, distance: 45.2
click at [128, 322] on div at bounding box center [209, 320] width 374 height 10
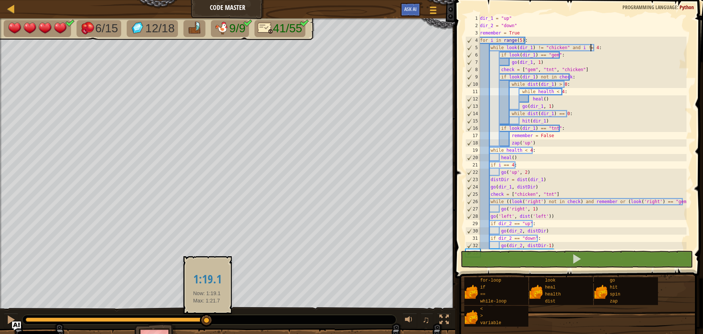
drag, startPoint x: 194, startPoint y: 320, endPoint x: 210, endPoint y: 321, distance: 16.1
click at [207, 321] on div at bounding box center [206, 320] width 13 height 13
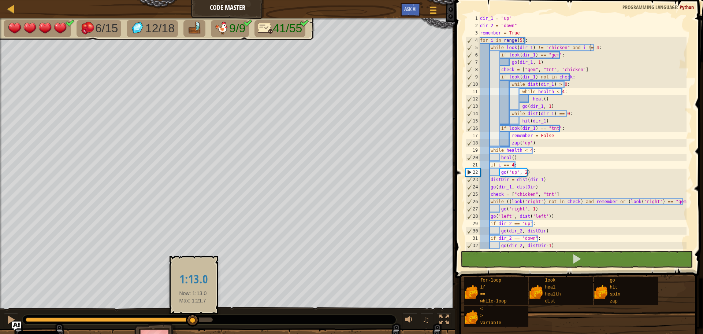
drag, startPoint x: 210, startPoint y: 321, endPoint x: 193, endPoint y: 321, distance: 16.9
click at [193, 321] on div at bounding box center [192, 320] width 13 height 13
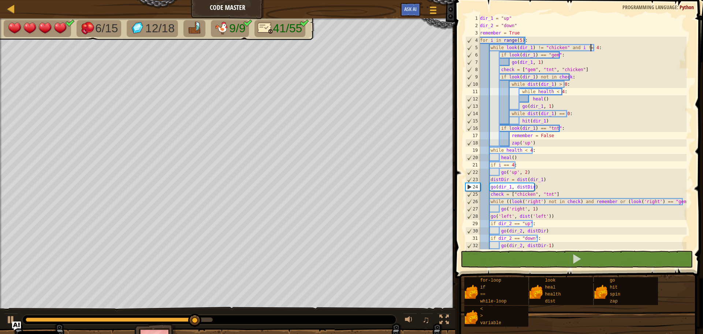
click at [533, 169] on div "dir_1 = "up" dir_2 = "down" remember = True for i in range ( 5 ) : while look (…" at bounding box center [583, 139] width 208 height 249
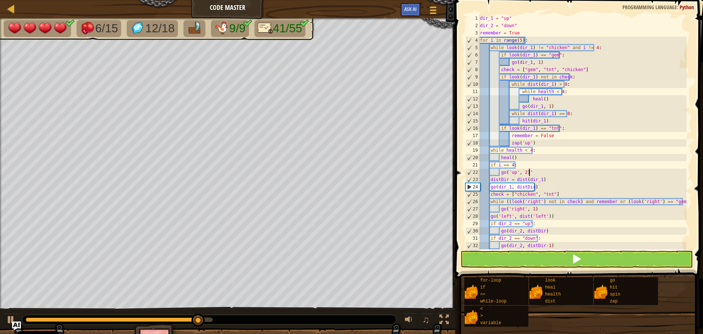
type textarea "go('up', 2)"
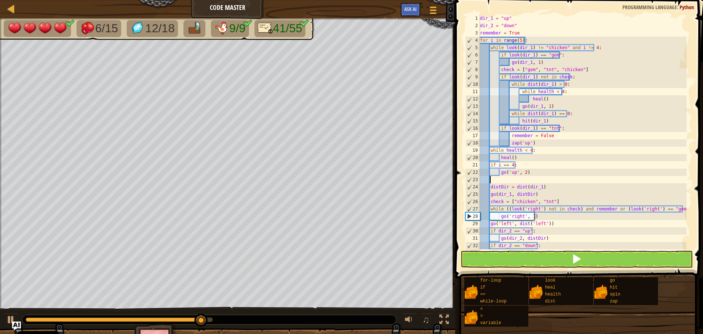
type textarea "f"
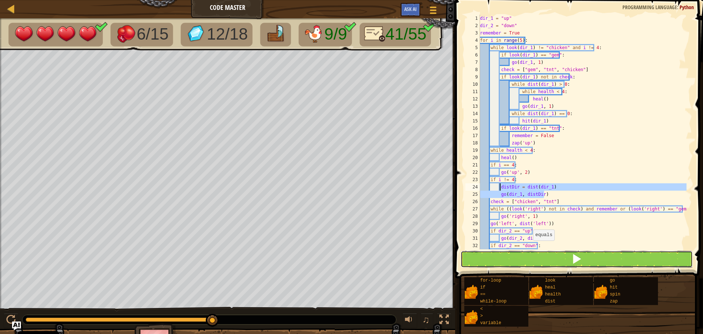
click at [529, 262] on button at bounding box center [577, 259] width 232 height 17
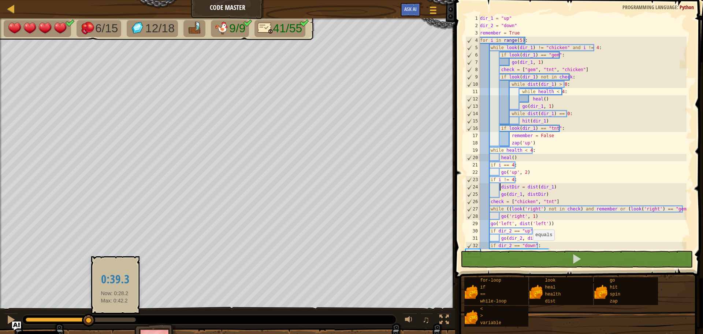
drag, startPoint x: 92, startPoint y: 320, endPoint x: 99, endPoint y: 321, distance: 7.0
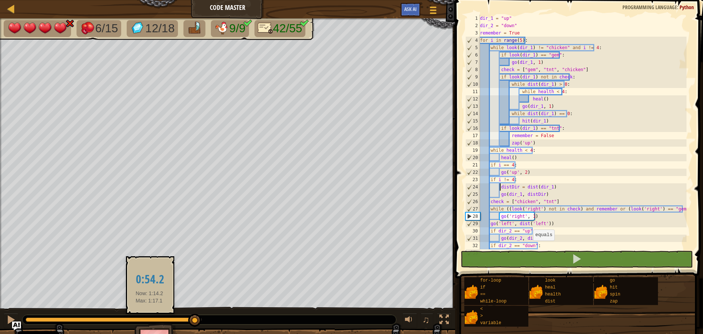
drag, startPoint x: 95, startPoint y: 321, endPoint x: 149, endPoint y: 322, distance: 54.2
click at [149, 322] on div at bounding box center [114, 319] width 176 height 4
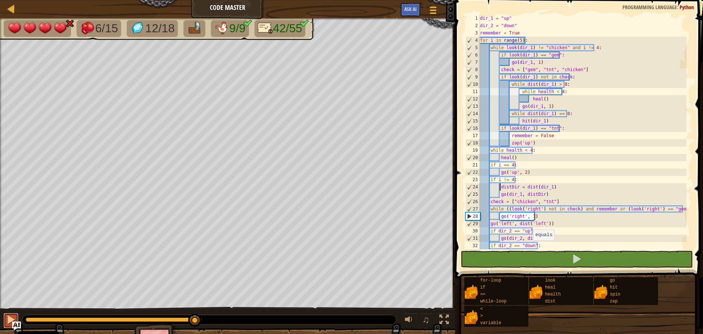
click at [10, 317] on div at bounding box center [11, 320] width 10 height 10
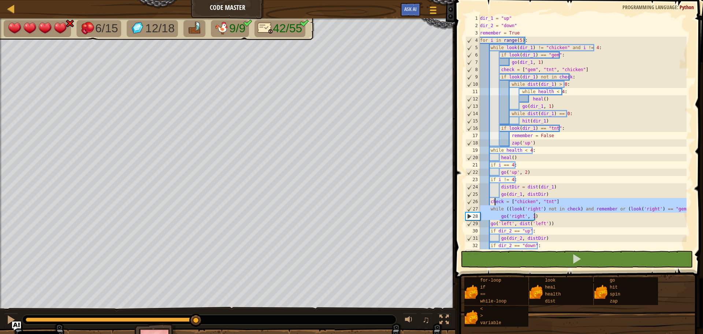
drag, startPoint x: 545, startPoint y: 216, endPoint x: 505, endPoint y: 203, distance: 42.3
click at [495, 201] on div "dir_1 = "up" dir_2 = "down" remember = True for i in range ( 5 ) : while look (…" at bounding box center [583, 139] width 208 height 249
drag, startPoint x: 549, startPoint y: 222, endPoint x: 490, endPoint y: 201, distance: 62.1
click at [490, 201] on div "dir_1 = "up" dir_2 = "down" remember = True for i in range ( 5 ) : while look (…" at bounding box center [583, 139] width 208 height 249
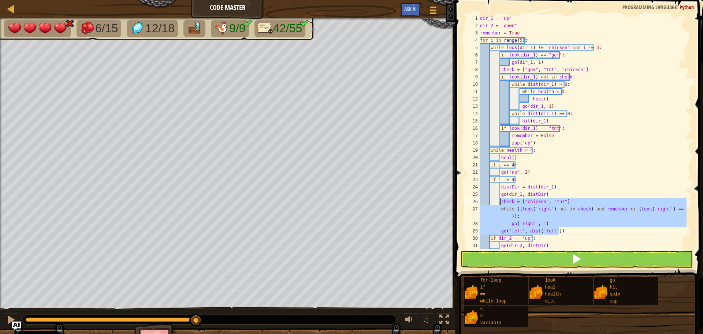
click at [529, 170] on div "dir_1 = "up" dir_2 = "down" remember = True for i in range ( 5 ) : while look (…" at bounding box center [583, 139] width 208 height 249
type textarea "go('up', 2)"
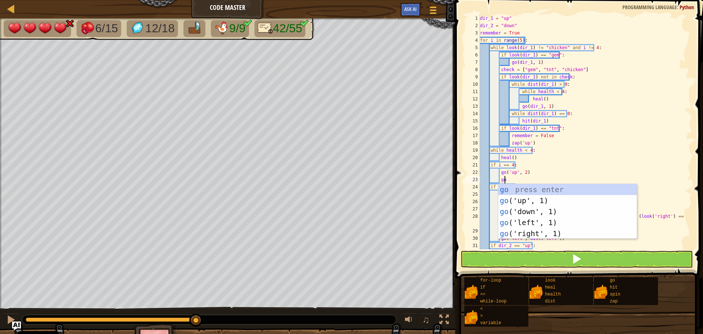
scroll to position [3, 2]
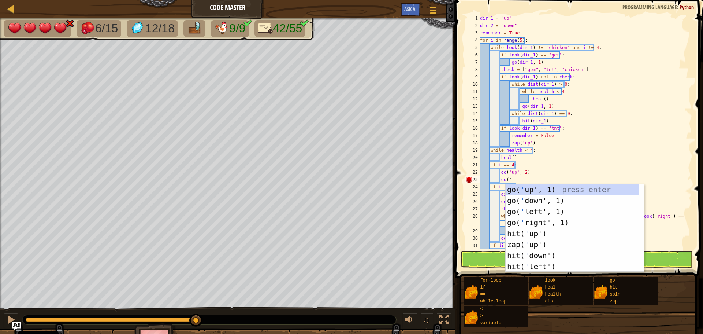
type textarea "go('r"
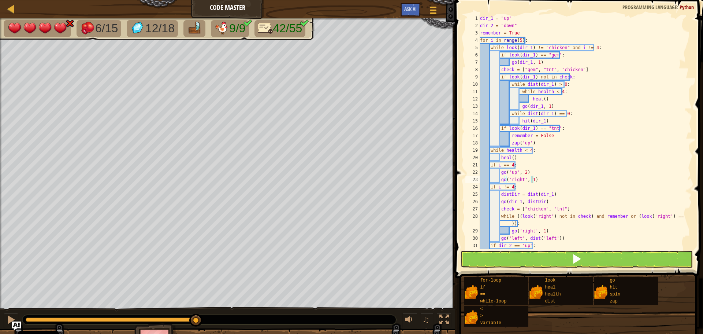
scroll to position [3, 4]
click at [552, 249] on span at bounding box center [580, 129] width 254 height 300
click at [551, 257] on button at bounding box center [577, 259] width 232 height 17
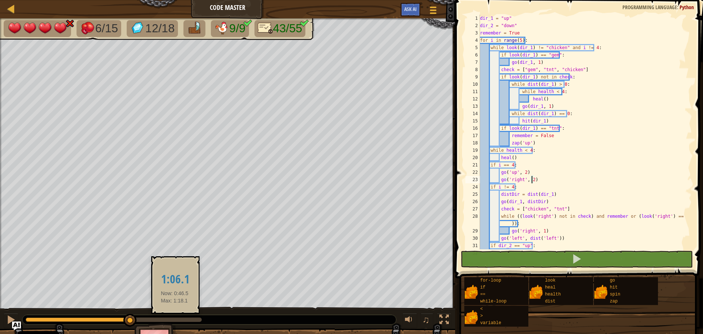
drag, startPoint x: 89, startPoint y: 318, endPoint x: 159, endPoint y: 322, distance: 70.8
click at [171, 322] on div at bounding box center [209, 320] width 374 height 10
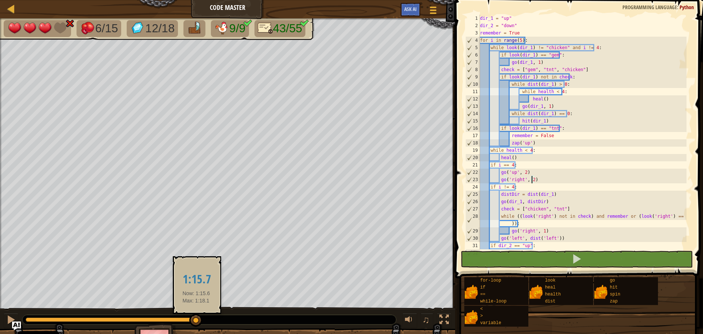
drag, startPoint x: 132, startPoint y: 321, endPoint x: 196, endPoint y: 323, distance: 64.2
click at [196, 323] on div at bounding box center [195, 320] width 13 height 13
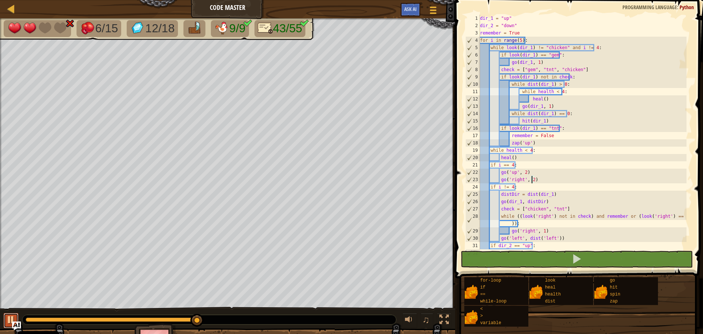
click at [14, 319] on div at bounding box center [11, 320] width 10 height 10
click at [543, 180] on div "dir_1 = "up" dir_2 = "down" remember = True for i in range ( 5 ) : while look (…" at bounding box center [583, 139] width 208 height 249
click at [526, 159] on div "dir_1 = "up" dir_2 = "down" remember = True for i in range ( 5 ) : while look (…" at bounding box center [583, 139] width 208 height 249
click at [529, 30] on div "dir_1 = "up" dir_2 = "down" remember = True for i in range ( 5 ) : while look (…" at bounding box center [583, 139] width 208 height 249
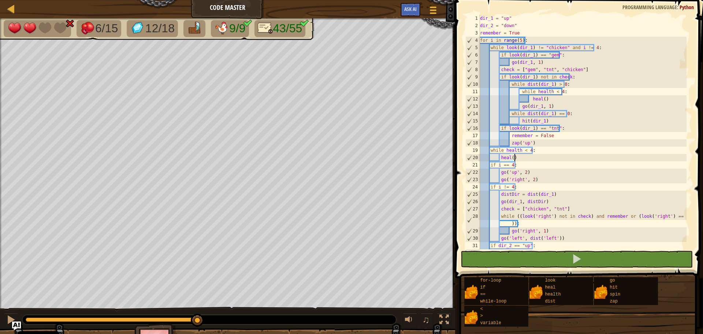
type textarea "remember = True"
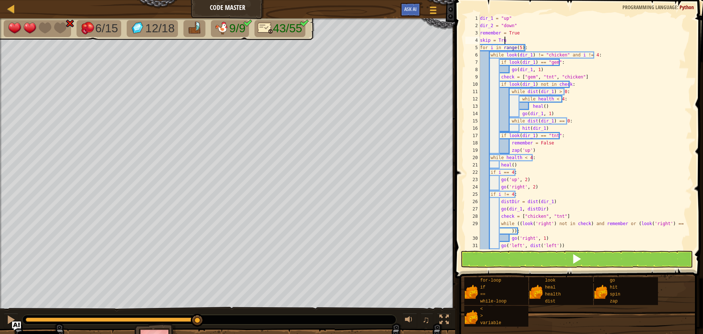
scroll to position [3, 2]
click at [513, 194] on div "dir_1 = "up" dir_2 = "down" remember = True skip = True for i in range ( 5 ) : …" at bounding box center [583, 139] width 208 height 249
type textarea "go('right', 2)"
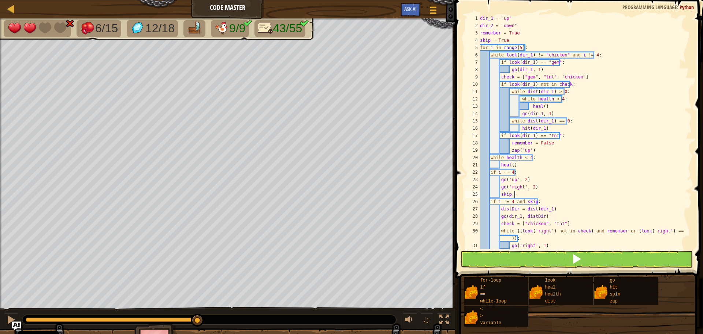
scroll to position [3, 2]
type textarea "skip = False"
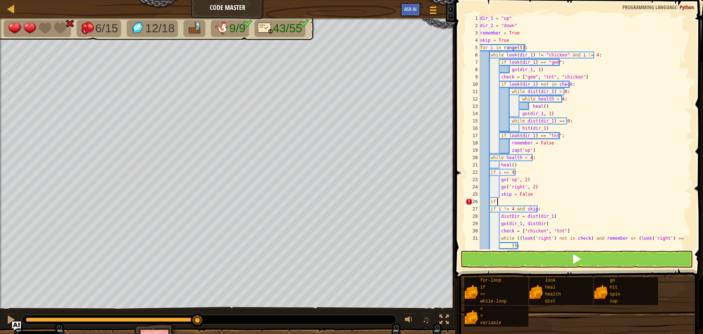
scroll to position [3, 1]
type textarea "if i > 4:"
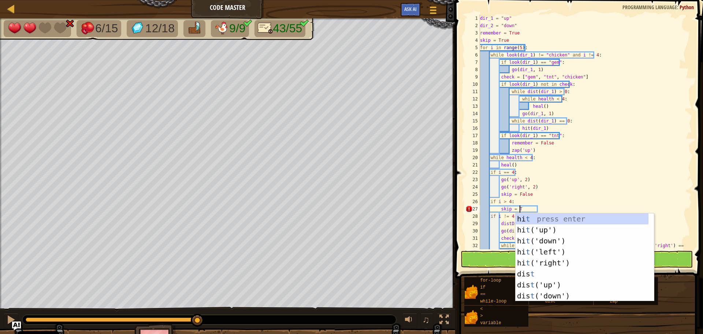
scroll to position [3, 3]
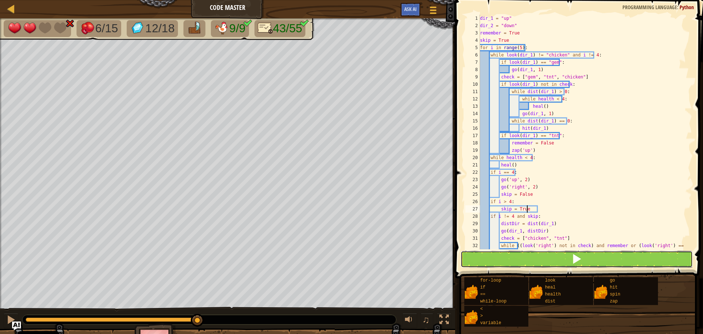
click at [527, 263] on button at bounding box center [577, 259] width 232 height 17
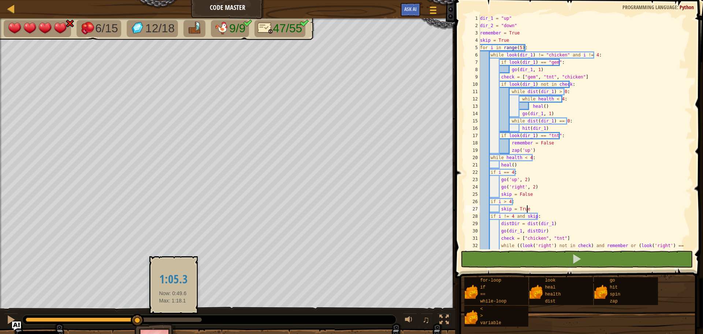
drag, startPoint x: 93, startPoint y: 318, endPoint x: 173, endPoint y: 319, distance: 79.5
click at [173, 319] on div at bounding box center [114, 319] width 176 height 4
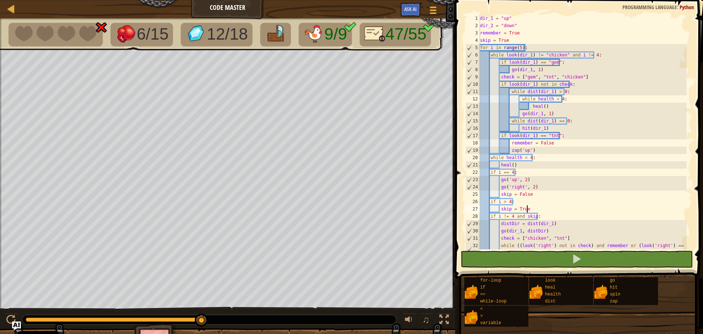
drag, startPoint x: 138, startPoint y: 319, endPoint x: 212, endPoint y: 322, distance: 74.8
click at [212, 322] on div at bounding box center [209, 320] width 374 height 10
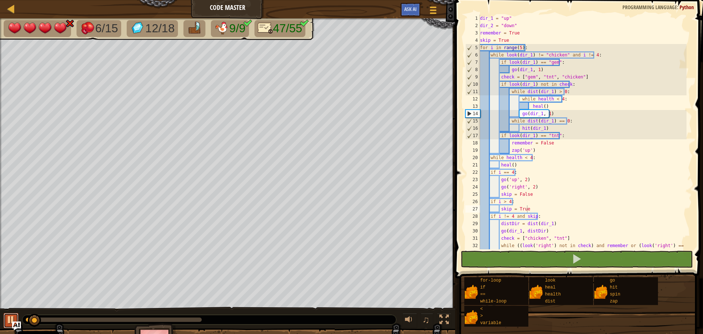
click at [10, 318] on div at bounding box center [11, 320] width 10 height 10
click at [509, 203] on div "dir_1 = "up" dir_2 = "down" remember = True skip = True for i in range ( 5 ) : …" at bounding box center [583, 143] width 208 height 256
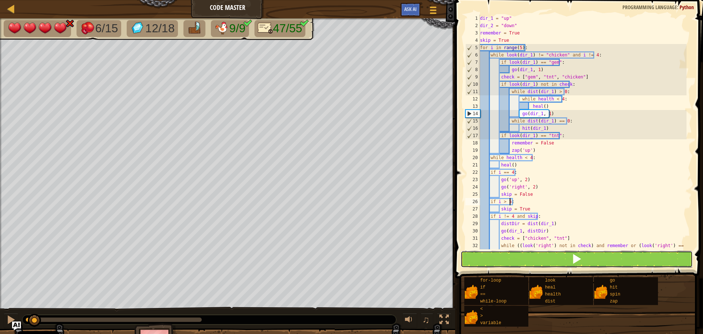
click at [536, 257] on button at bounding box center [577, 259] width 232 height 17
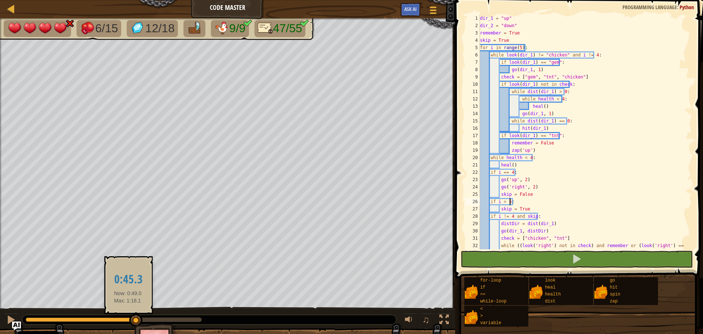
drag, startPoint x: 38, startPoint y: 320, endPoint x: 131, endPoint y: 320, distance: 92.7
click at [129, 320] on div at bounding box center [81, 319] width 111 height 4
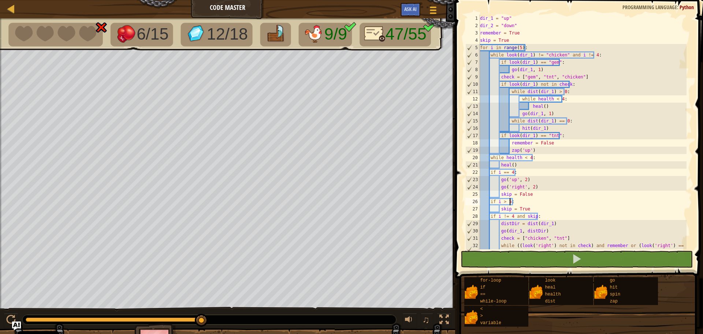
drag, startPoint x: 139, startPoint y: 319, endPoint x: 211, endPoint y: 323, distance: 72.3
click at [211, 323] on div at bounding box center [209, 320] width 374 height 10
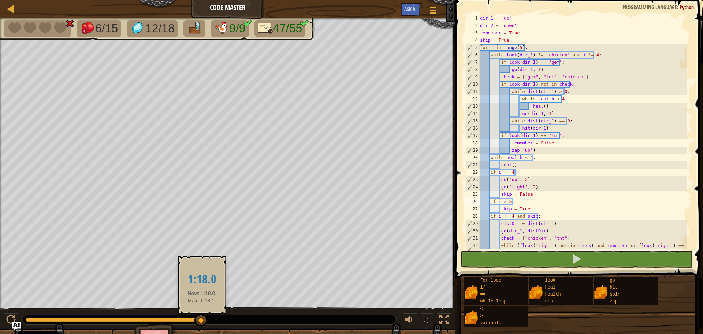
click at [201, 318] on div at bounding box center [114, 319] width 176 height 4
click at [200, 319] on div at bounding box center [199, 320] width 13 height 13
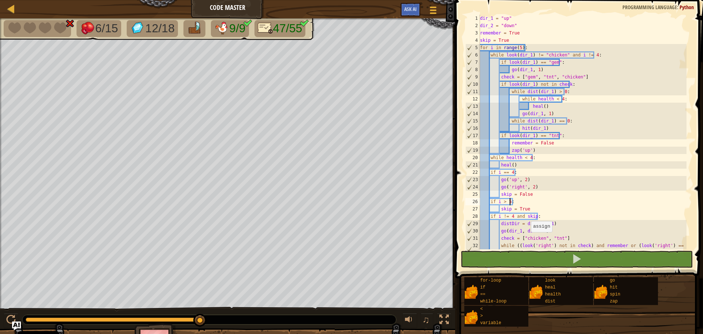
scroll to position [110, 0]
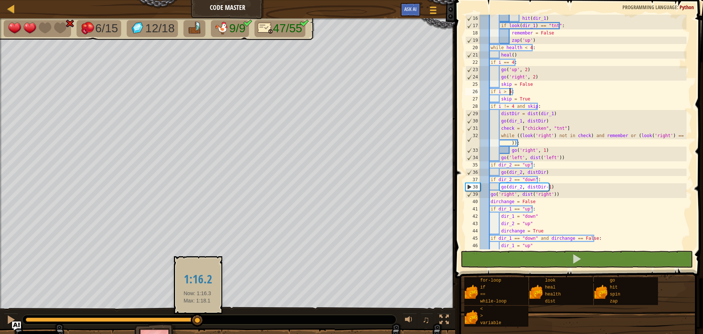
drag, startPoint x: 203, startPoint y: 318, endPoint x: 197, endPoint y: 317, distance: 5.6
click at [197, 317] on div at bounding box center [197, 320] width 13 height 13
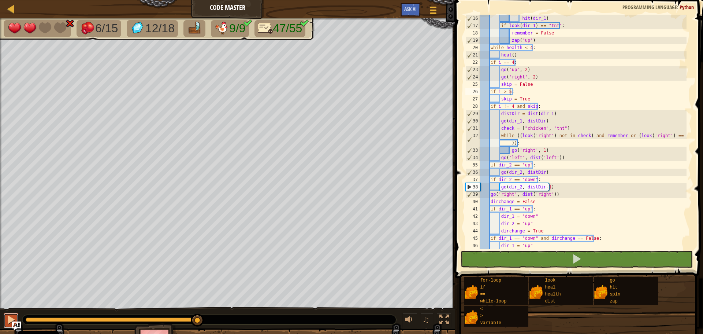
click at [15, 313] on button at bounding box center [11, 320] width 15 height 15
click at [15, 317] on div at bounding box center [11, 320] width 10 height 10
click at [541, 76] on div "hit ( dir_1 ) if look ( dir_1 ) == "tnt" : remember = False zap ( 'up' ) while …" at bounding box center [583, 139] width 208 height 249
type textarea "go('right', 2)"
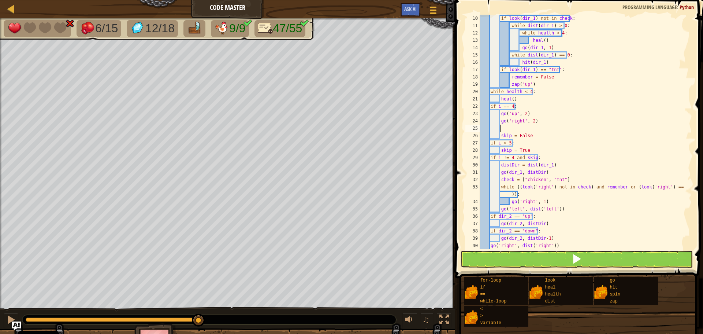
type textarea "hi"
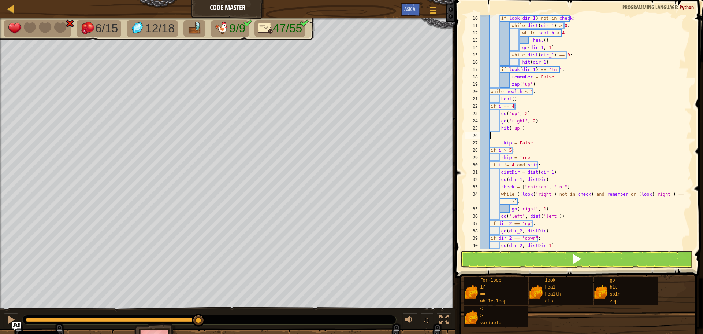
scroll to position [3, 0]
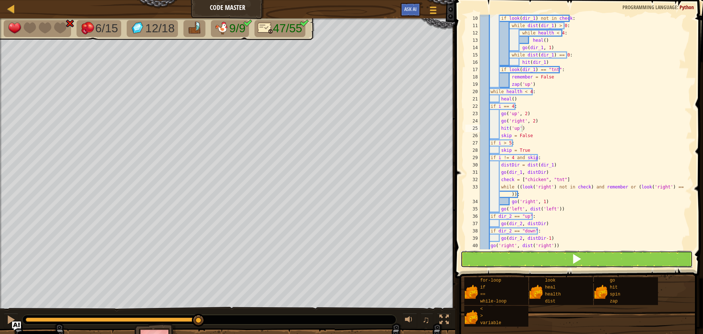
click at [559, 258] on button at bounding box center [577, 259] width 232 height 17
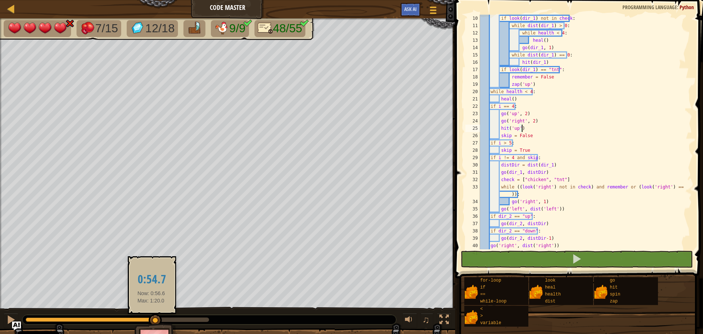
drag, startPoint x: 97, startPoint y: 319, endPoint x: 151, endPoint y: 321, distance: 53.9
click at [151, 321] on div at bounding box center [91, 319] width 130 height 4
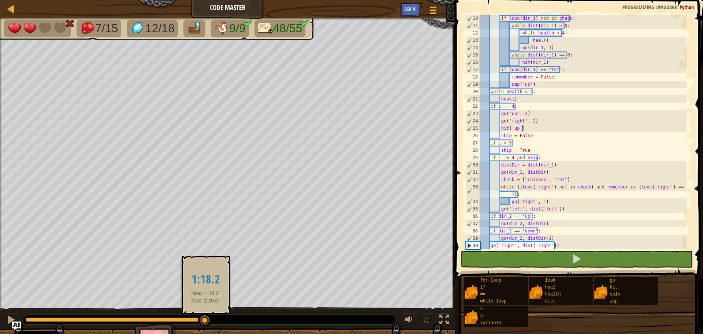
drag, startPoint x: 158, startPoint y: 321, endPoint x: 204, endPoint y: 323, distance: 47.0
click at [205, 323] on div at bounding box center [204, 320] width 13 height 13
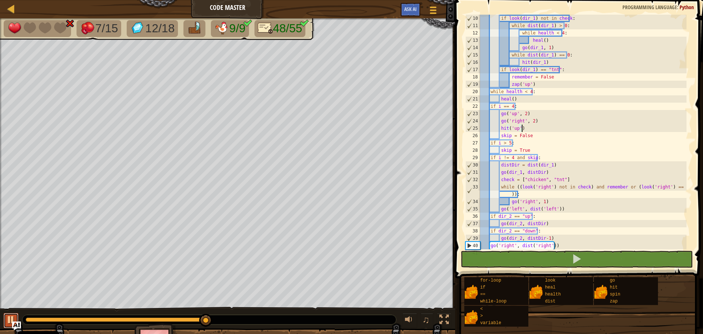
click at [11, 319] on div at bounding box center [11, 320] width 10 height 10
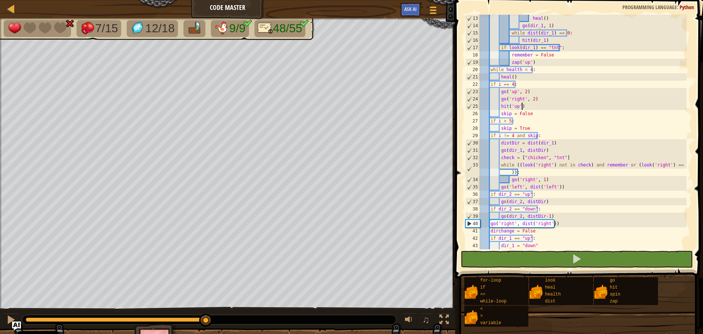
scroll to position [88, 0]
click at [563, 216] on div "heal ( ) go ( dir_1 , 1 ) while dist ( dir_1 ) == 0 : hit ( dir_1 ) if look ( d…" at bounding box center [583, 139] width 208 height 249
type textarea "go(dir_2, distDir-1)"
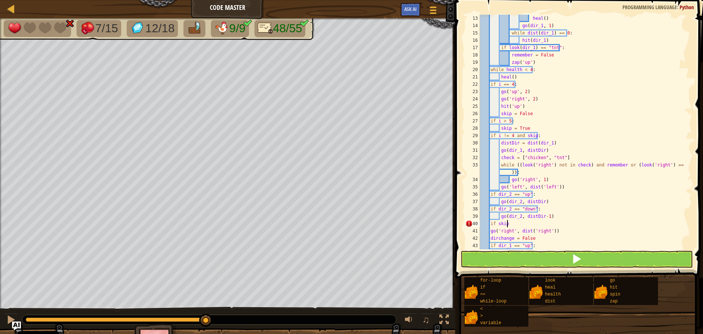
scroll to position [3, 2]
click at [539, 258] on button at bounding box center [577, 259] width 232 height 17
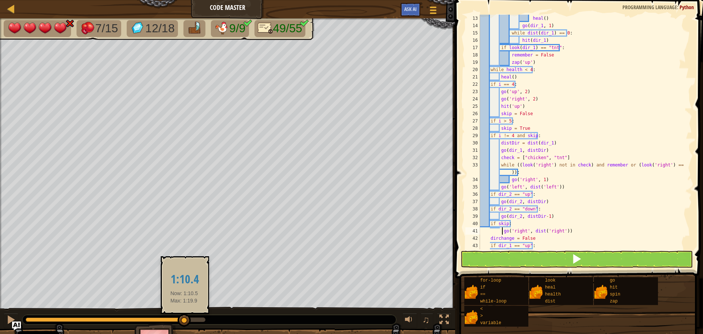
drag, startPoint x: 112, startPoint y: 319, endPoint x: 184, endPoint y: 320, distance: 72.5
click at [184, 320] on div at bounding box center [105, 319] width 159 height 4
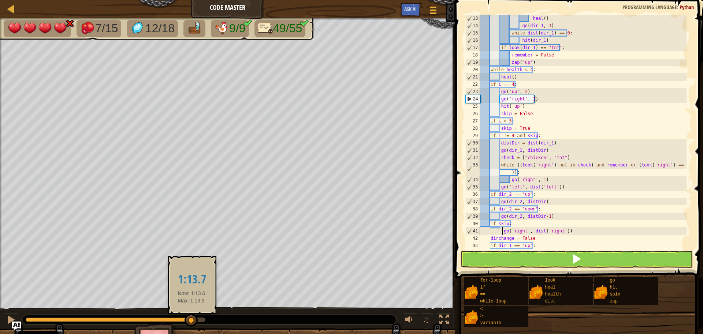
drag, startPoint x: 185, startPoint y: 320, endPoint x: 192, endPoint y: 324, distance: 8.0
click at [192, 324] on div at bounding box center [191, 320] width 13 height 13
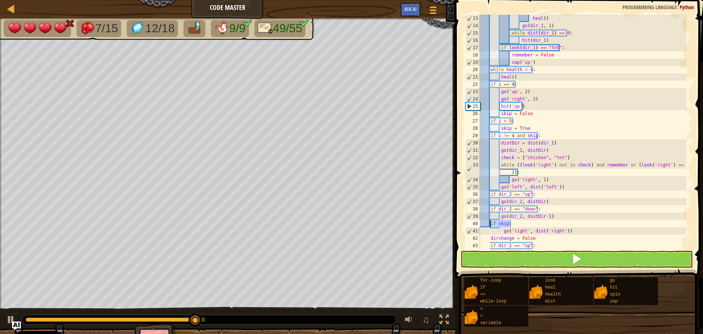
drag, startPoint x: 514, startPoint y: 224, endPoint x: 489, endPoint y: 224, distance: 24.9
click at [489, 224] on div "heal ( ) go ( dir_1 , 1 ) while dist ( dir_1 ) == 0 : hit ( dir_1 ) if look ( d…" at bounding box center [583, 139] width 208 height 249
click at [522, 222] on div "heal ( ) go ( dir_1 , 1 ) while dist ( dir_1 ) == 0 : hit ( dir_1 ) if look ( d…" at bounding box center [583, 132] width 208 height 234
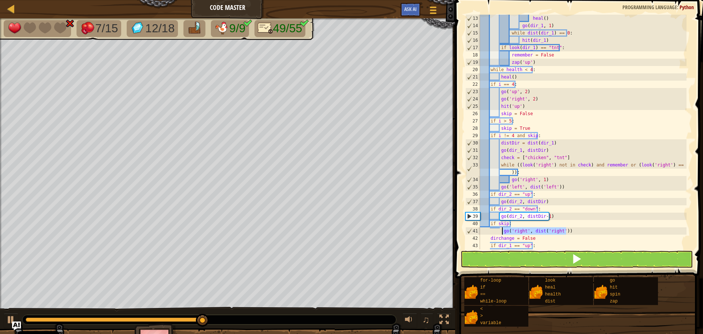
drag, startPoint x: 578, startPoint y: 230, endPoint x: 503, endPoint y: 227, distance: 75.1
click at [503, 227] on div "heal ( ) go ( dir_1 , 1 ) while dist ( dir_1 ) == 0 : hit ( dir_1 ) if look ( d…" at bounding box center [583, 139] width 208 height 249
click at [513, 224] on div "heal ( ) go ( dir_1 , 1 ) while dist ( dir_1 ) == 0 : hit ( dir_1 ) if look ( d…" at bounding box center [583, 139] width 208 height 249
type textarea "if skip:"
drag, startPoint x: 520, startPoint y: 224, endPoint x: 469, endPoint y: 222, distance: 51.3
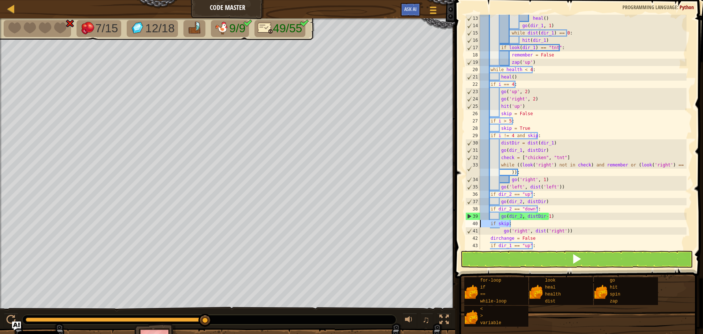
click at [469, 222] on div "if skip: 13 14 15 16 17 18 19 20 21 22 23 24 25 26 27 28 29 30 31 32 33 34 35 3…" at bounding box center [578, 132] width 228 height 234
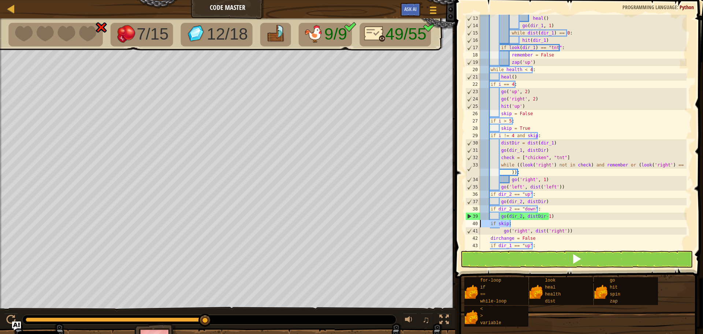
scroll to position [3, 0]
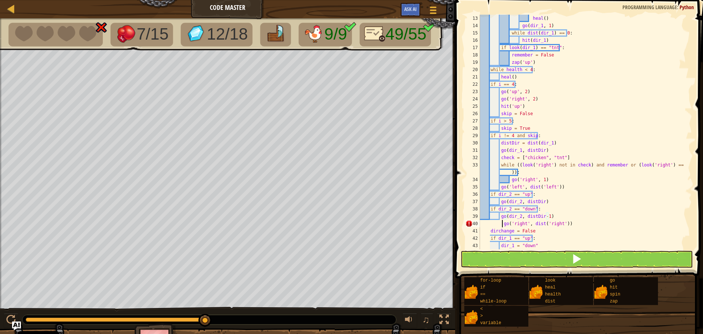
click at [502, 223] on div "heal ( ) go ( dir_1 , 1 ) while dist ( dir_1 ) == 0 : hit ( dir_1 ) if look ( d…" at bounding box center [583, 139] width 208 height 249
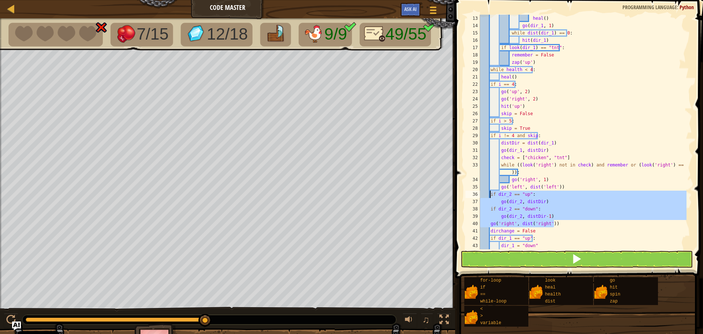
drag, startPoint x: 559, startPoint y: 224, endPoint x: 490, endPoint y: 194, distance: 74.8
click at [490, 194] on div "heal ( ) go ( dir_1 , 1 ) while dist ( dir_1 ) == 0 : hit ( dir_1 ) if look ( d…" at bounding box center [583, 139] width 208 height 249
click at [517, 269] on span at bounding box center [580, 129] width 254 height 300
type textarea "if dir_2 == "up":"
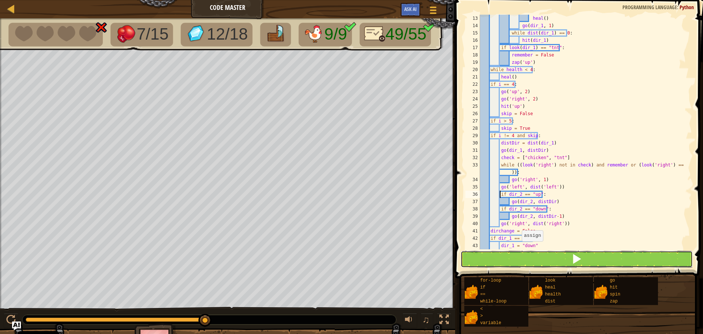
click at [522, 263] on button at bounding box center [577, 259] width 232 height 17
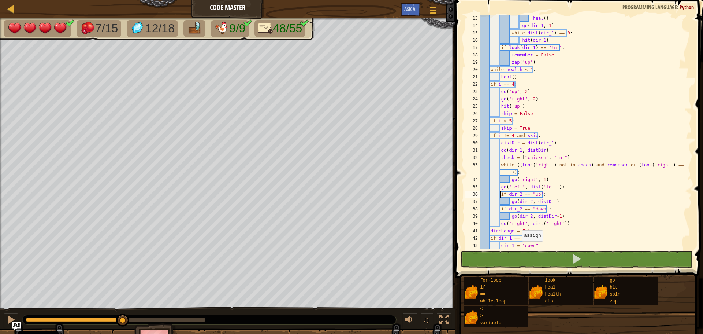
drag, startPoint x: 100, startPoint y: 319, endPoint x: 184, endPoint y: 323, distance: 83.6
click at [184, 323] on div at bounding box center [209, 320] width 374 height 10
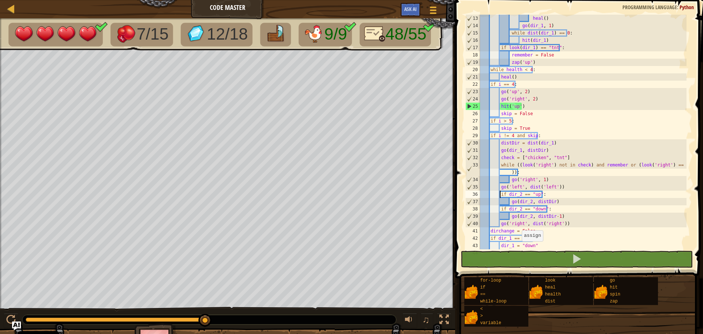
drag, startPoint x: 130, startPoint y: 320, endPoint x: 212, endPoint y: 322, distance: 82.8
click at [212, 322] on div at bounding box center [209, 320] width 374 height 10
drag, startPoint x: 33, startPoint y: 318, endPoint x: 207, endPoint y: 327, distance: 174.6
click at [207, 327] on div "♫" at bounding box center [227, 318] width 455 height 22
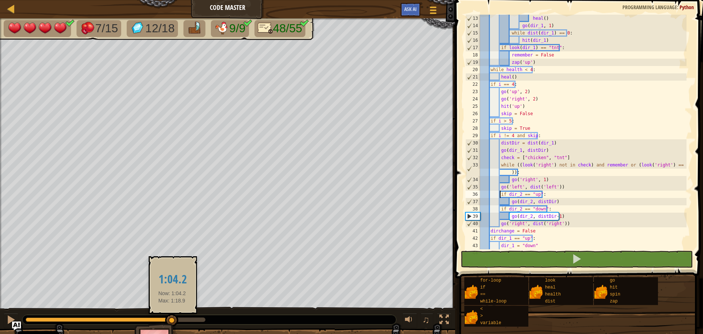
drag, startPoint x: 34, startPoint y: 319, endPoint x: 186, endPoint y: 319, distance: 151.7
click at [178, 319] on div at bounding box center [171, 320] width 13 height 13
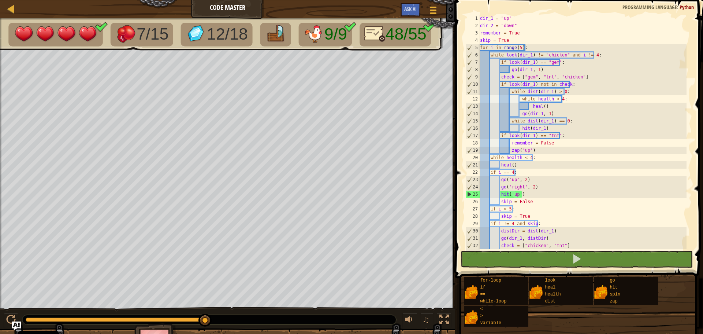
scroll to position [0, 0]
click at [518, 48] on div "dir_1 = "up" dir_2 = "down" remember = True skip = True for i in range ( 5 ) : …" at bounding box center [583, 143] width 208 height 256
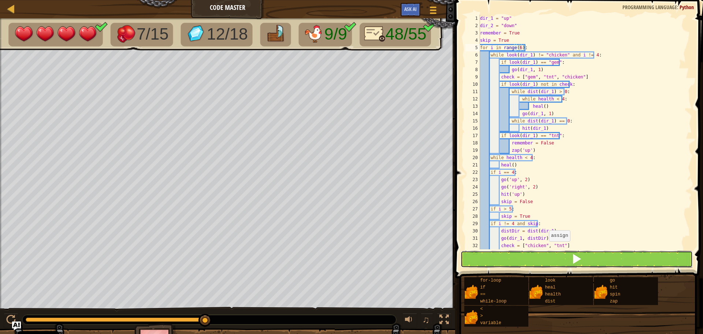
click at [547, 256] on button at bounding box center [577, 259] width 232 height 17
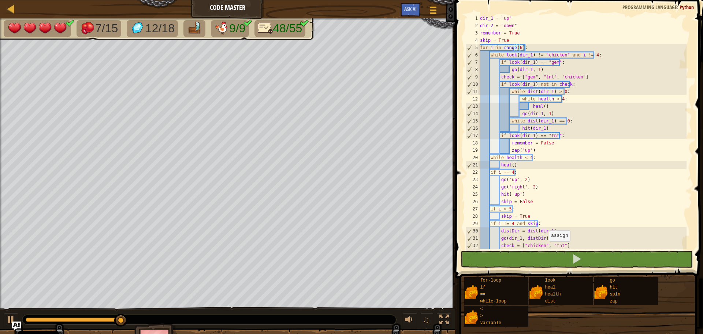
drag, startPoint x: 104, startPoint y: 322, endPoint x: 124, endPoint y: 321, distance: 19.8
click at [121, 321] on div at bounding box center [209, 320] width 374 height 10
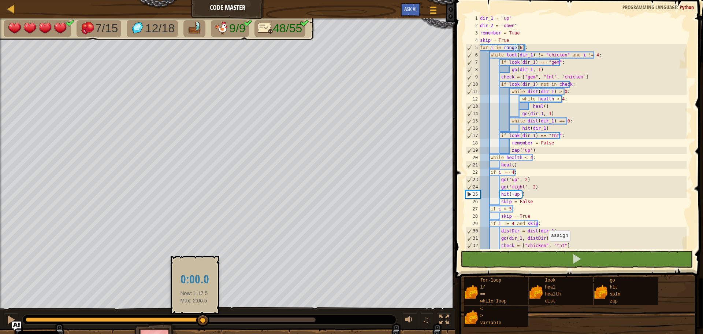
drag, startPoint x: 136, startPoint y: 318, endPoint x: 194, endPoint y: 321, distance: 58.7
click at [194, 321] on div at bounding box center [115, 319] width 178 height 4
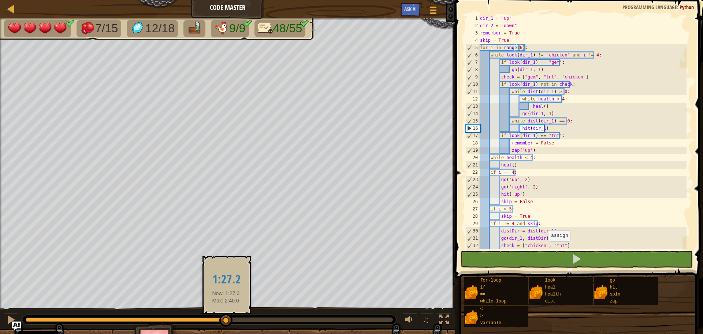
drag, startPoint x: 205, startPoint y: 317, endPoint x: 116, endPoint y: 317, distance: 88.6
click at [219, 319] on div at bounding box center [225, 320] width 13 height 13
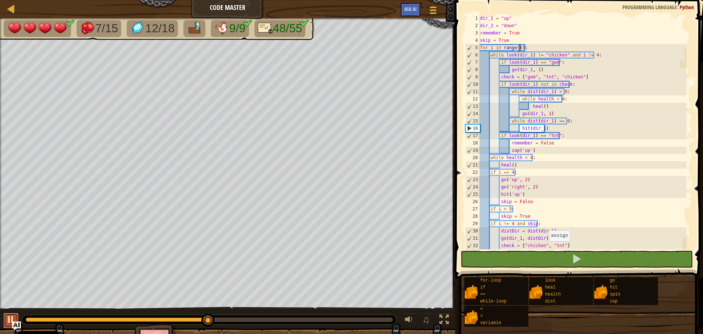
click at [15, 316] on div at bounding box center [11, 320] width 10 height 10
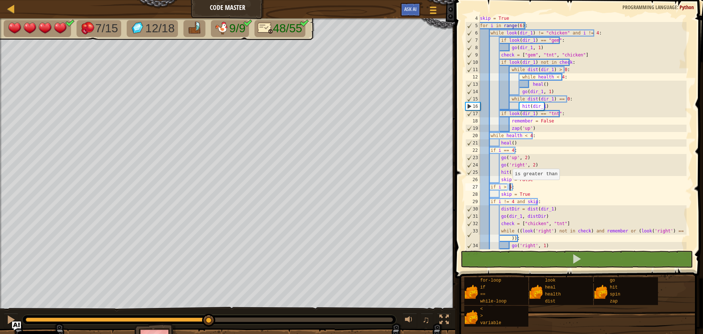
click at [509, 187] on div "skip = True for i in range ( 6 ) : while look ( dir_1 ) != "chicken" and i != 4…" at bounding box center [583, 139] width 208 height 249
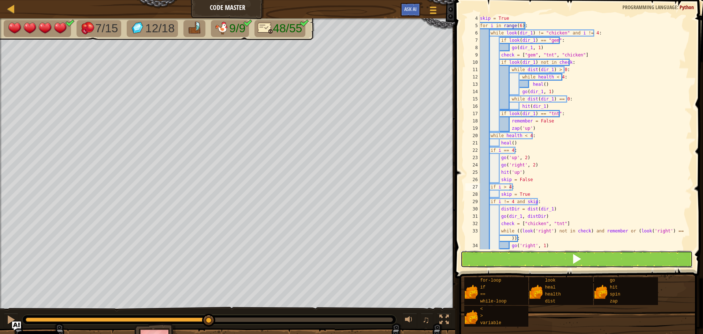
click at [558, 260] on button at bounding box center [577, 259] width 232 height 17
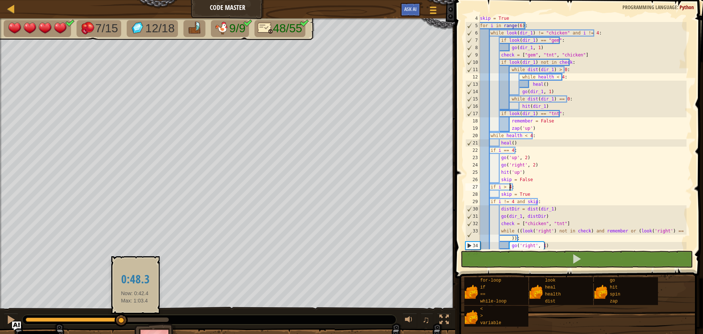
drag, startPoint x: 123, startPoint y: 319, endPoint x: 135, endPoint y: 319, distance: 11.7
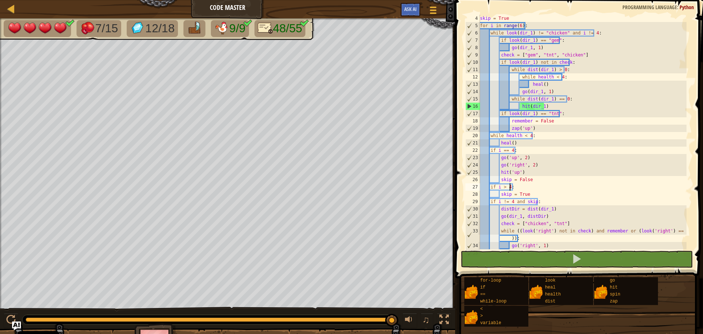
drag, startPoint x: 124, startPoint y: 319, endPoint x: 203, endPoint y: 322, distance: 79.2
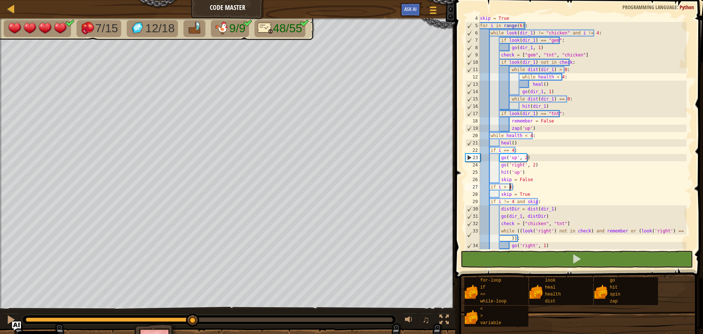
click at [193, 306] on div "7/15 12/18 9/9 48/55 ♫ Pugicorn 4 x: 62 y: 43 x: 62 y: 46 action: move" at bounding box center [351, 188] width 703 height 340
click at [12, 315] on div at bounding box center [11, 320] width 10 height 10
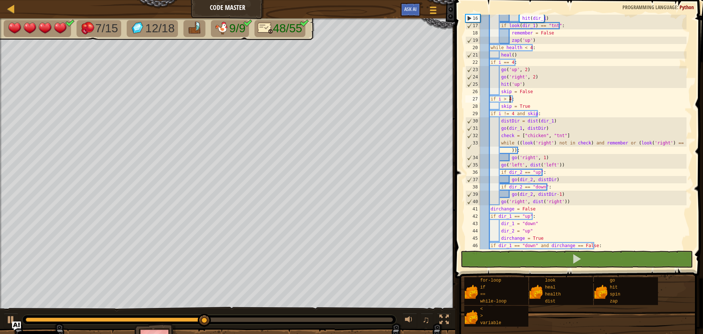
scroll to position [132, 0]
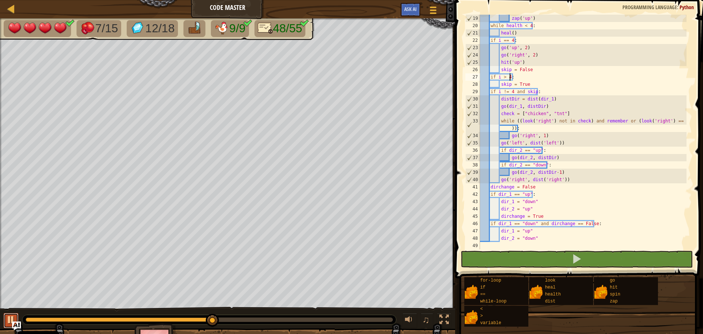
click at [7, 319] on div at bounding box center [11, 320] width 10 height 10
click at [590, 222] on div "zap ( 'up' ) while health < 4 : heal ( ) if i == 4 : go ( 'up' , 2 ) go ( 'righ…" at bounding box center [583, 139] width 208 height 249
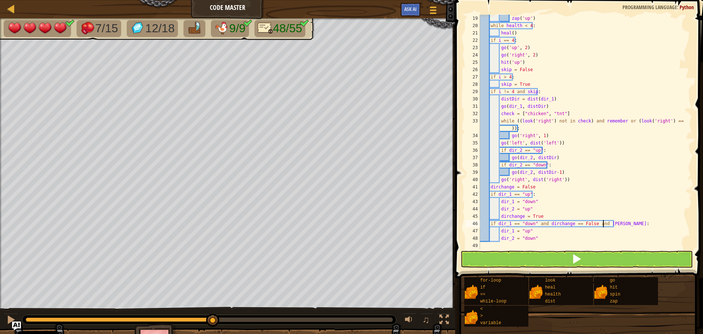
scroll to position [3, 10]
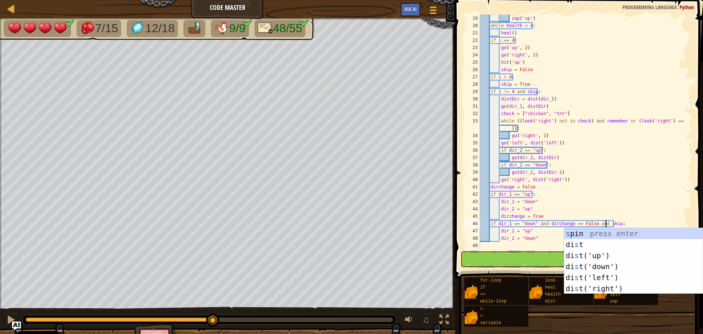
click at [526, 258] on button at bounding box center [577, 259] width 232 height 17
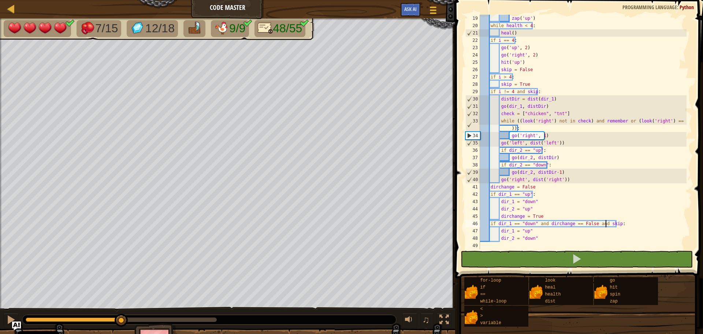
drag, startPoint x: 102, startPoint y: 319, endPoint x: 144, endPoint y: 318, distance: 41.4
click at [185, 318] on div at bounding box center [121, 319] width 191 height 4
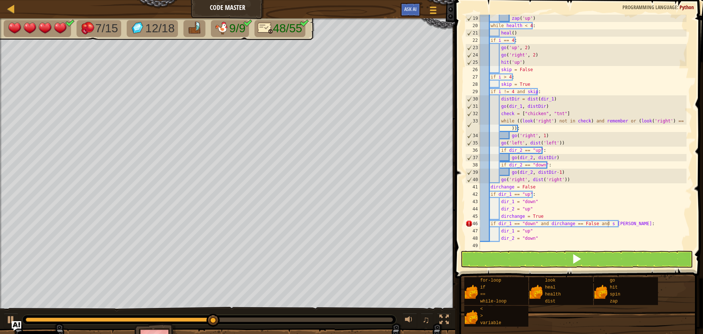
click at [12, 321] on img "Ask AI" at bounding box center [17, 326] width 10 height 10
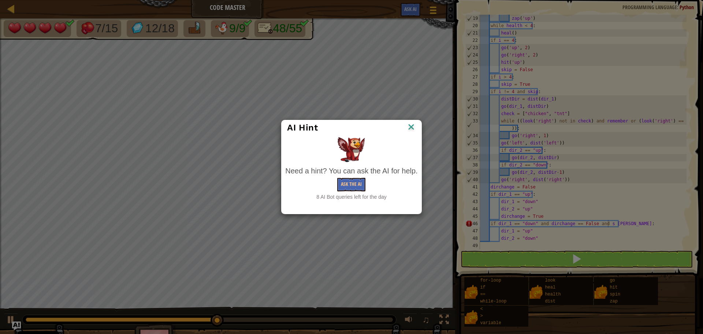
click at [412, 125] on img at bounding box center [412, 127] width 10 height 11
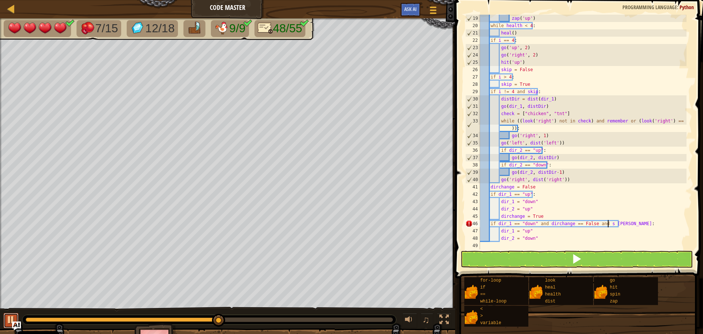
click at [8, 315] on div at bounding box center [11, 320] width 10 height 10
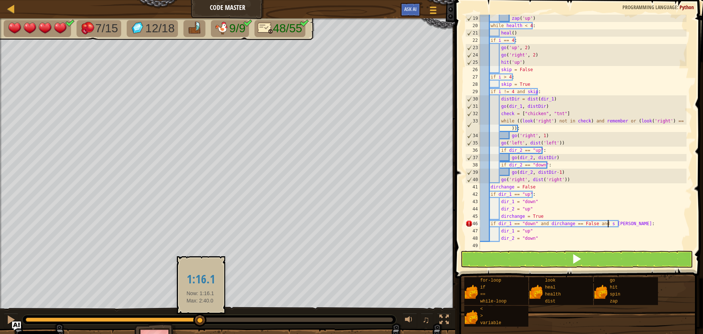
drag, startPoint x: 223, startPoint y: 319, endPoint x: 200, endPoint y: 314, distance: 23.6
click at [200, 314] on div at bounding box center [199, 320] width 13 height 13
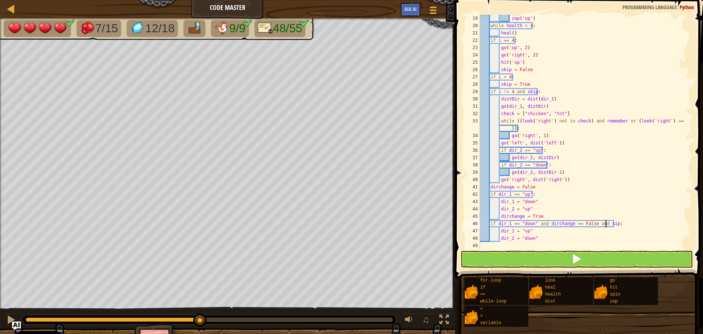
scroll to position [3, 11]
click at [530, 194] on div "zap ( 'up' ) while health < 4 : heal ( ) if i == 4 : go ( 'up' , 2 ) go ( 'righ…" at bounding box center [583, 139] width 208 height 249
drag, startPoint x: 592, startPoint y: 221, endPoint x: 613, endPoint y: 221, distance: 20.9
click at [613, 221] on div "zap ( 'up' ) while health < 4 : heal ( ) if i == 4 : go ( 'up' , 2 ) go ( 'righ…" at bounding box center [583, 139] width 208 height 249
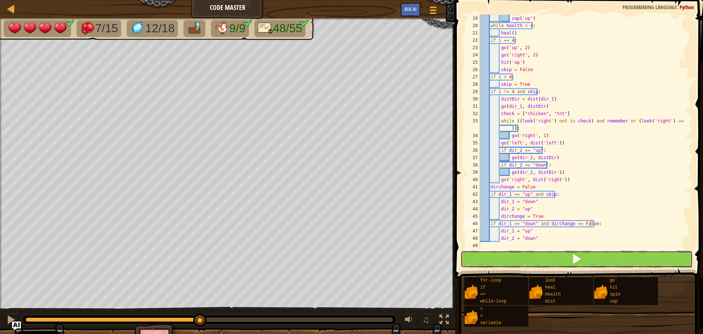
click at [588, 259] on button at bounding box center [577, 259] width 232 height 17
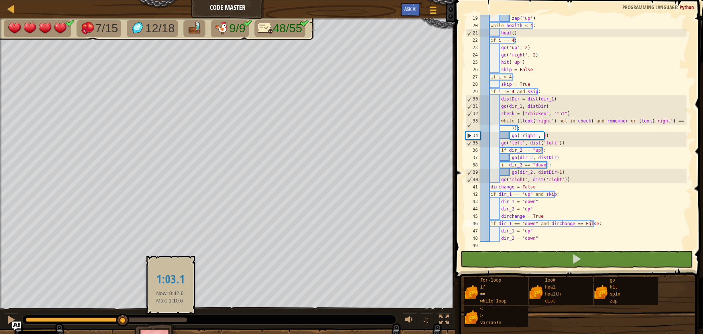
drag, startPoint x: 101, startPoint y: 318, endPoint x: 179, endPoint y: 320, distance: 78.0
click at [179, 320] on div at bounding box center [107, 319] width 162 height 4
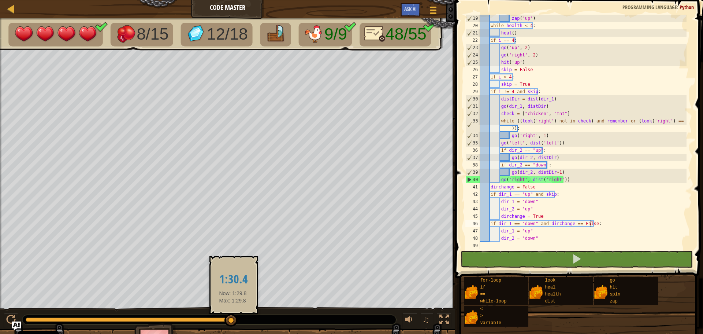
drag, startPoint x: 202, startPoint y: 322, endPoint x: 233, endPoint y: 324, distance: 30.8
click at [233, 324] on div at bounding box center [231, 320] width 13 height 13
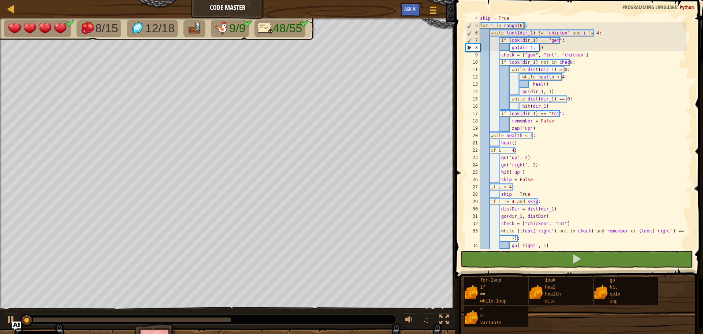
scroll to position [22, 0]
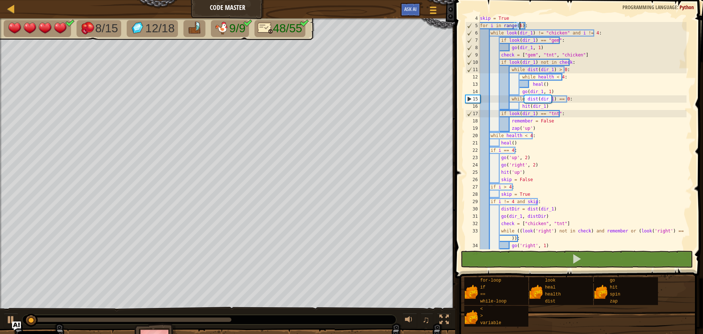
click at [519, 26] on div "skip = True for i in range ( 6 ) : while look ( dir_1 ) != "chicken" and i != 4…" at bounding box center [583, 139] width 208 height 249
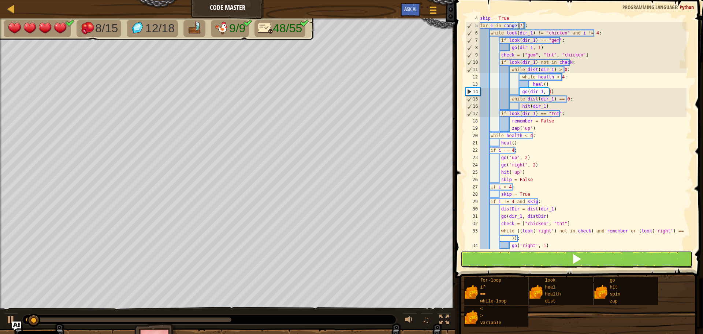
click at [562, 253] on button at bounding box center [577, 259] width 232 height 17
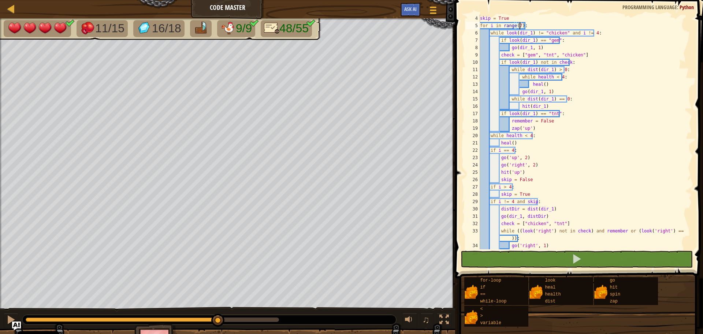
drag, startPoint x: 39, startPoint y: 321, endPoint x: 150, endPoint y: 326, distance: 111.5
click at [150, 326] on div "11/15 16/18 9/9 48/55 ♫ Pugicorn 4 x: 78 y: 62 No target action: distance" at bounding box center [351, 188] width 703 height 340
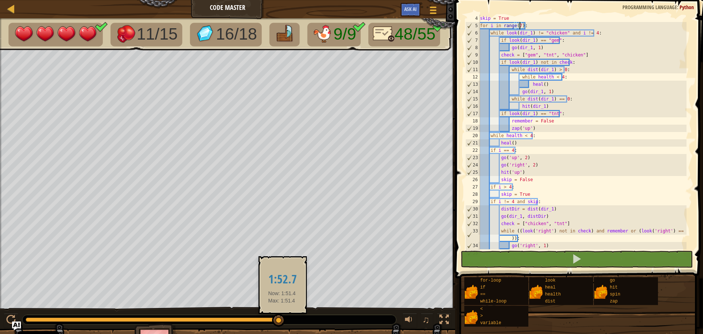
drag, startPoint x: 223, startPoint y: 323, endPoint x: 282, endPoint y: 325, distance: 59.4
click at [282, 325] on div at bounding box center [278, 320] width 13 height 13
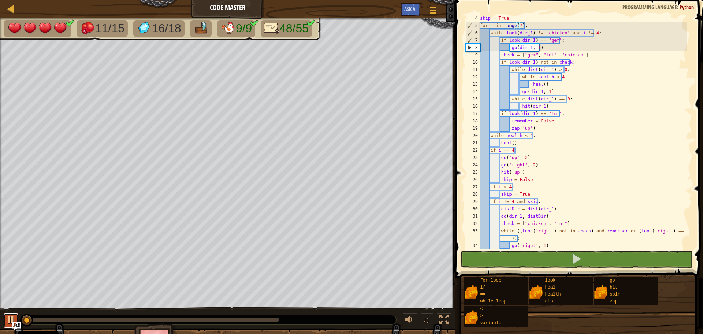
click at [16, 317] on button at bounding box center [11, 320] width 15 height 15
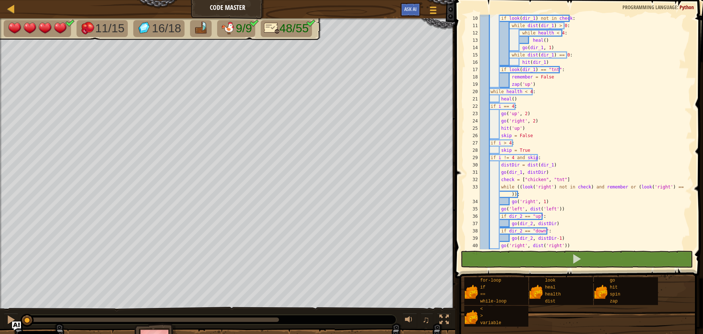
scroll to position [132, 0]
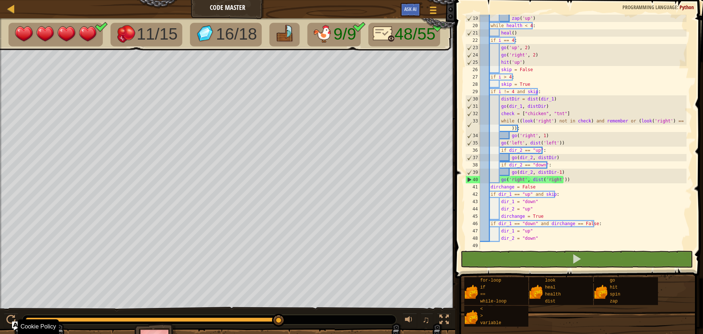
drag, startPoint x: 27, startPoint y: 319, endPoint x: 284, endPoint y: 337, distance: 257.8
click at [284, 0] on html "Cookie Policy CodeCombat uses a few essential and non-essential cookies. Privac…" at bounding box center [351, 0] width 703 height 0
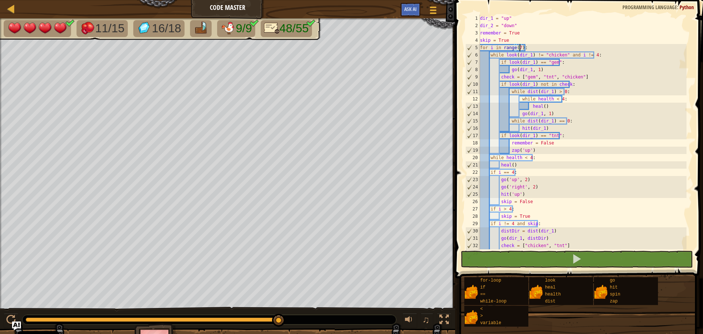
scroll to position [0, 0]
click at [520, 45] on div "dir_1 = "up" dir_2 = "down" remember = True skip = True for i in range ( 7 ) : …" at bounding box center [583, 143] width 208 height 256
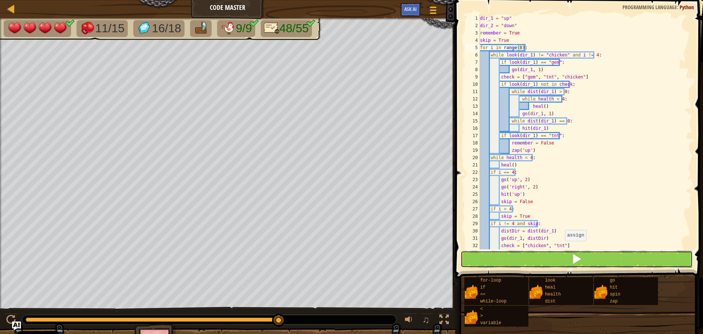
click at [560, 261] on button at bounding box center [577, 259] width 232 height 17
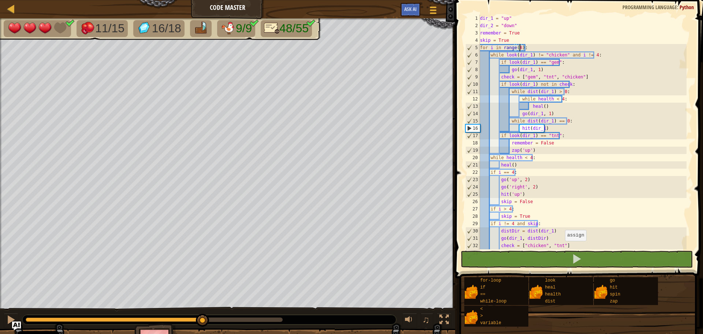
drag, startPoint x: 149, startPoint y: 320, endPoint x: 275, endPoint y: 318, distance: 126.8
click at [275, 318] on div at bounding box center [154, 319] width 257 height 4
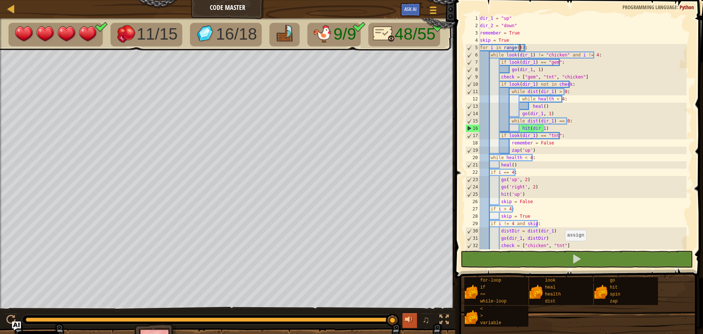
drag, startPoint x: 278, startPoint y: 320, endPoint x: 404, endPoint y: 320, distance: 126.0
click at [404, 320] on div "♫" at bounding box center [227, 318] width 455 height 22
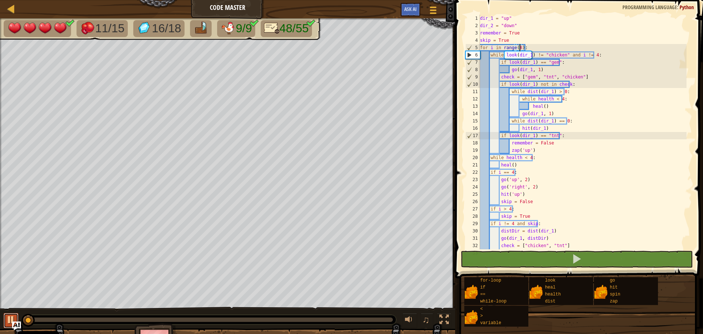
click at [13, 316] on div at bounding box center [11, 320] width 10 height 10
click at [608, 191] on div "dir_1 = "up" dir_2 = "down" remember = True skip = True for i in range ( 8 ) : …" at bounding box center [583, 143] width 208 height 256
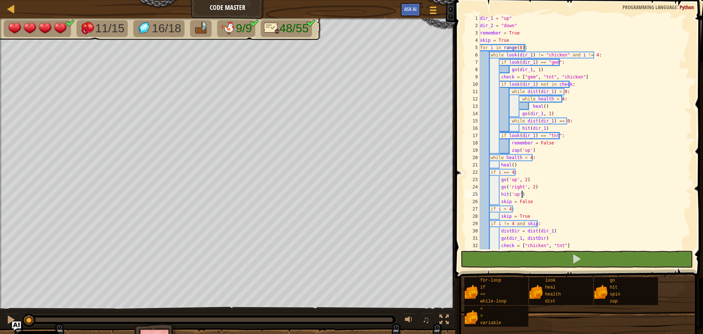
click at [585, 192] on div "dir_1 = "up" dir_2 = "down" remember = True skip = True for i in range ( 8 ) : …" at bounding box center [583, 143] width 208 height 256
click at [563, 199] on div "dir_1 = "up" dir_2 = "down" remember = True skip = True for i in range ( 8 ) : …" at bounding box center [583, 143] width 208 height 256
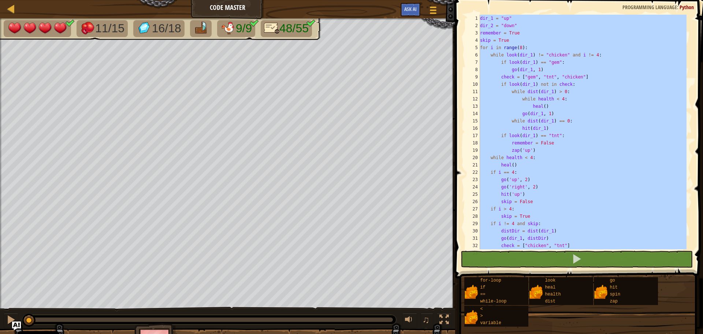
click at [607, 164] on div "dir_1 = "up" dir_2 = "down" remember = True skip = True for i in range ( 8 ) : …" at bounding box center [583, 132] width 208 height 234
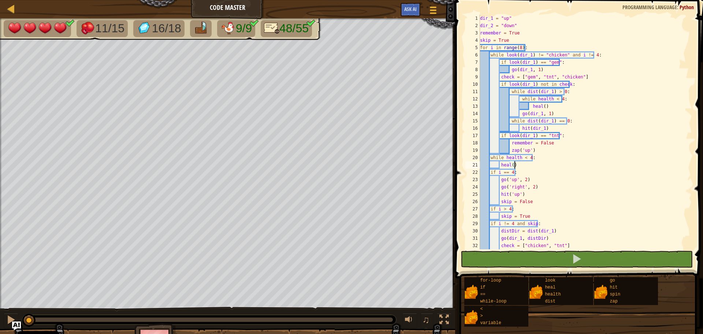
click at [601, 191] on div "dir_1 = "up" dir_2 = "down" remember = True skip = True for i in range ( 8 ) : …" at bounding box center [583, 143] width 208 height 256
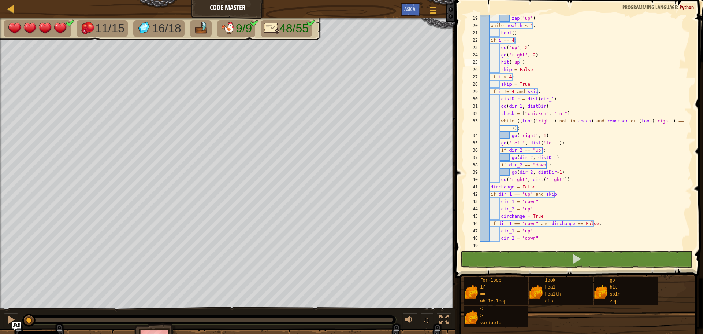
scroll to position [132, 0]
click at [539, 184] on div "zap ( 'up' ) while health < 4 : heal ( ) if i == 4 : go ( 'up' , 2 ) go ( 'righ…" at bounding box center [583, 139] width 208 height 249
type textarea "dirchange = False"
click at [447, 185] on div "Map Code Master Game Menu Ask AI 1 הההההההההההההההההההההההההההההההההההההההההההה…" at bounding box center [351, 167] width 703 height 334
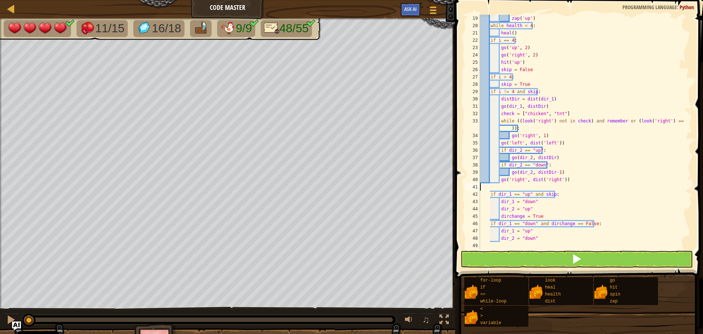
scroll to position [125, 0]
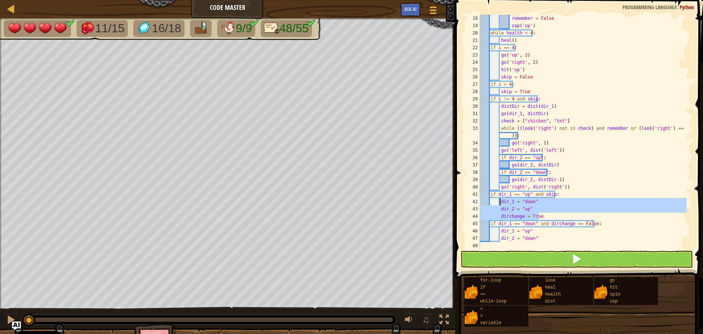
drag, startPoint x: 545, startPoint y: 213, endPoint x: 500, endPoint y: 200, distance: 46.5
click at [500, 200] on div "remember = False zap ( 'up' ) while health < 4 : heal ( ) if i == 4 : go ( 'up'…" at bounding box center [583, 139] width 208 height 249
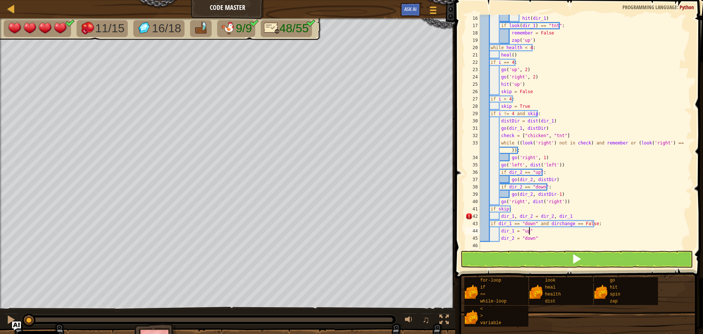
scroll to position [3, 4]
type textarea "if dir_1 == "down" and dirchange == False: dir_1 = "up""
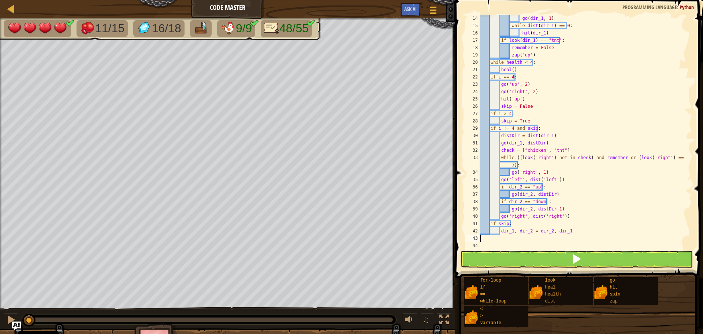
scroll to position [88, 0]
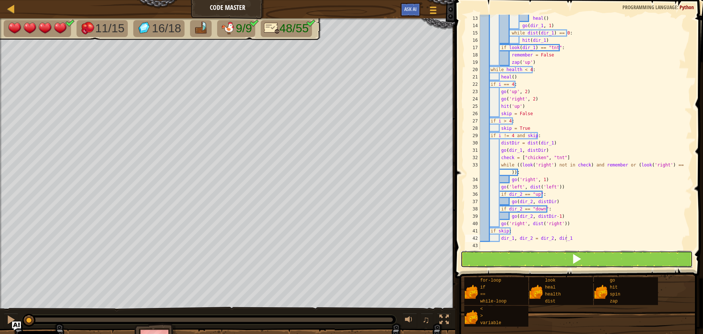
click at [536, 263] on button at bounding box center [577, 259] width 232 height 17
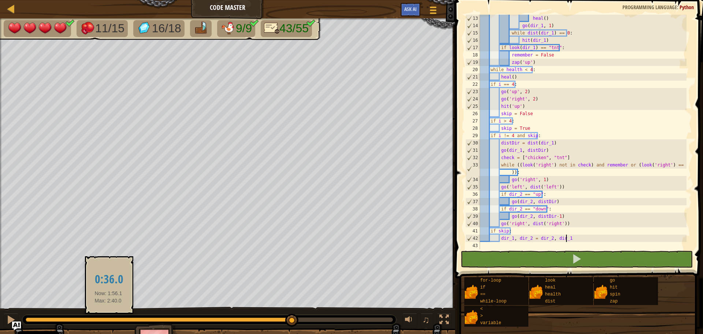
drag, startPoint x: 33, startPoint y: 320, endPoint x: 108, endPoint y: 321, distance: 75.5
click at [108, 321] on div at bounding box center [159, 319] width 267 height 4
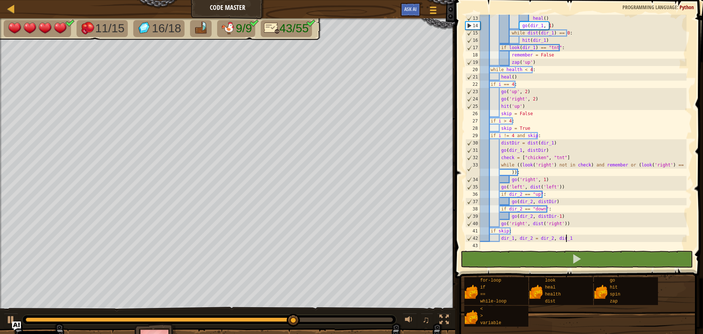
scroll to position [66, 0]
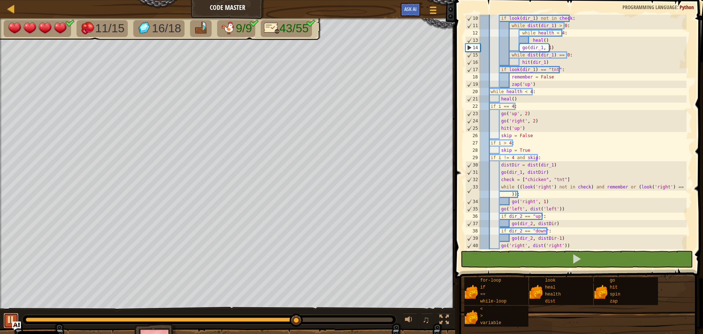
click at [15, 315] on div at bounding box center [11, 320] width 10 height 10
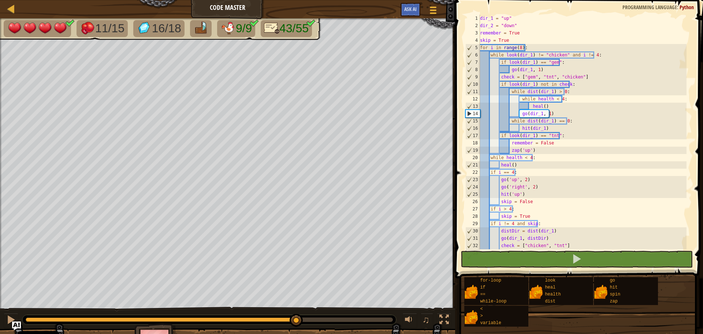
scroll to position [0, 0]
click at [519, 43] on div "dir_1 = "up" dir_2 = "down" remember = True skip = True for i in range ( 8 ) : …" at bounding box center [583, 143] width 208 height 256
click at [519, 48] on div "dir_1 = "up" dir_2 = "down" remember = True skip = True for i in range ( 8 ) : …" at bounding box center [583, 143] width 208 height 256
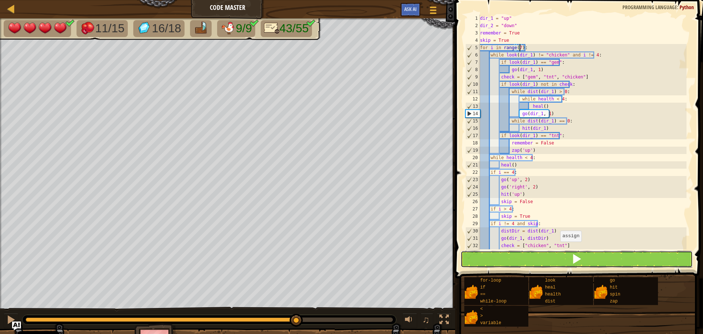
click at [555, 256] on button at bounding box center [577, 259] width 232 height 17
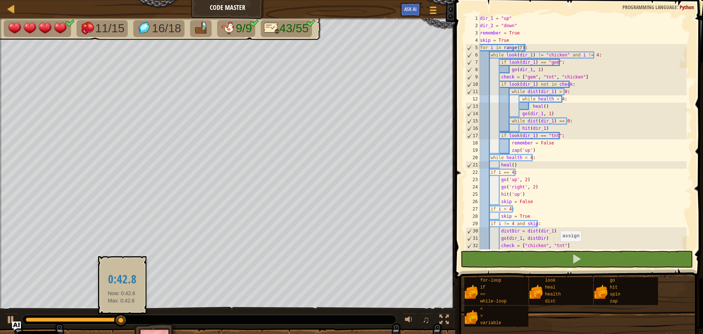
drag, startPoint x: 93, startPoint y: 322, endPoint x: 131, endPoint y: 321, distance: 38.1
click at [130, 321] on div at bounding box center [209, 320] width 374 height 10
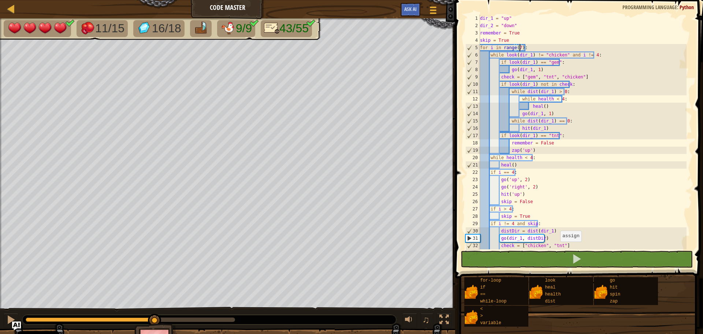
drag, startPoint x: 134, startPoint y: 320, endPoint x: 289, endPoint y: 325, distance: 155.4
click at [290, 325] on div "♫" at bounding box center [227, 318] width 455 height 22
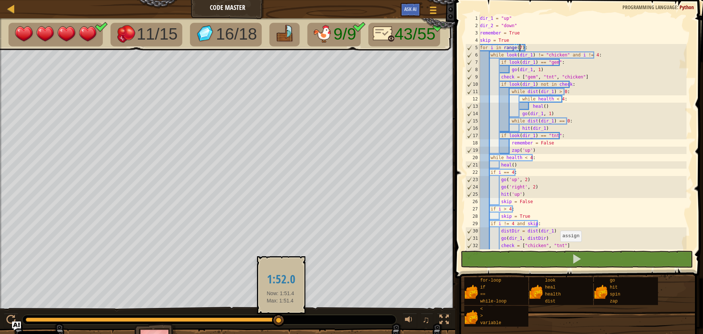
drag, startPoint x: 279, startPoint y: 318, endPoint x: 202, endPoint y: 319, distance: 76.9
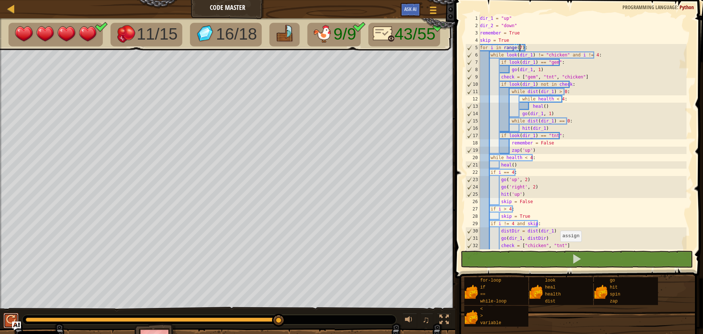
click at [12, 315] on div at bounding box center [11, 320] width 10 height 10
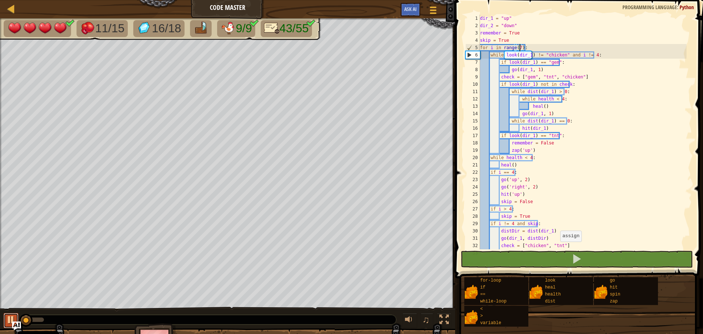
click at [12, 316] on div at bounding box center [11, 320] width 10 height 10
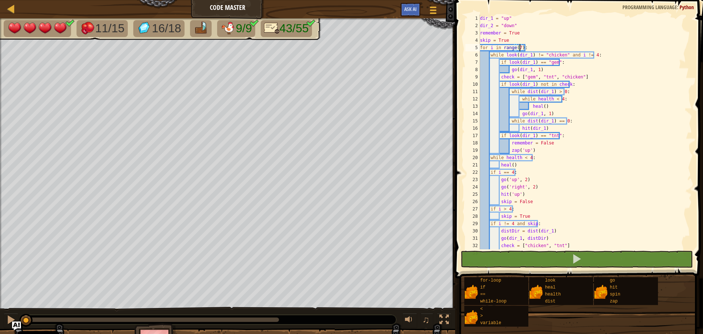
scroll to position [44, 0]
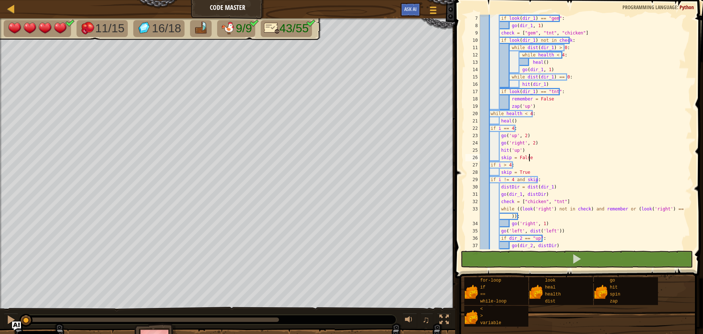
drag, startPoint x: 533, startPoint y: 158, endPoint x: 541, endPoint y: 157, distance: 7.4
click at [534, 158] on div "if look ( dir_1 ) == "gem" : go ( dir_1 , 1 ) check = [ "gem" , "tnt" , "chicke…" at bounding box center [583, 139] width 208 height 249
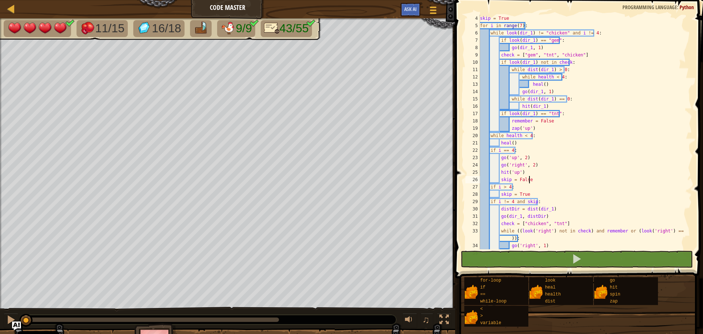
scroll to position [0, 0]
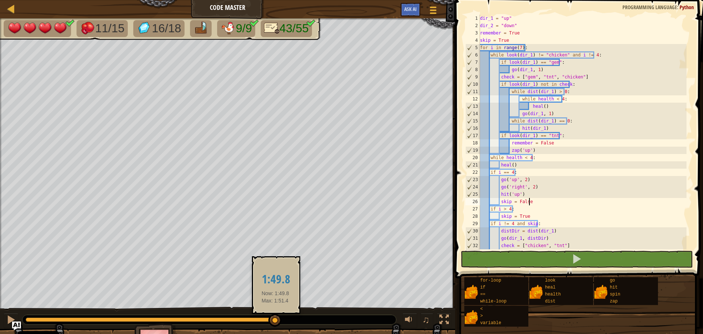
drag, startPoint x: 187, startPoint y: 321, endPoint x: 275, endPoint y: 319, distance: 88.3
click at [275, 319] on div at bounding box center [152, 319] width 253 height 4
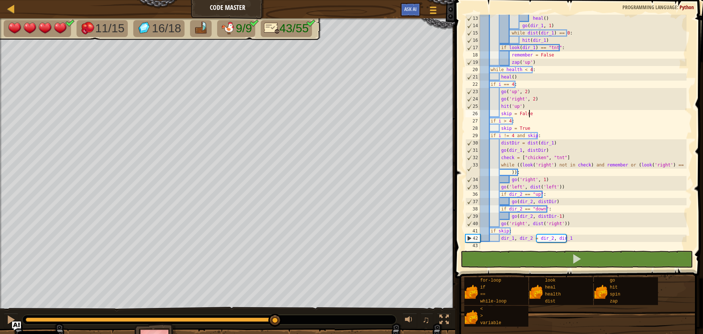
scroll to position [44, 0]
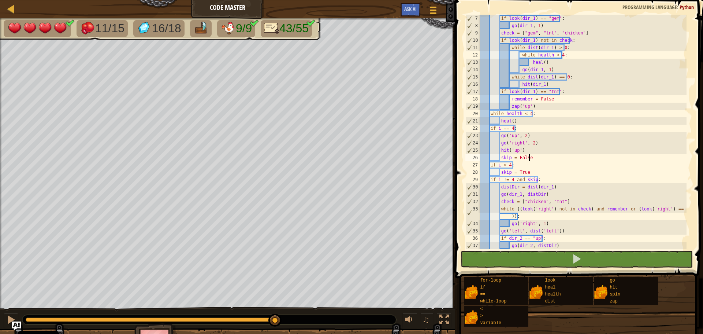
click at [537, 171] on div "if look ( dir_1 ) == "gem" : go ( dir_1 , 1 ) check = [ "gem" , "tnt" , "chicke…" at bounding box center [583, 139] width 208 height 249
type textarea "skip = True"
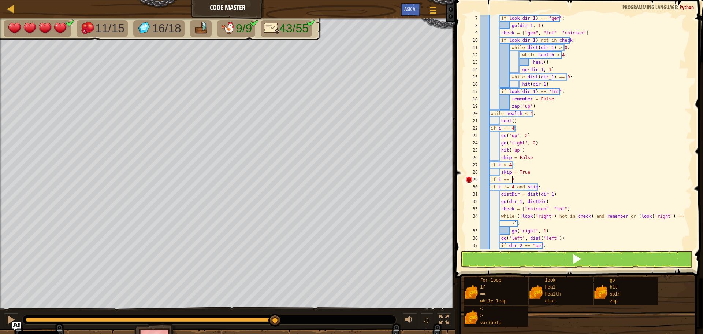
type textarea "if i == 7:"
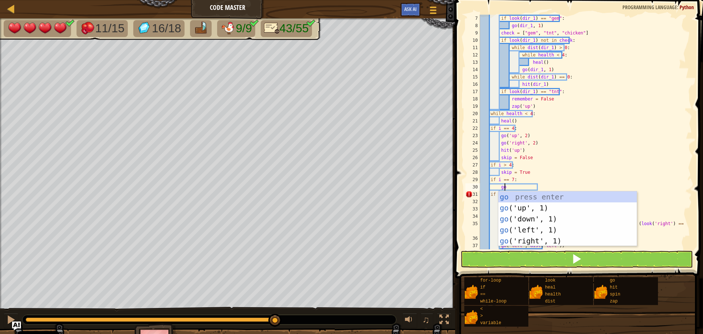
type textarea "g"
type textarea "zap"
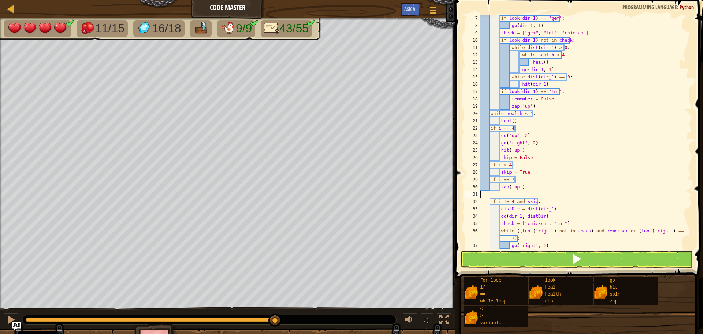
scroll to position [3, 0]
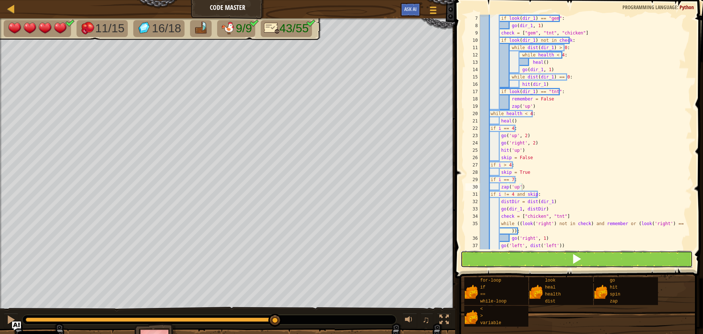
click at [523, 258] on button at bounding box center [577, 259] width 232 height 17
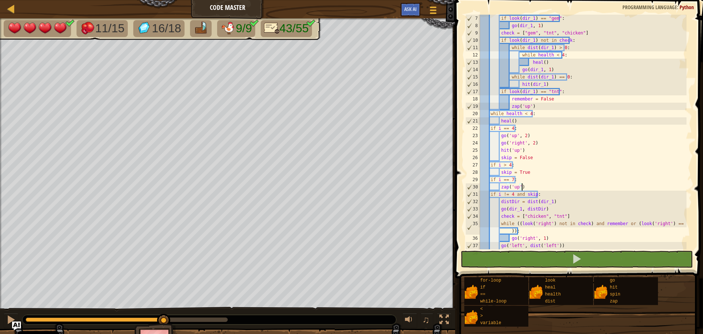
drag, startPoint x: 131, startPoint y: 319, endPoint x: 199, endPoint y: 322, distance: 68.2
click at [199, 322] on div at bounding box center [209, 320] width 374 height 10
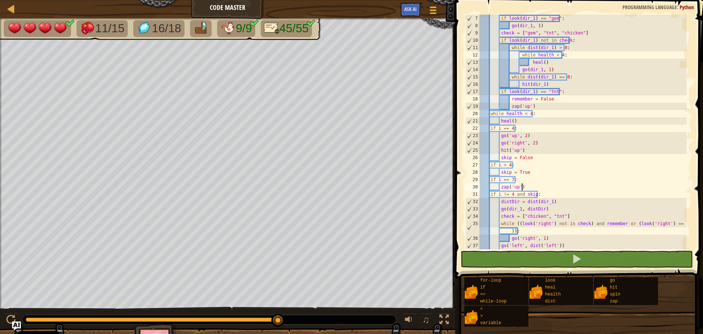
drag, startPoint x: 280, startPoint y: 323, endPoint x: 295, endPoint y: 320, distance: 15.3
click at [12, 317] on div at bounding box center [11, 320] width 10 height 10
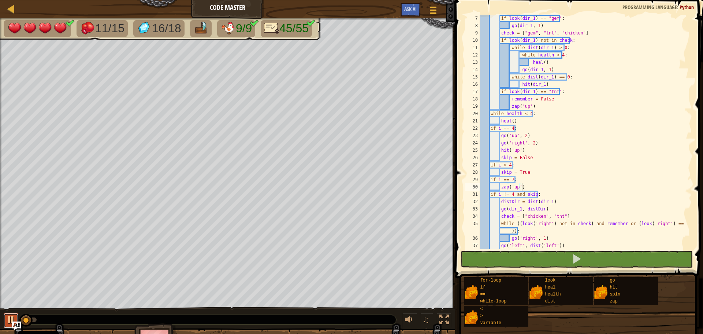
click at [12, 318] on button at bounding box center [11, 320] width 15 height 15
click at [12, 319] on div at bounding box center [11, 320] width 10 height 10
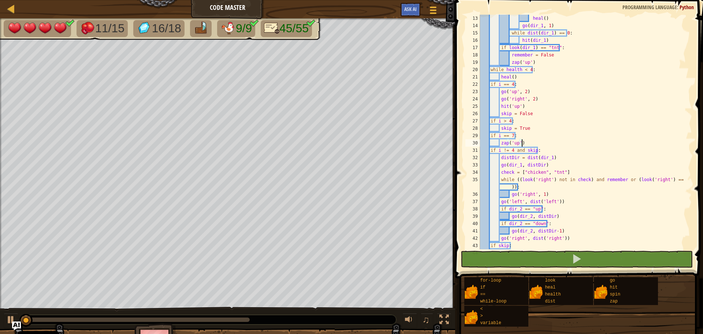
scroll to position [103, 0]
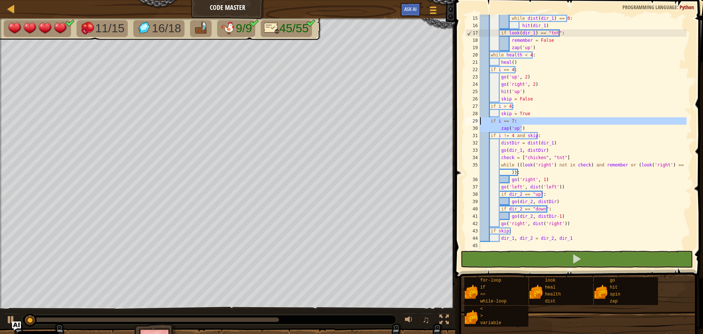
drag, startPoint x: 527, startPoint y: 125, endPoint x: 466, endPoint y: 118, distance: 61.6
click at [466, 118] on div "zap('up') 15 16 17 18 19 20 21 22 23 24 25 26 27 28 29 30 31 32 33 34 35 36 37 …" at bounding box center [578, 132] width 228 height 234
type textarea "if i == 7: zap('up')"
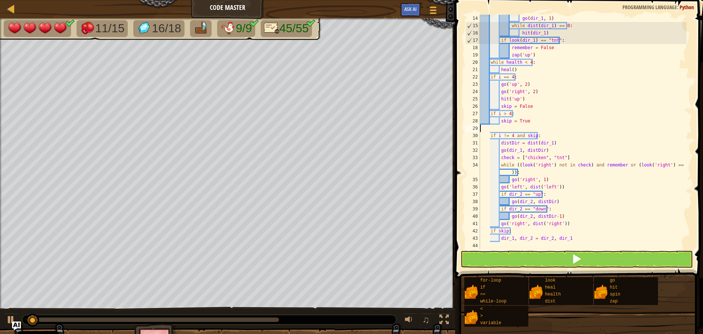
scroll to position [88, 0]
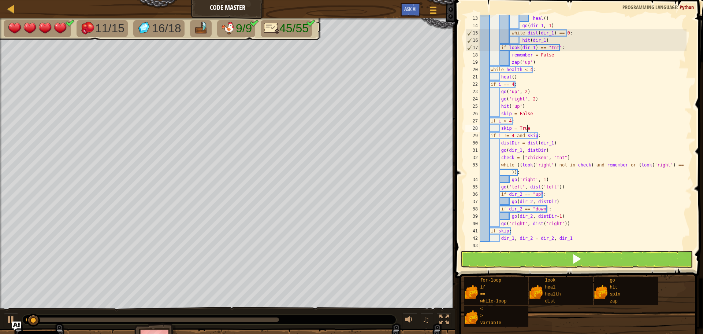
click at [581, 240] on div "heal ( ) go ( dir_1 , 1 ) while dist ( dir_1 ) == 0 : hit ( dir_1 ) if look ( d…" at bounding box center [583, 139] width 208 height 249
type textarea "dir_1, dir_2 = dir_2, dir_1"
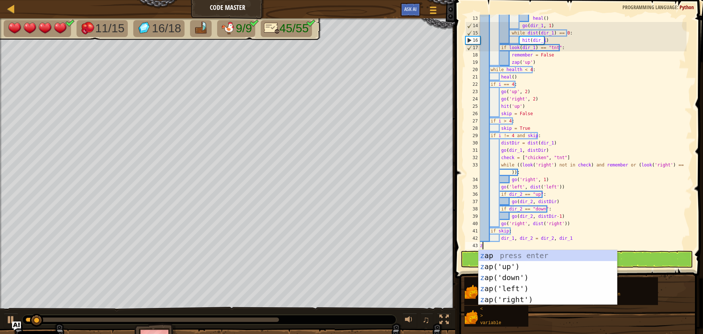
type textarea "zap"
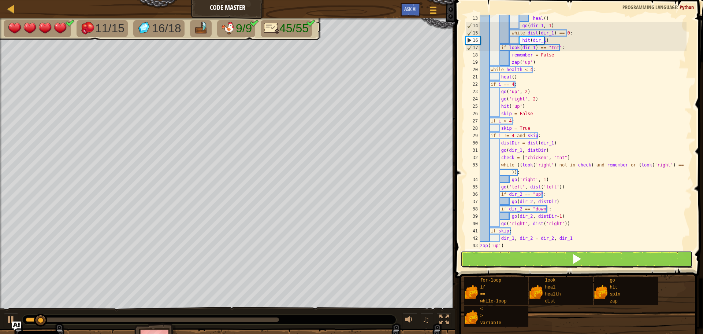
click at [503, 254] on button at bounding box center [577, 259] width 232 height 17
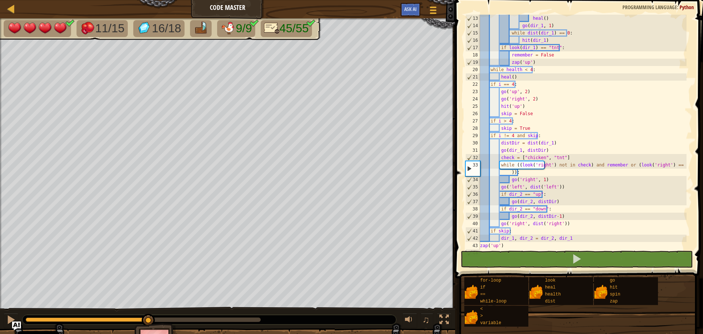
drag, startPoint x: 47, startPoint y: 319, endPoint x: 201, endPoint y: 321, distance: 154.6
click at [216, 323] on div at bounding box center [209, 320] width 374 height 10
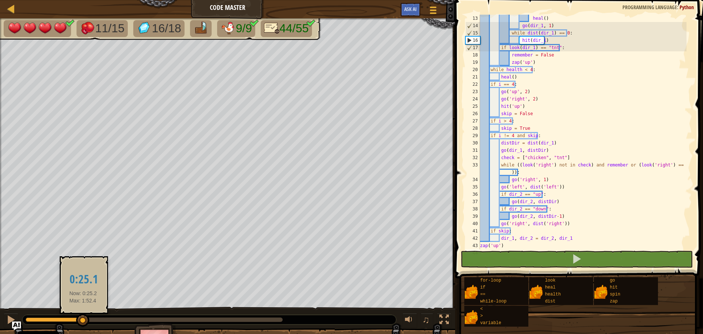
drag, startPoint x: 83, startPoint y: 320, endPoint x: 62, endPoint y: 321, distance: 20.9
click at [79, 321] on div at bounding box center [154, 319] width 257 height 4
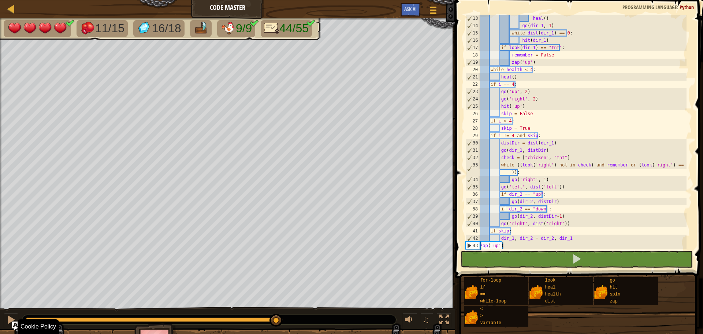
drag, startPoint x: 77, startPoint y: 319, endPoint x: 277, endPoint y: 332, distance: 200.5
click at [277, 332] on div "11/15 16/18 9/9 44/55 ♫ Pugicorn 4 x: 94 y: 30 No target action: idle" at bounding box center [351, 188] width 703 height 340
click at [8, 317] on div at bounding box center [11, 320] width 10 height 10
drag, startPoint x: 508, startPoint y: 245, endPoint x: 481, endPoint y: 245, distance: 27.8
click at [481, 245] on div "heal ( ) go ( dir_1 , 1 ) while dist ( dir_1 ) == 0 : hit ( dir_1 ) if look ( d…" at bounding box center [583, 139] width 208 height 249
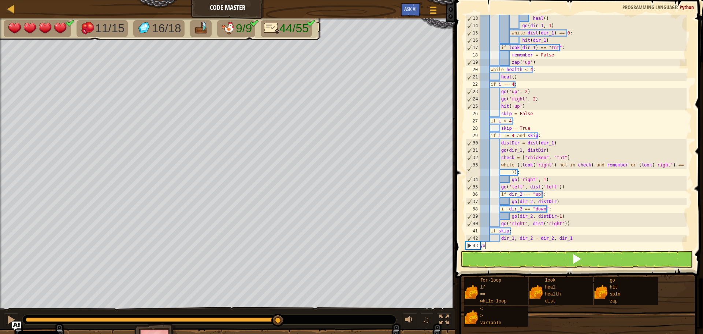
type textarea "y"
type textarea "up"
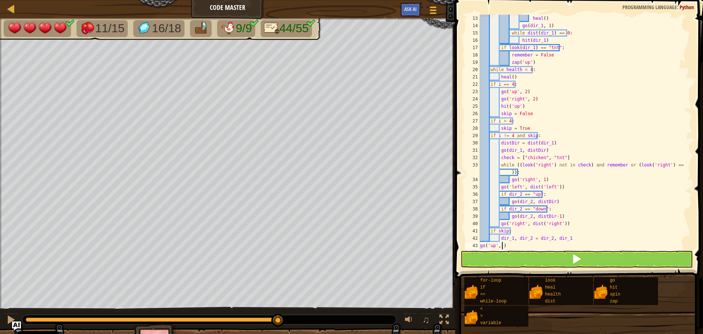
type textarea "go('up', 8)"
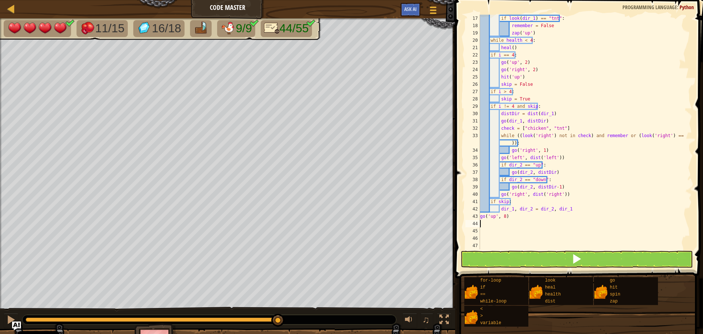
type textarea "ri"
type textarea "go('right', 2)"
type textarea "za"
type textarea "up"
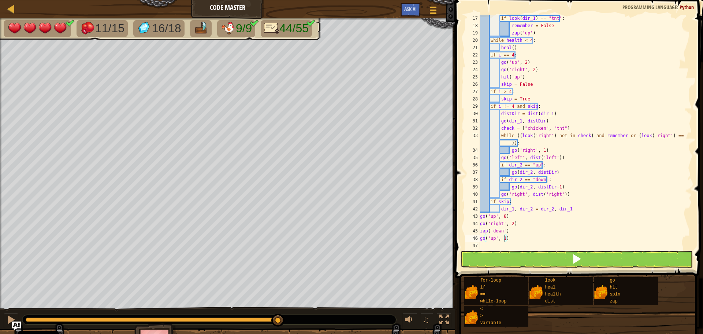
type textarea "go('up', 2)"
click at [515, 258] on button at bounding box center [577, 259] width 232 height 17
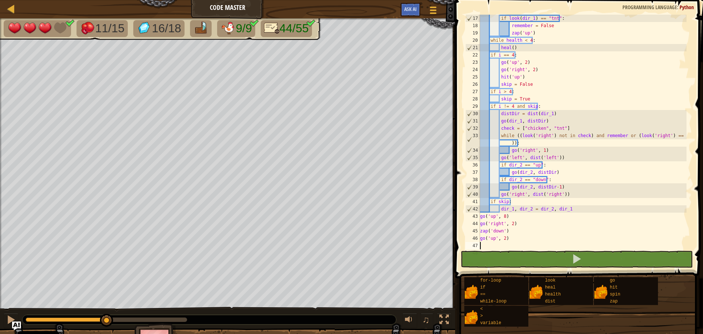
drag, startPoint x: 75, startPoint y: 318, endPoint x: 177, endPoint y: 318, distance: 102.2
click at [181, 318] on div at bounding box center [107, 319] width 162 height 4
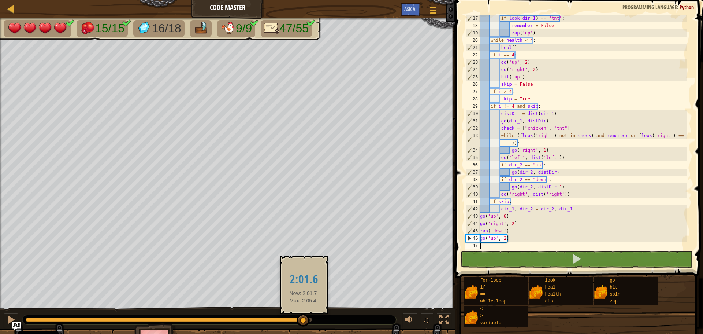
drag, startPoint x: 277, startPoint y: 320, endPoint x: 303, endPoint y: 320, distance: 26.4
click at [303, 320] on div at bounding box center [303, 320] width 13 height 13
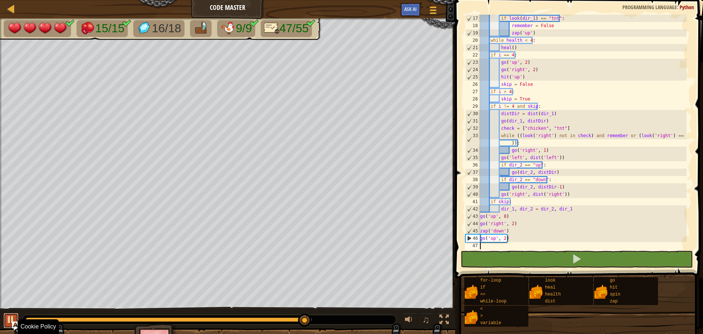
click at [13, 317] on div at bounding box center [11, 320] width 10 height 10
click at [504, 238] on div "if look ( dir_1 ) == "tnt" : remember = False zap ( 'up' ) while health < 4 : h…" at bounding box center [583, 139] width 208 height 249
type textarea "go('up', 1)"
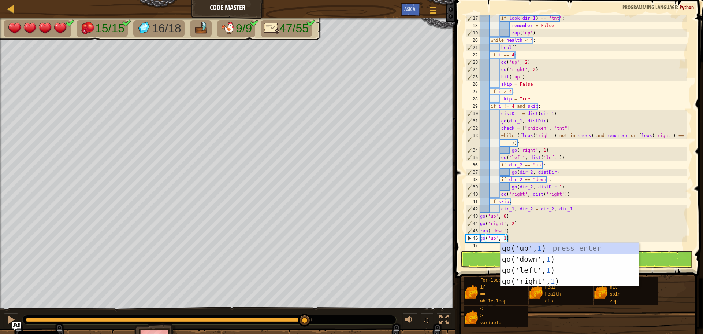
scroll to position [3, 2]
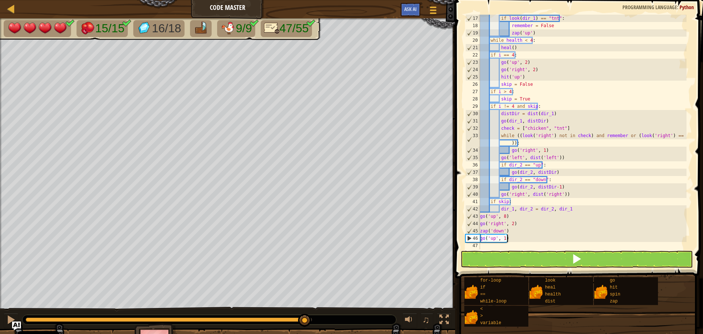
click at [514, 238] on div "if look ( dir_1 ) == "tnt" : remember = False zap ( 'up' ) while health < 4 : h…" at bounding box center [583, 139] width 208 height 249
click at [507, 243] on div "if look ( dir_1 ) == "tnt" : remember = False zap ( 'up' ) while health < 4 : h…" at bounding box center [583, 139] width 208 height 249
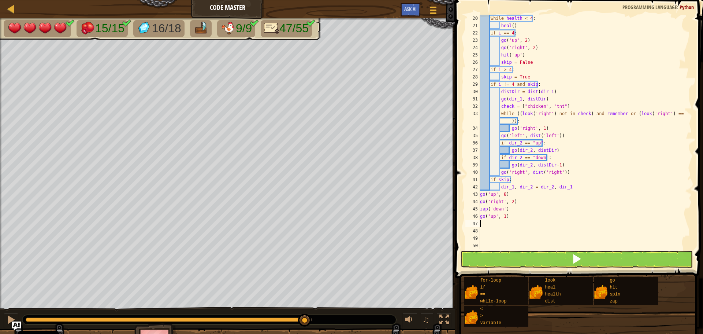
scroll to position [147, 0]
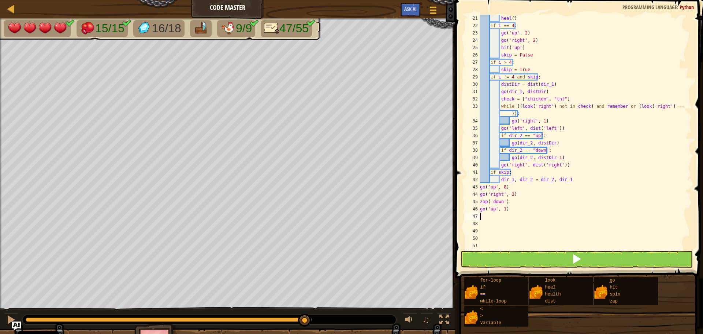
type textarea "ri"
type textarea "go('right', 3)"
type textarea "le"
type textarea "go('left', 3)"
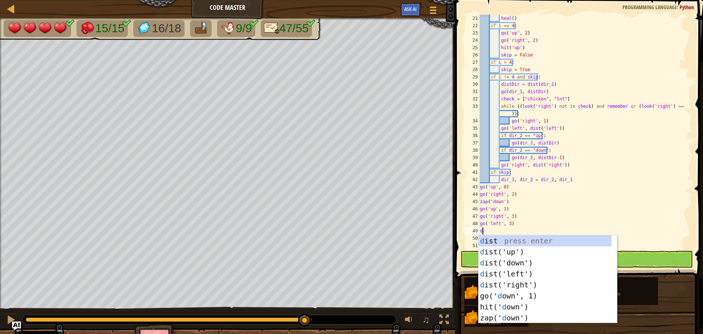
type textarea "dow"
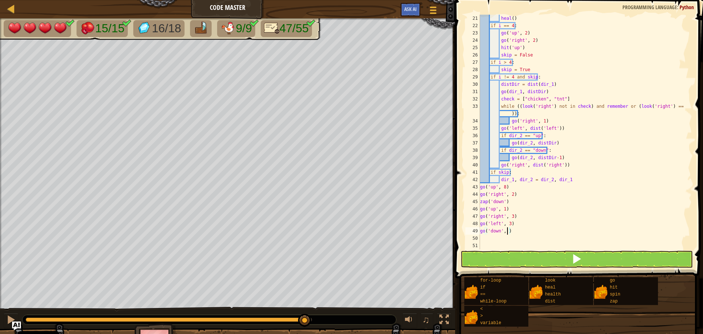
type textarea "go('down', 7)"
type textarea "r"
type textarea "go('right', 4)"
click at [494, 245] on div "heal ( ) if i == 4 : go ( 'up' , 2 ) go ( 'right' , 2 ) hit ( 'up' ) skip = Fal…" at bounding box center [583, 139] width 208 height 249
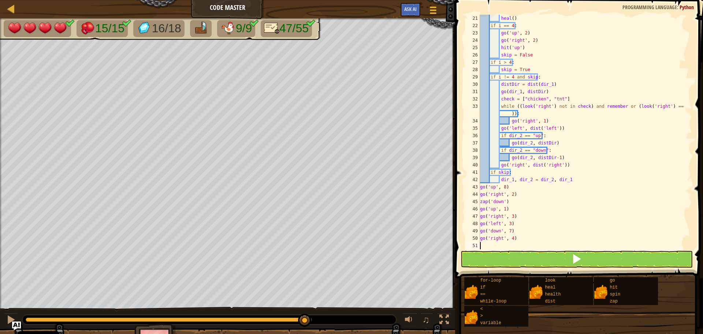
scroll to position [3, 0]
type textarea "go('right', 4)"
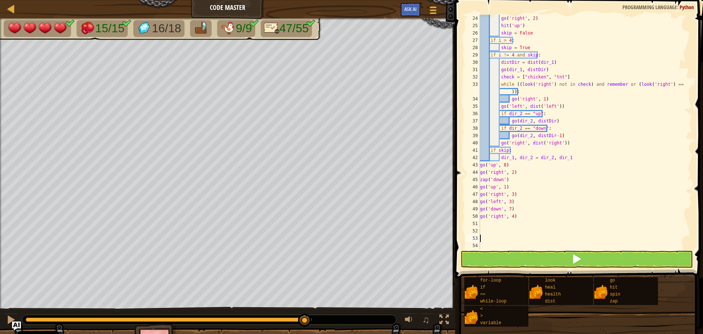
click at [500, 241] on div "go ( 'right' , 2 ) hit ( 'up' ) skip = False if i > 4 : skip = True if i != 4 a…" at bounding box center [583, 139] width 208 height 249
click at [499, 244] on div "go ( 'right' , 2 ) hit ( 'up' ) skip = False if i > 4 : skip = True if i != 4 a…" at bounding box center [583, 139] width 208 height 249
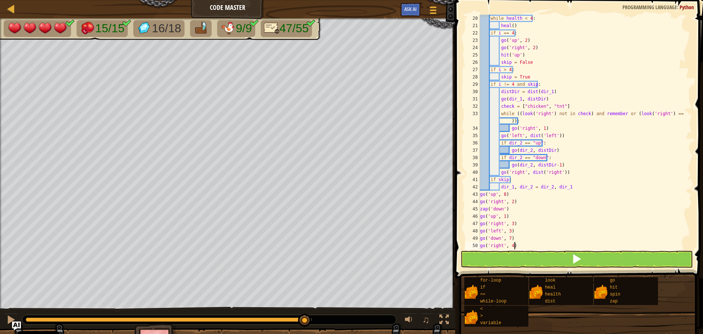
scroll to position [139, 0]
type textarea "go('right', 4)"
click at [512, 260] on button at bounding box center [577, 259] width 232 height 17
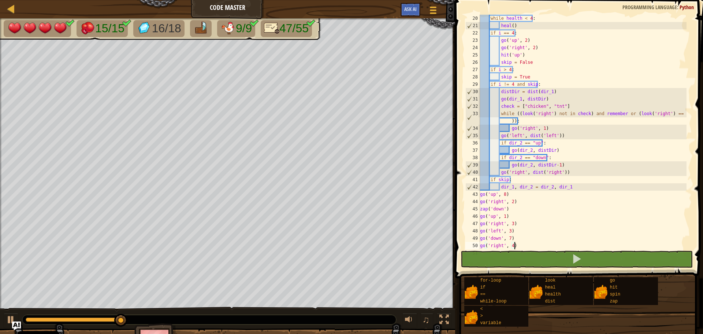
click at [111, 320] on div at bounding box center [74, 319] width 96 height 4
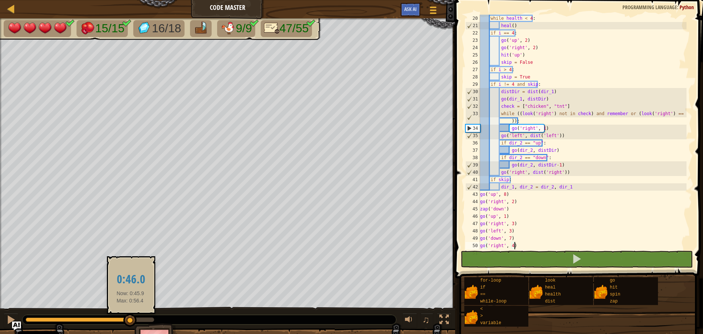
drag, startPoint x: 122, startPoint y: 320, endPoint x: 145, endPoint y: 320, distance: 22.7
click at [130, 320] on div at bounding box center [78, 319] width 105 height 4
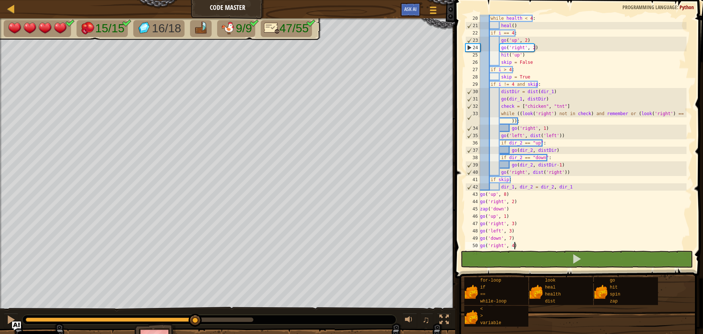
drag, startPoint x: 145, startPoint y: 320, endPoint x: 271, endPoint y: 323, distance: 126.0
click at [274, 323] on div at bounding box center [209, 320] width 374 height 10
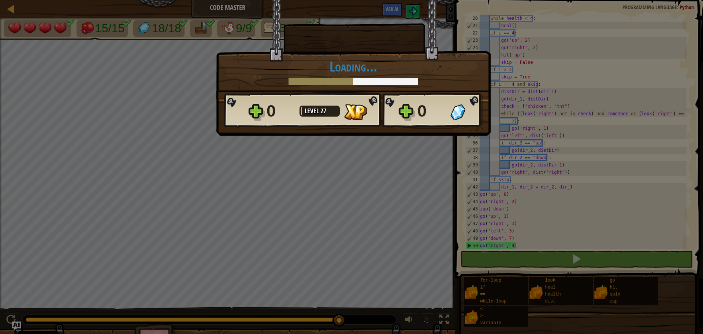
scroll to position [3, 2]
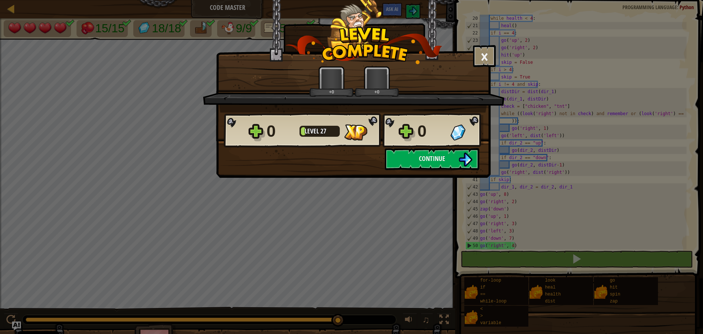
drag, startPoint x: 304, startPoint y: 322, endPoint x: 338, endPoint y: 325, distance: 34.2
click at [338, 1] on body "Cookie Policy CodeCombat uses a few essential and non-essential cookies. Privac…" at bounding box center [351, 0] width 703 height 1
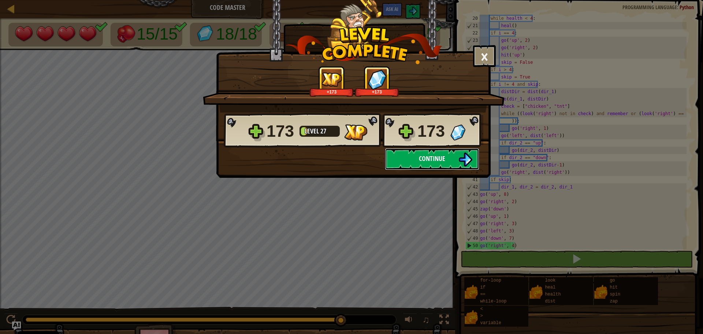
click at [425, 159] on span "Continue" at bounding box center [432, 158] width 26 height 9
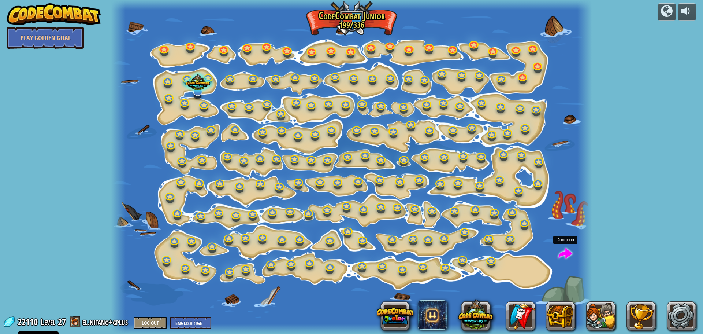
click at [566, 253] on span at bounding box center [566, 254] width 14 height 14
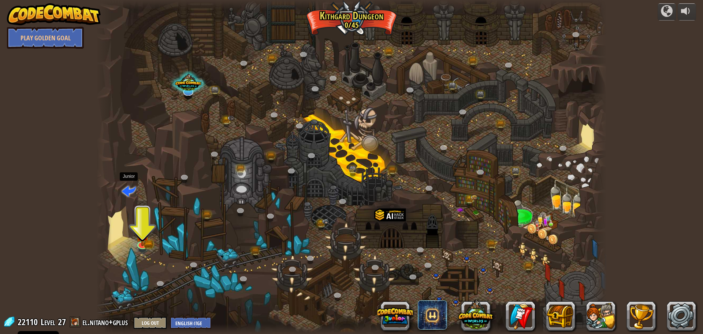
click at [126, 190] on span at bounding box center [129, 191] width 14 height 14
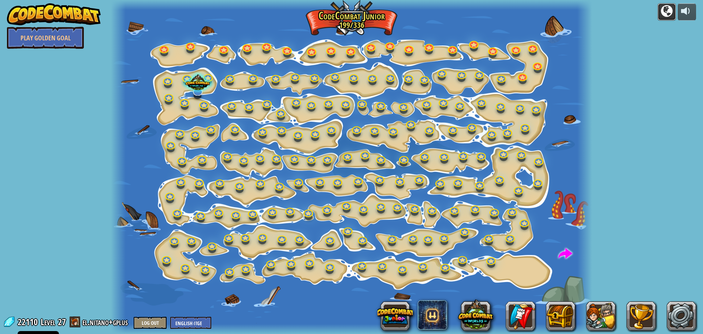
click at [668, 8] on div at bounding box center [667, 11] width 12 height 12
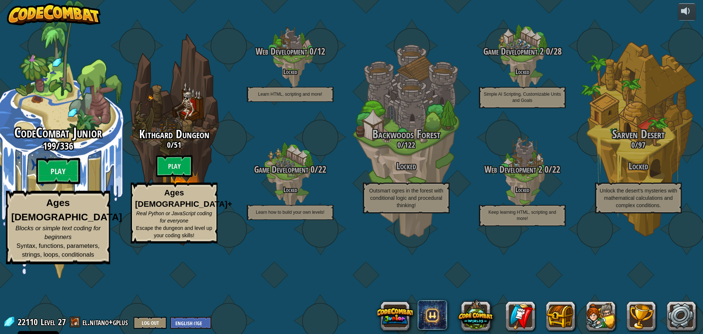
click at [66, 151] on div "CodeCombat Junior 199 / 336 Play Ages 5-8 Blocks or simple text coding for begi…" at bounding box center [57, 139] width 139 height 279
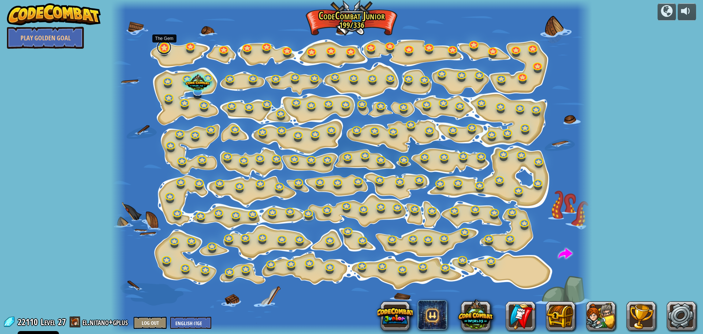
click at [164, 52] on link at bounding box center [164, 47] width 15 height 15
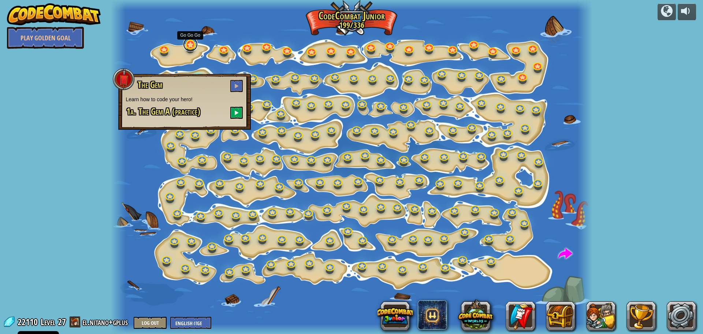
click at [191, 44] on link at bounding box center [190, 44] width 15 height 15
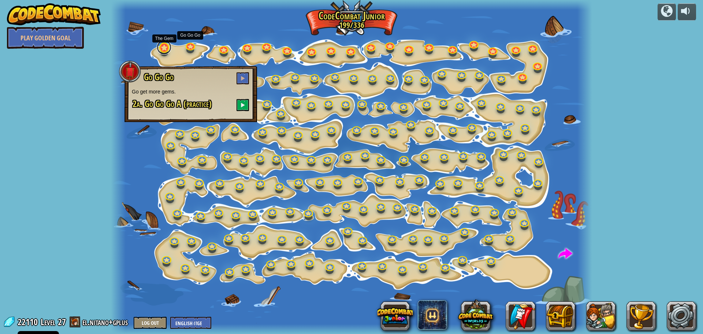
click at [162, 48] on link at bounding box center [164, 47] width 15 height 15
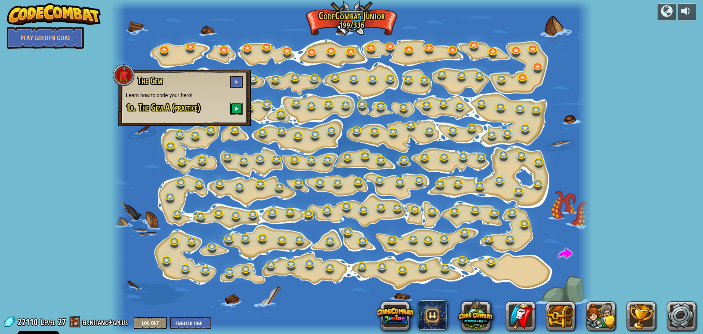
click at [234, 110] on button at bounding box center [236, 109] width 12 height 12
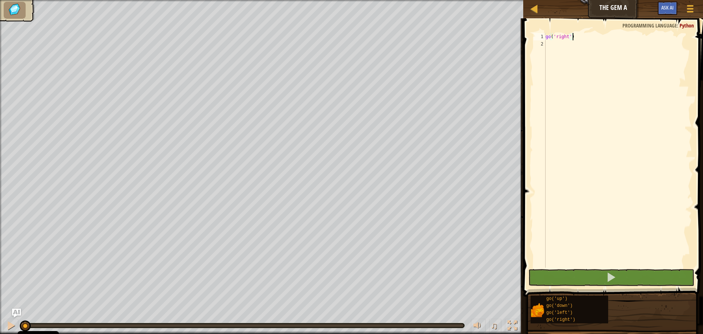
click at [625, 112] on div "go ( 'right' )" at bounding box center [681, 157] width 274 height 249
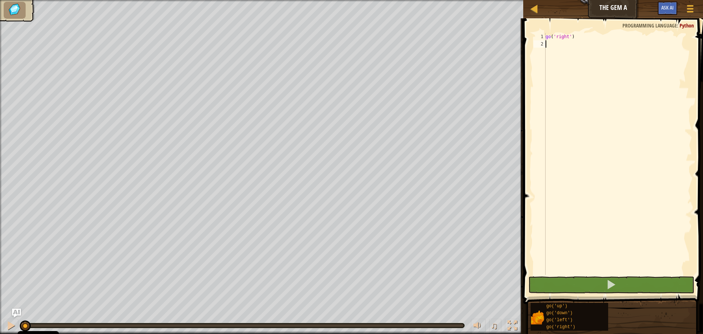
type textarea "up"
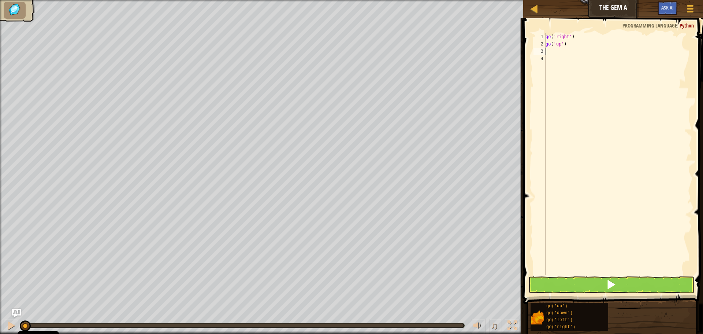
type textarea "ri"
click at [603, 280] on button at bounding box center [612, 284] width 166 height 17
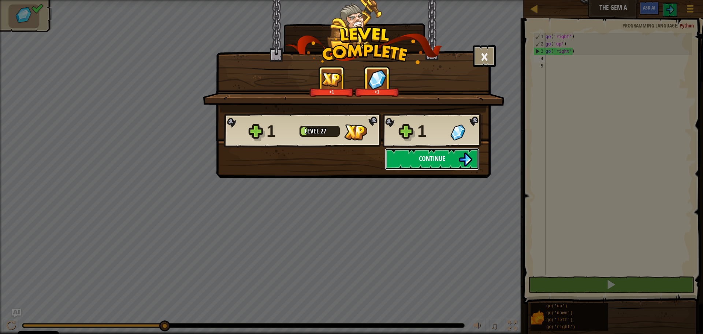
click at [429, 158] on span "Continue" at bounding box center [432, 158] width 26 height 9
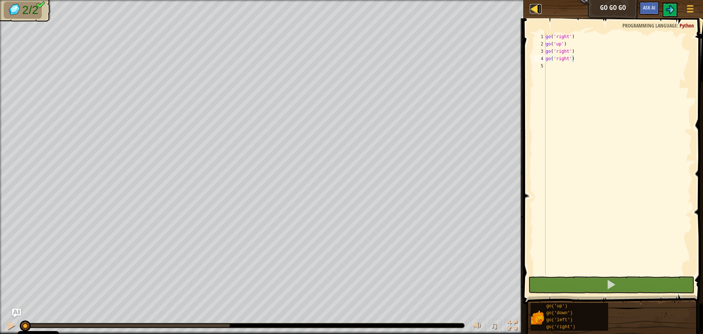
click at [530, 8] on div at bounding box center [534, 8] width 9 height 9
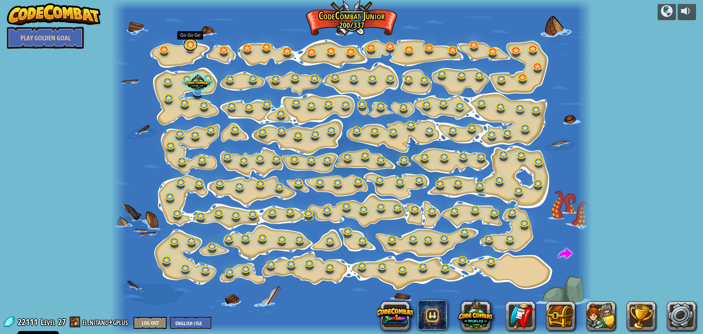
click at [187, 48] on link at bounding box center [190, 44] width 15 height 15
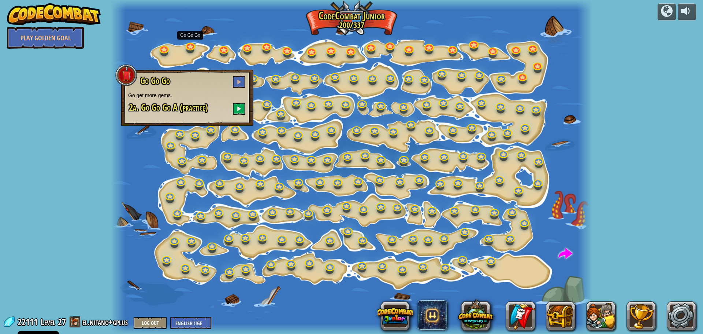
click at [250, 27] on div at bounding box center [351, 167] width 481 height 334
